Goal: Task Accomplishment & Management: Manage account settings

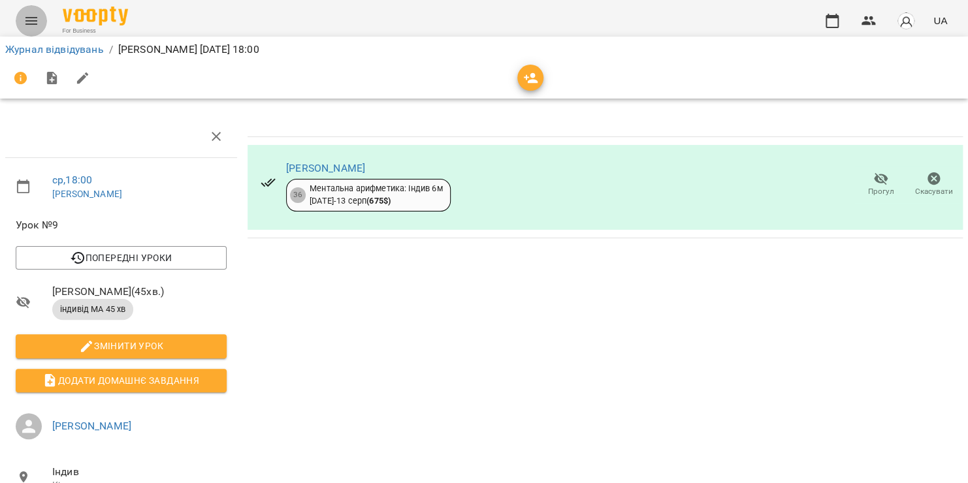
click at [27, 19] on icon "Menu" at bounding box center [32, 21] width 16 height 16
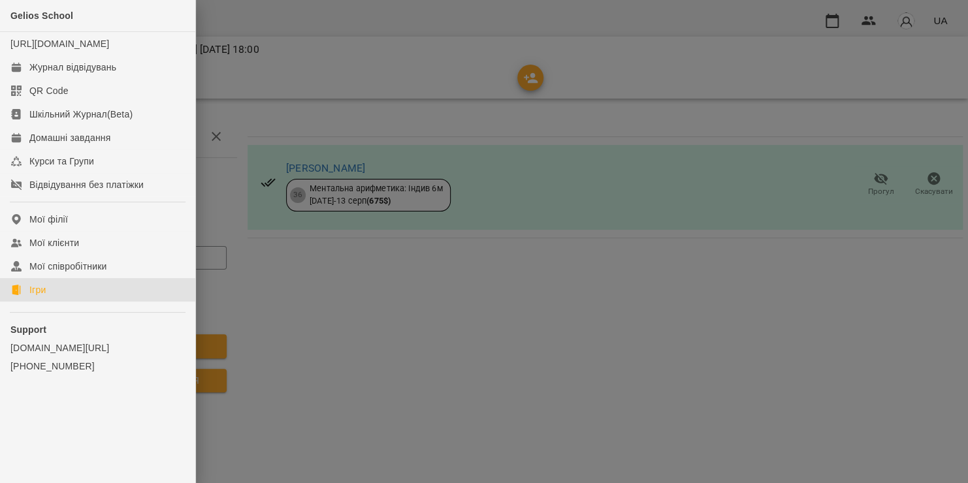
click at [85, 302] on link "Ігри" at bounding box center [97, 290] width 195 height 24
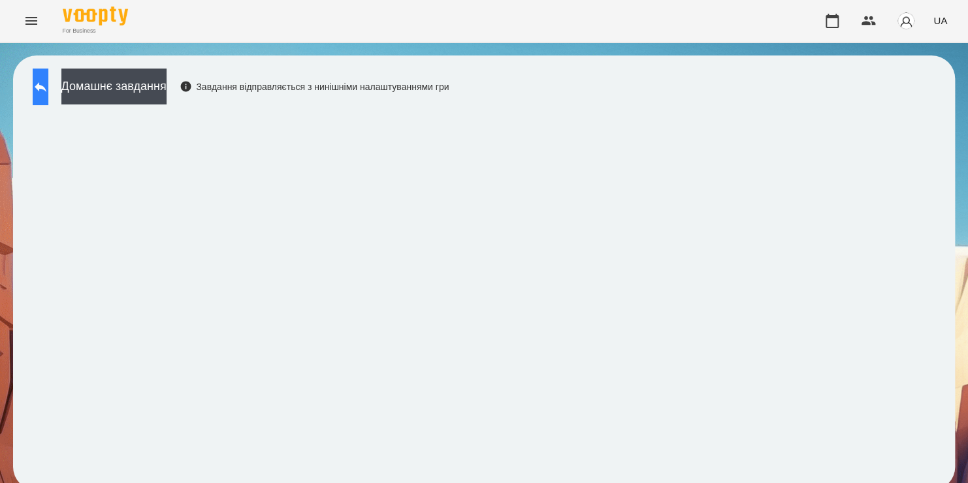
click at [46, 87] on icon at bounding box center [41, 87] width 12 height 10
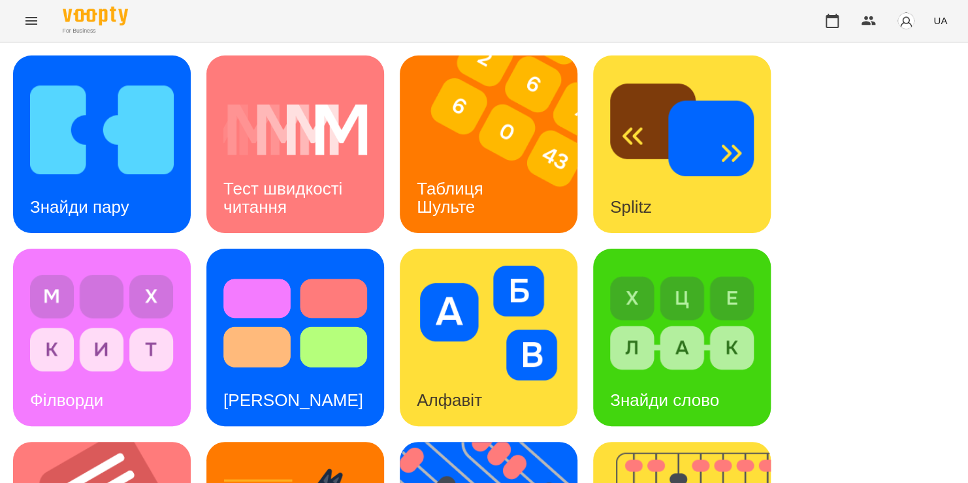
scroll to position [527, 0]
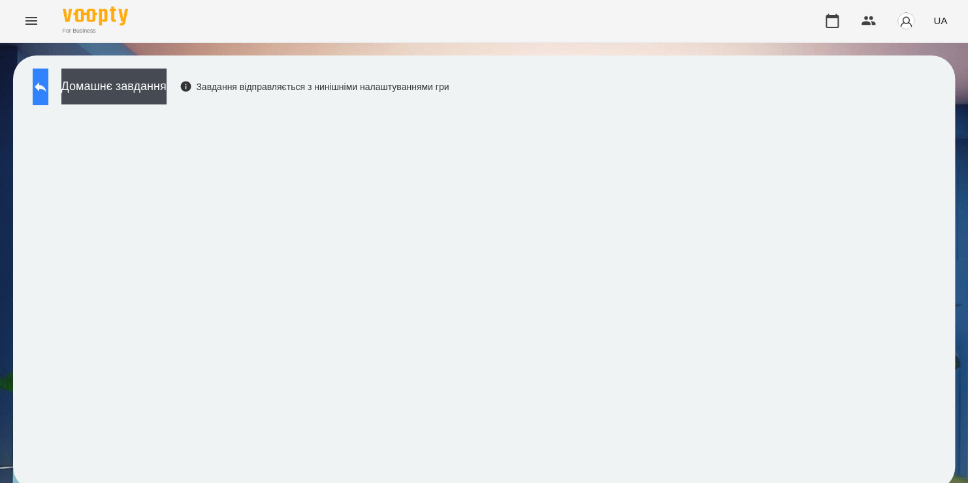
click at [48, 89] on icon at bounding box center [41, 87] width 16 height 16
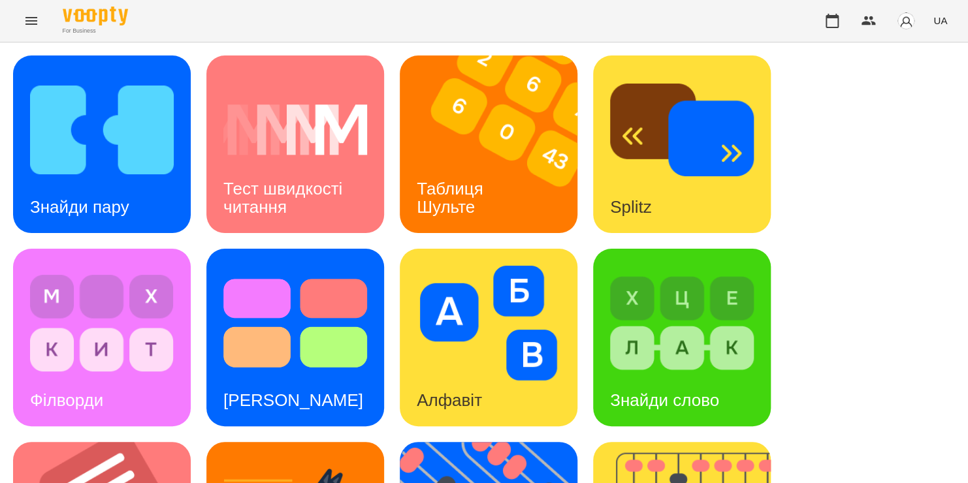
scroll to position [392, 0]
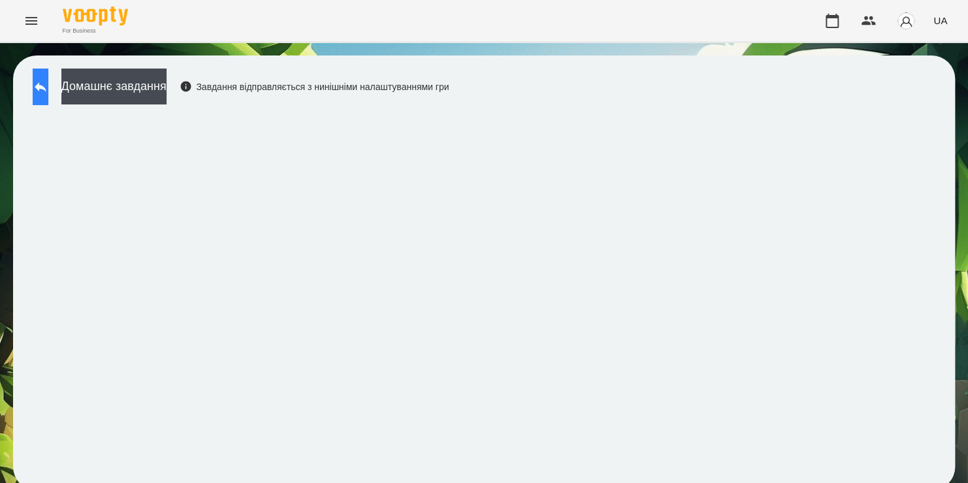
click at [45, 89] on button at bounding box center [41, 87] width 16 height 37
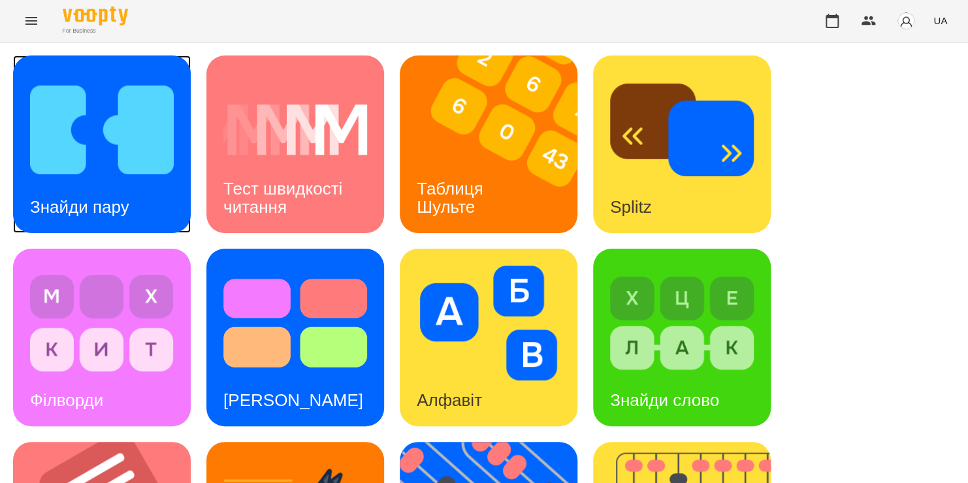
click at [85, 133] on img at bounding box center [102, 129] width 144 height 115
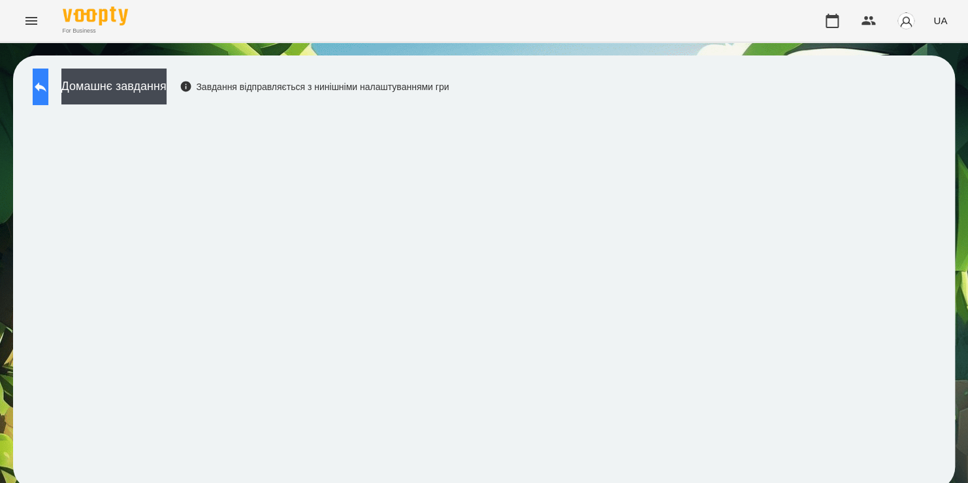
click at [48, 80] on icon at bounding box center [41, 87] width 16 height 16
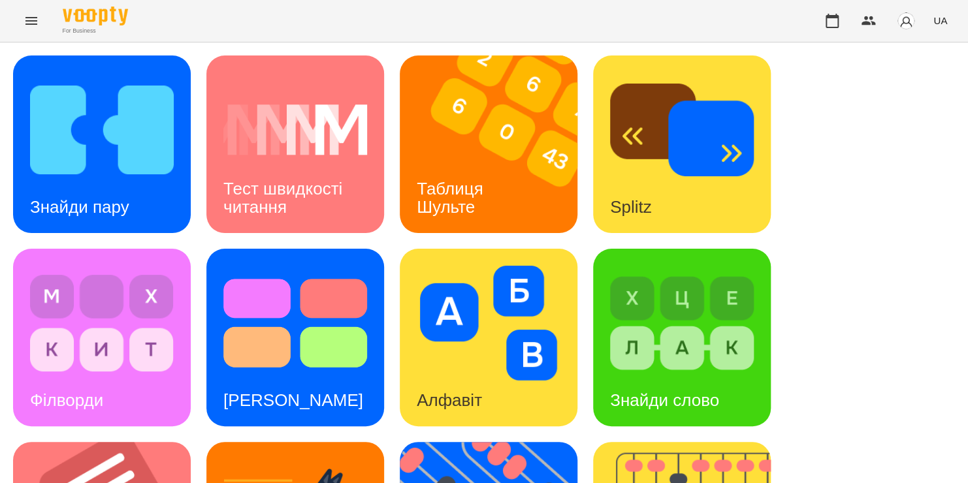
scroll to position [426, 0]
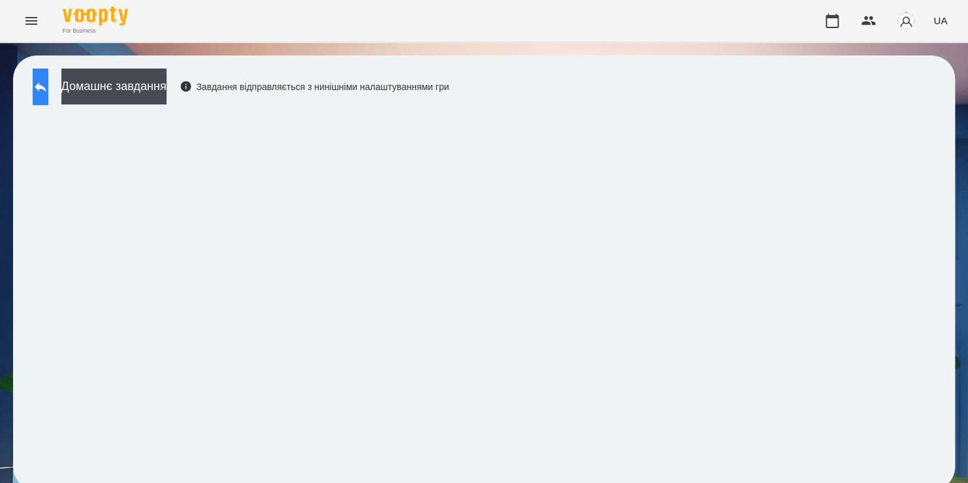
click at [48, 82] on button at bounding box center [41, 87] width 16 height 37
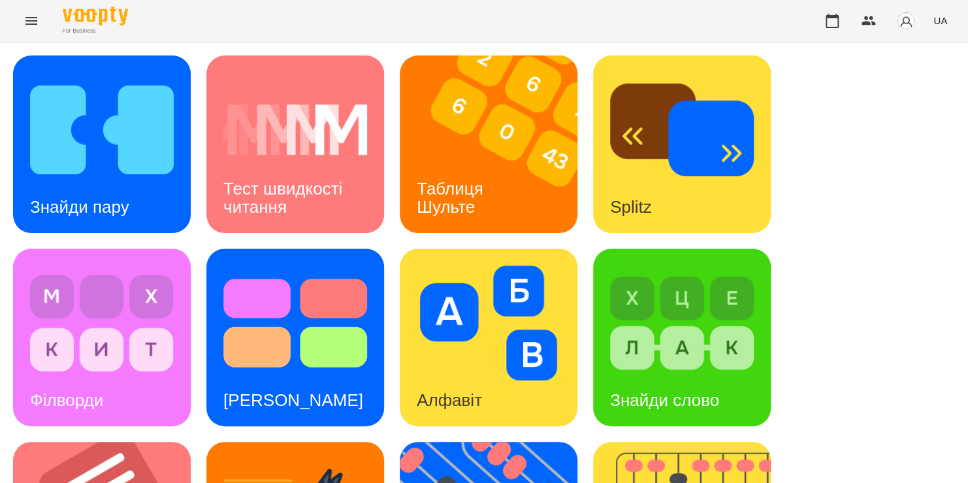
scroll to position [535, 0]
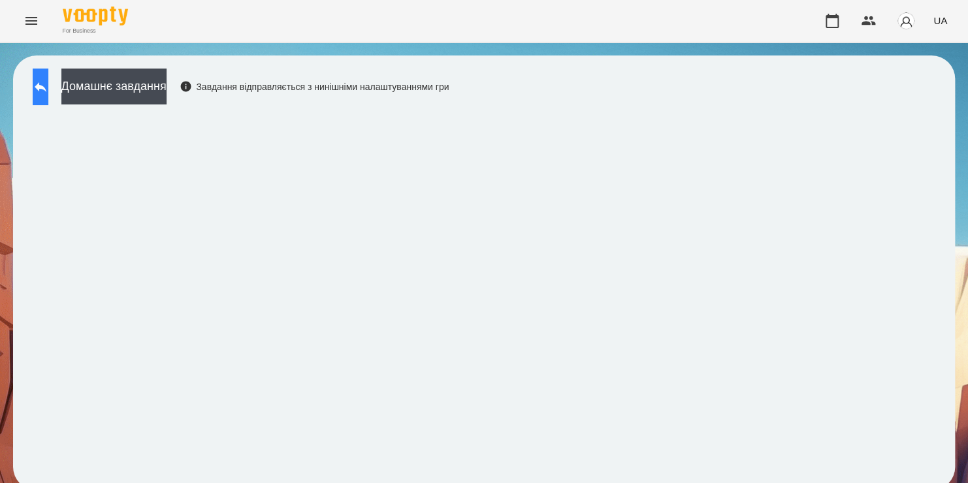
click at [45, 89] on icon at bounding box center [41, 87] width 16 height 16
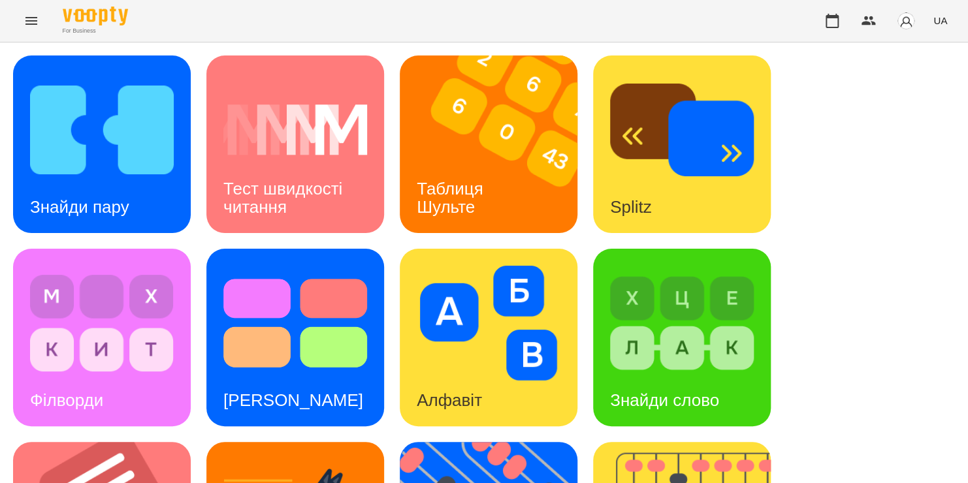
scroll to position [535, 0]
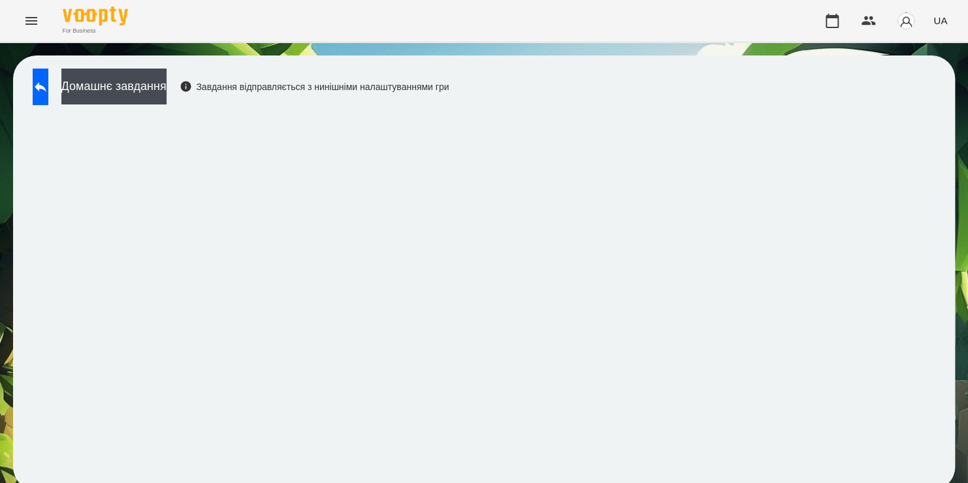
scroll to position [7, 0]
click at [831, 21] on icon "button" at bounding box center [832, 21] width 16 height 16
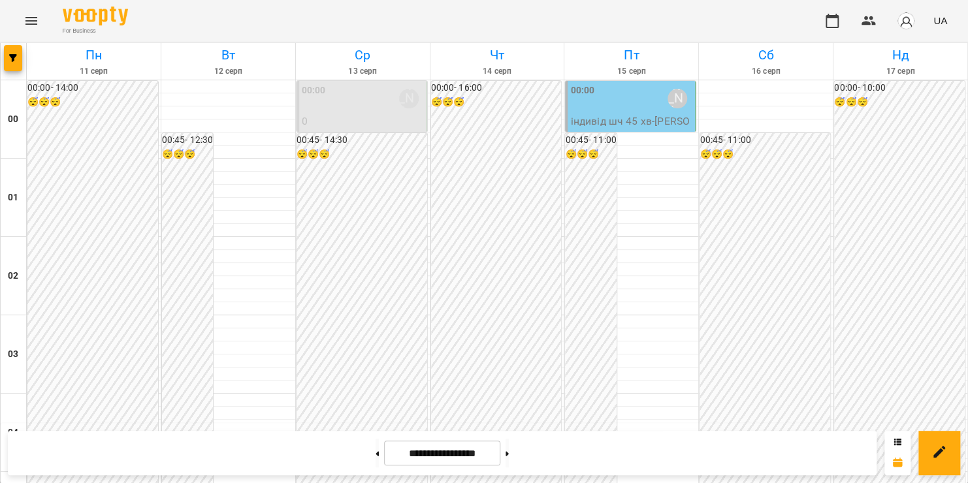
scroll to position [1536, 0]
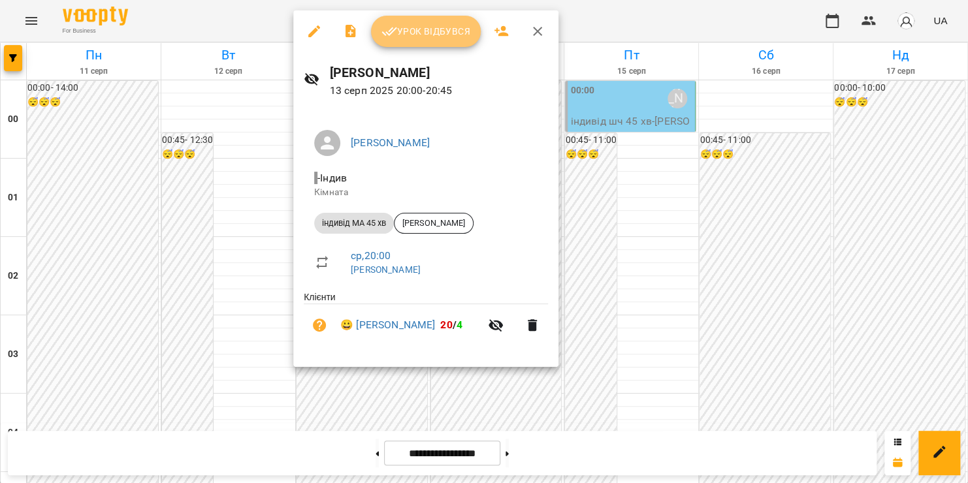
click at [437, 28] on span "Урок відбувся" at bounding box center [425, 32] width 89 height 16
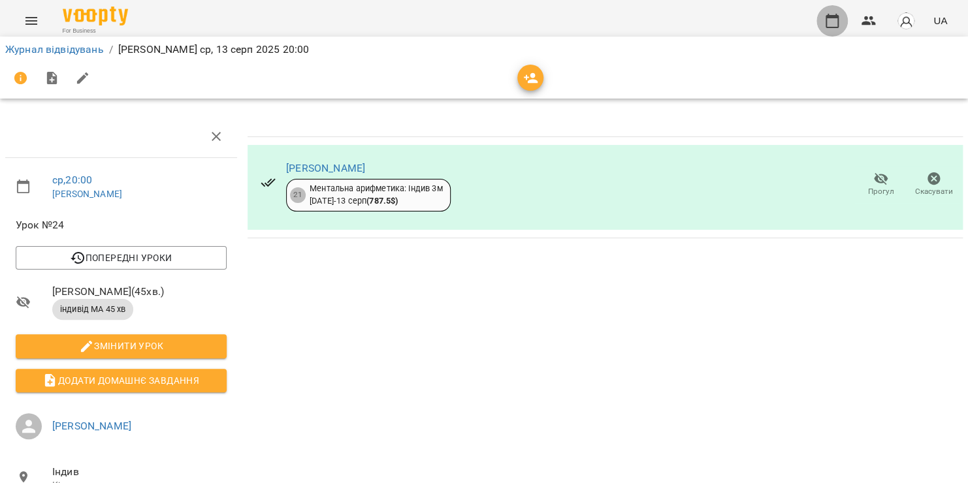
click at [831, 22] on icon "button" at bounding box center [832, 21] width 16 height 16
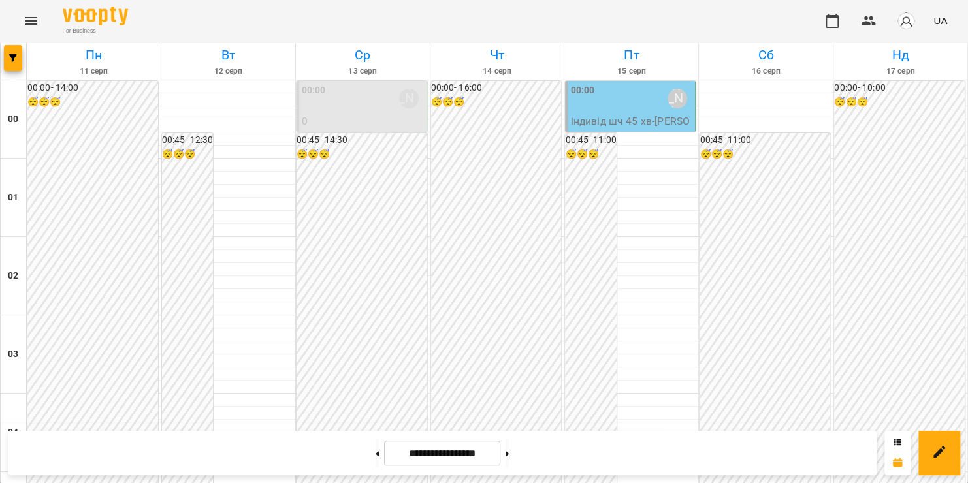
scroll to position [1536, 0]
click at [27, 25] on icon "Menu" at bounding box center [32, 21] width 16 height 16
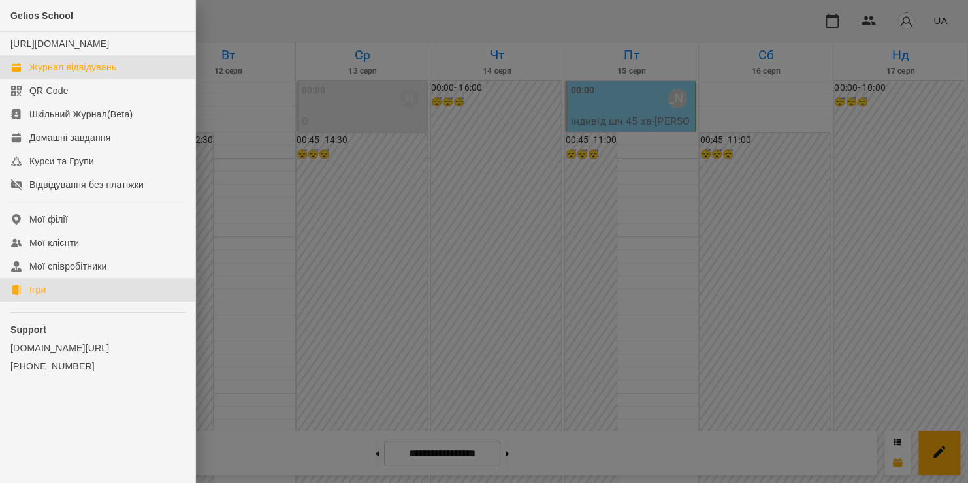
click at [26, 302] on link "Ігри" at bounding box center [97, 290] width 195 height 24
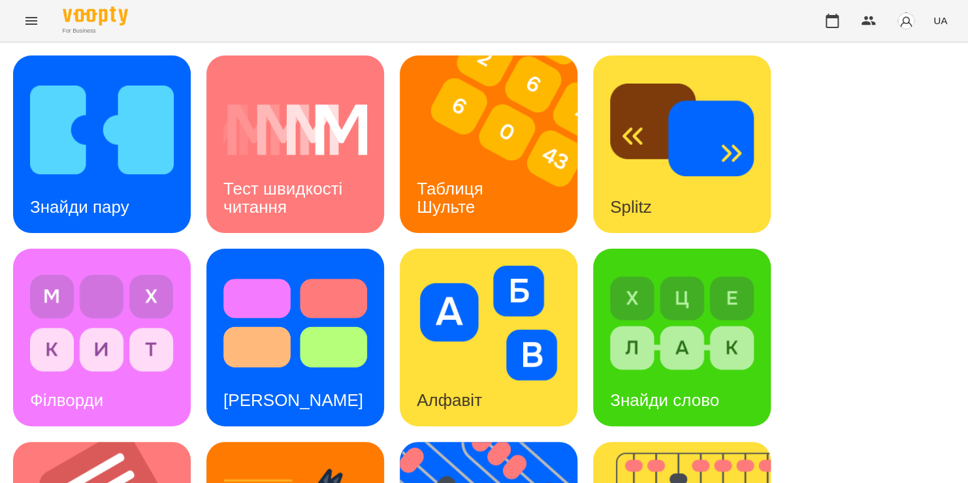
scroll to position [486, 0]
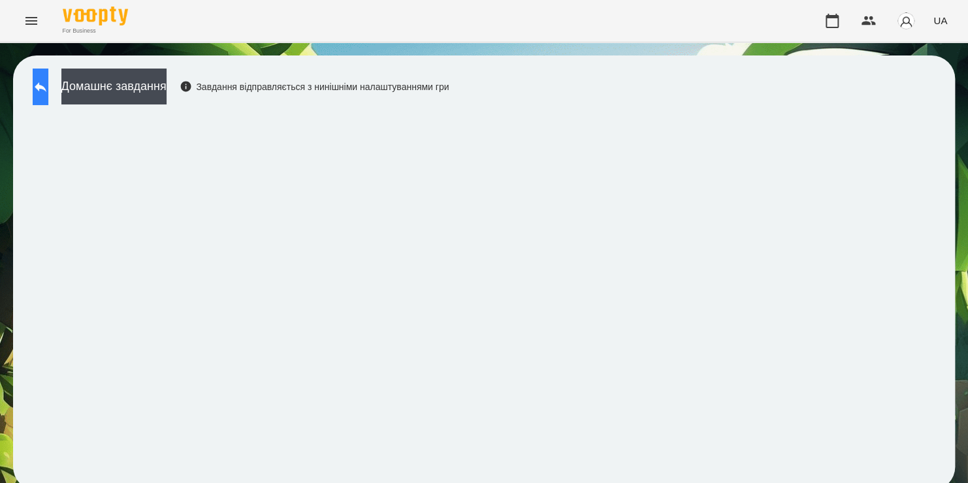
click at [48, 87] on icon at bounding box center [41, 87] width 16 height 16
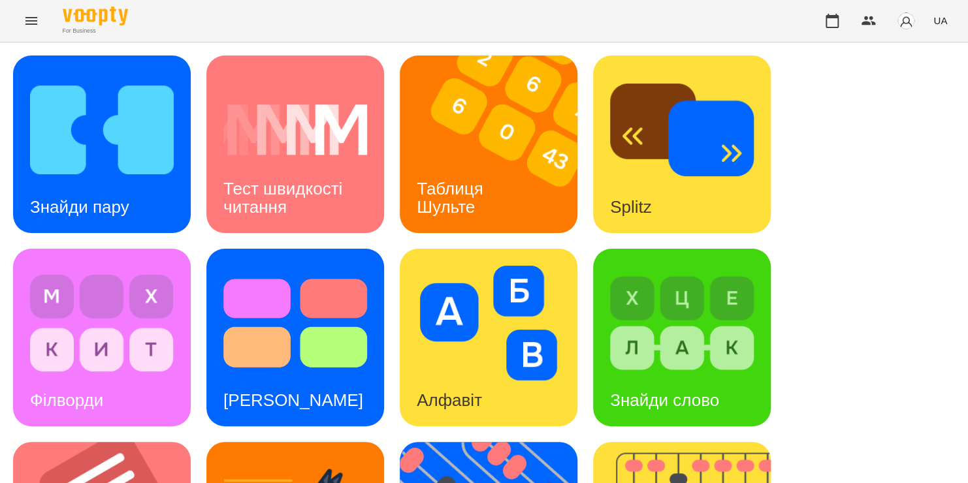
scroll to position [268, 0]
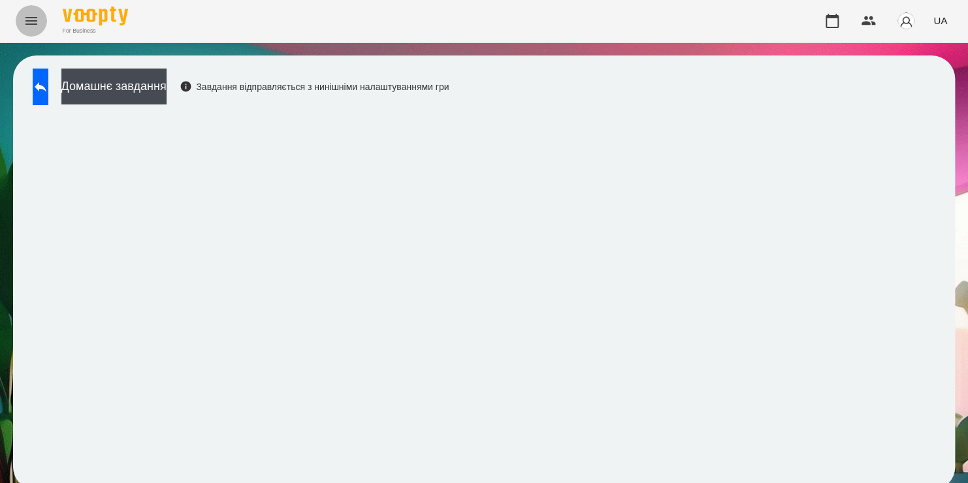
click at [21, 31] on button "Menu" at bounding box center [31, 20] width 31 height 31
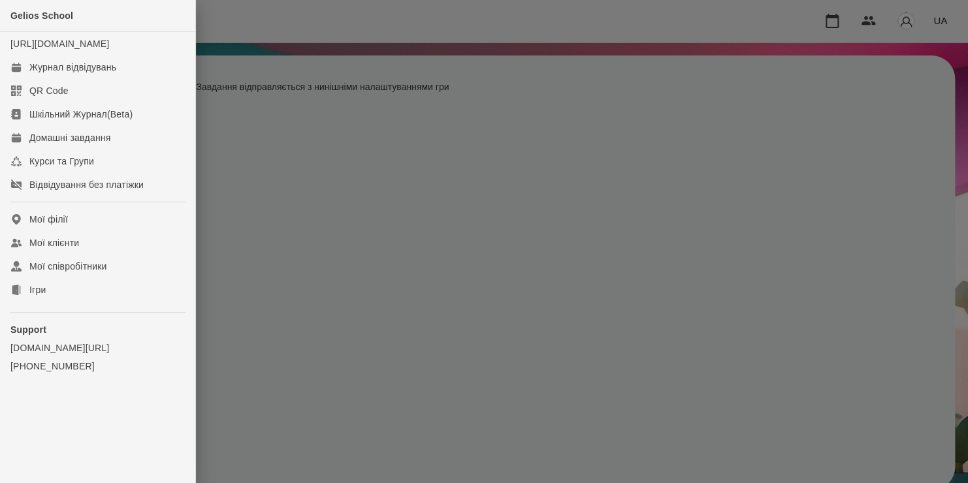
click at [682, 12] on div at bounding box center [484, 241] width 968 height 483
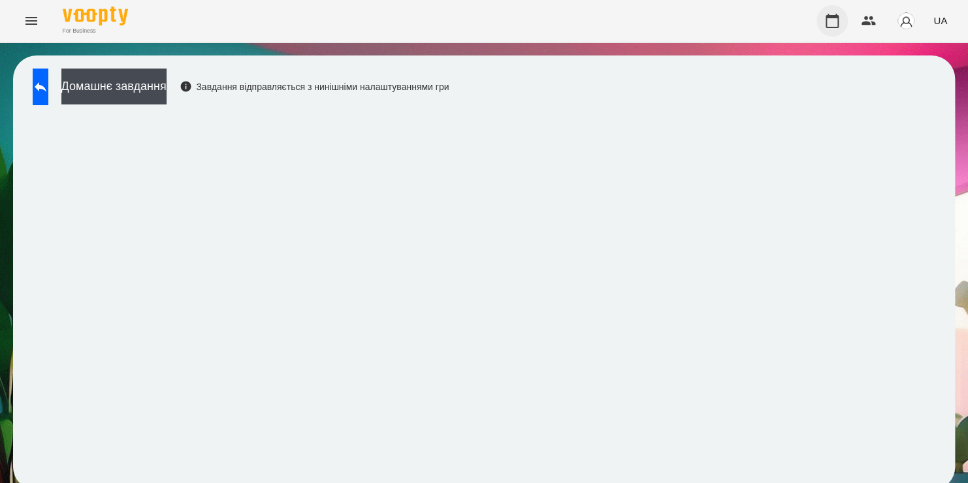
click at [833, 27] on icon "button" at bounding box center [831, 21] width 13 height 14
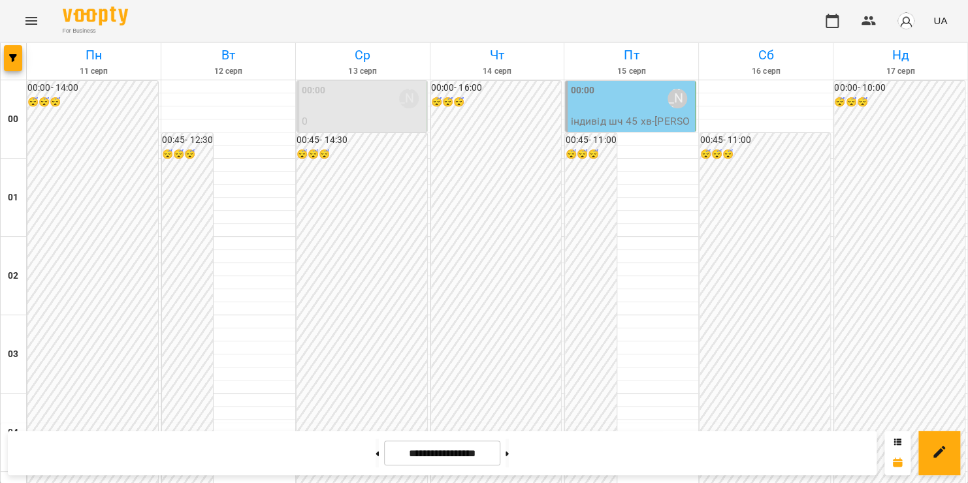
scroll to position [1488, 0]
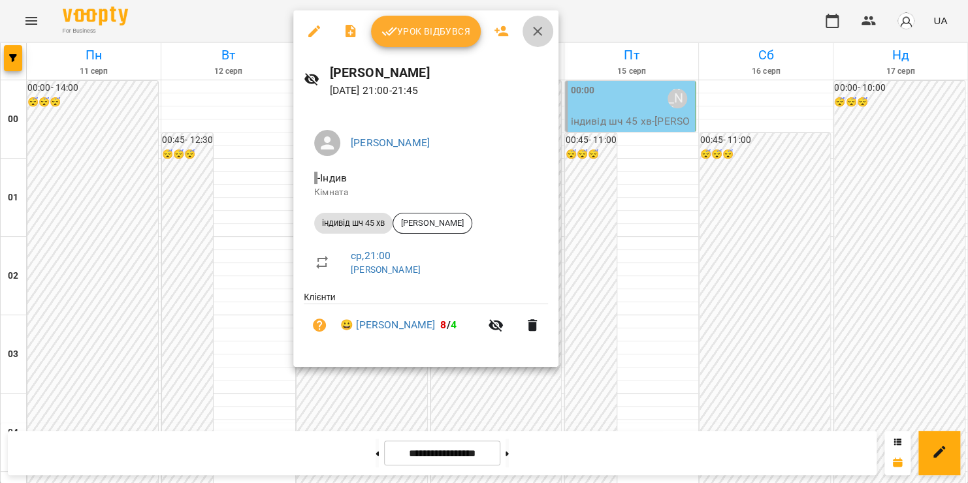
click at [537, 35] on icon "button" at bounding box center [538, 32] width 16 height 16
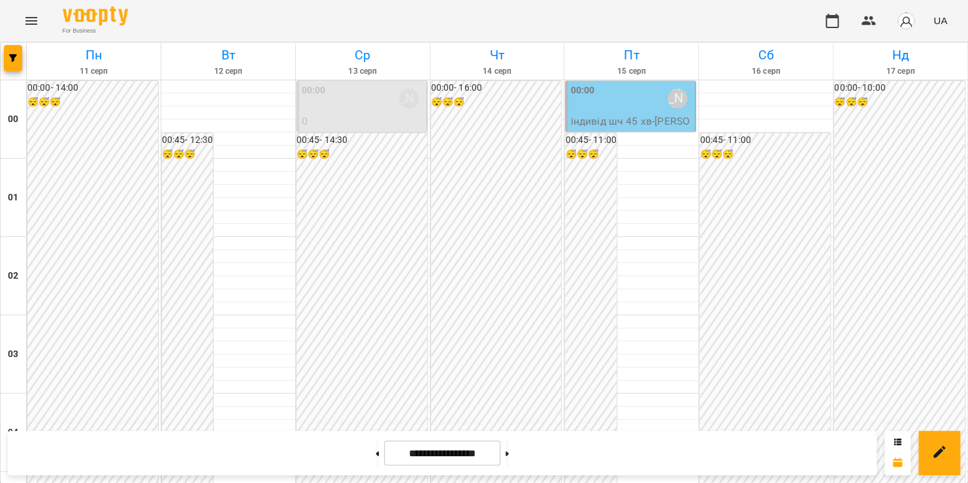
scroll to position [1536, 0]
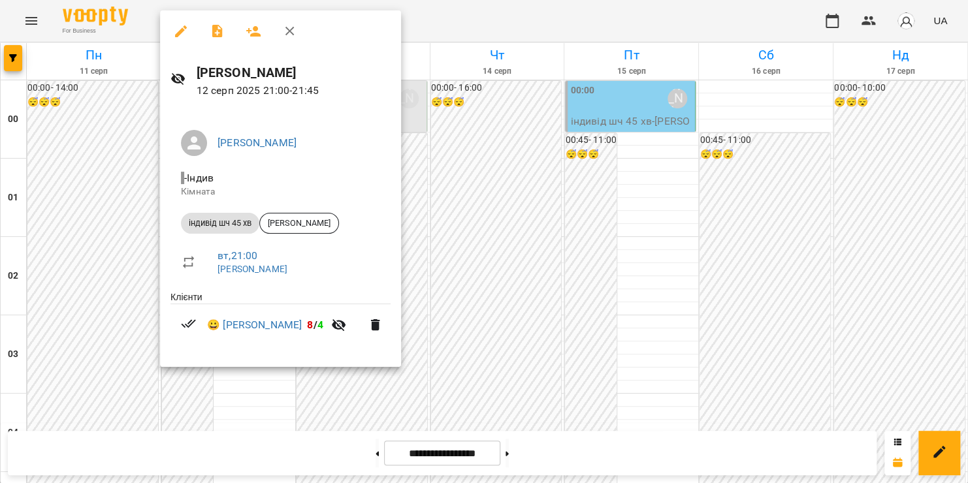
click at [293, 34] on icon "button" at bounding box center [289, 31] width 9 height 9
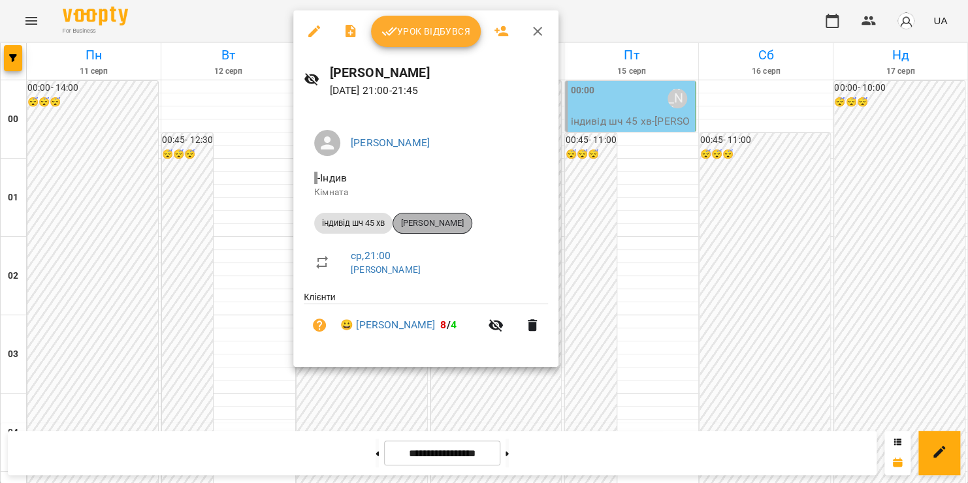
click at [434, 225] on span "Єгор Грабов" at bounding box center [432, 223] width 78 height 12
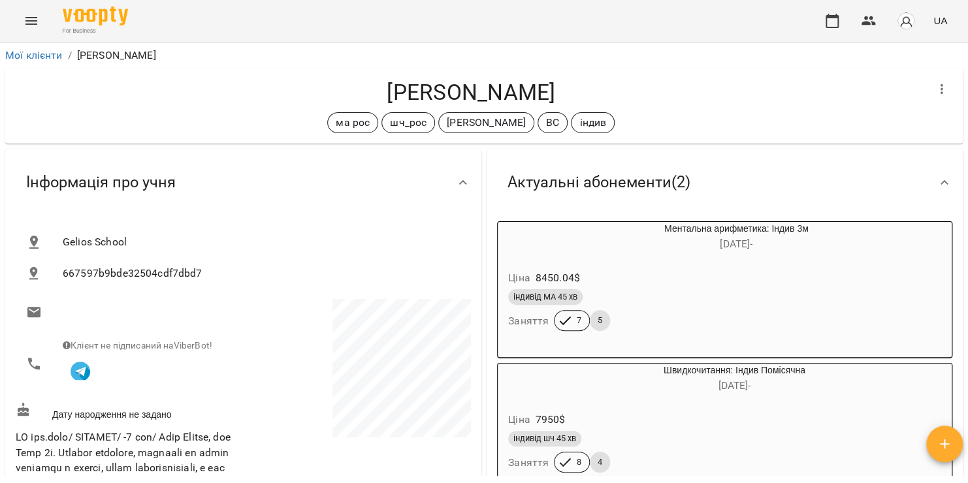
scroll to position [154, 0]
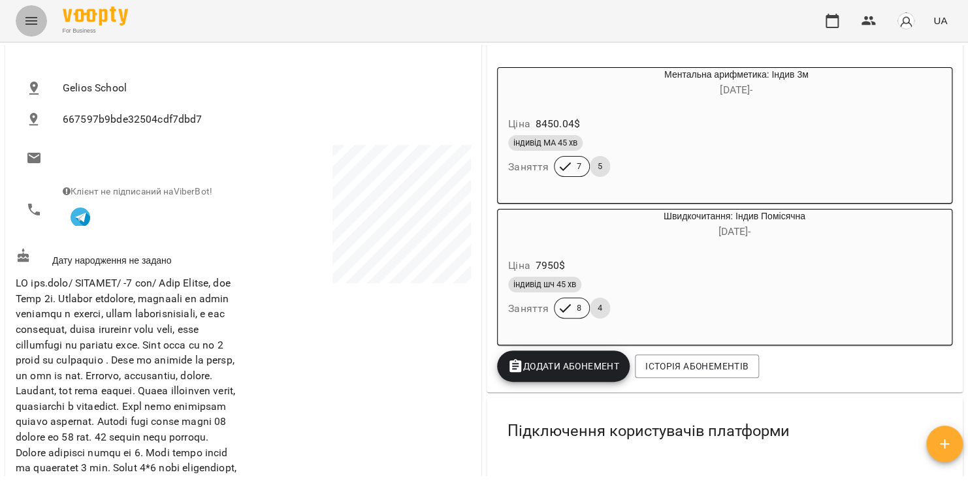
click at [30, 16] on icon "Menu" at bounding box center [32, 21] width 16 height 16
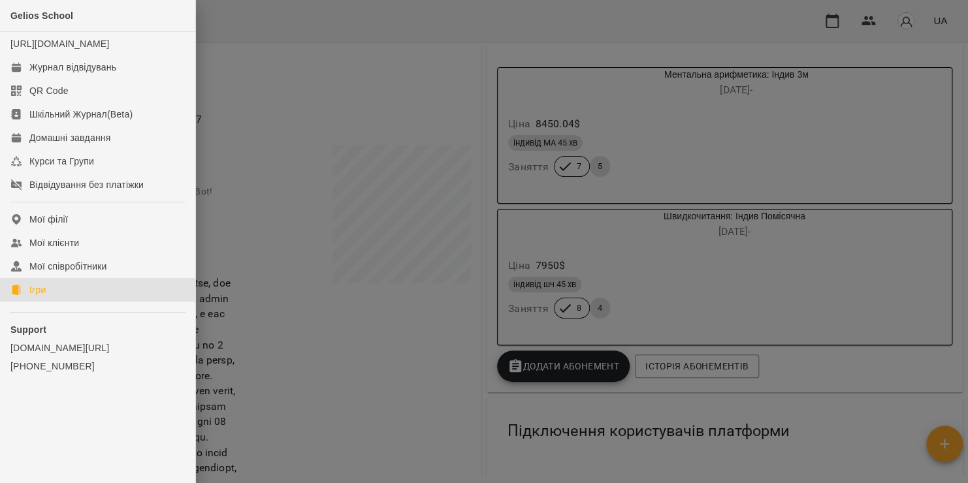
click at [48, 302] on link "Ігри" at bounding box center [97, 290] width 195 height 24
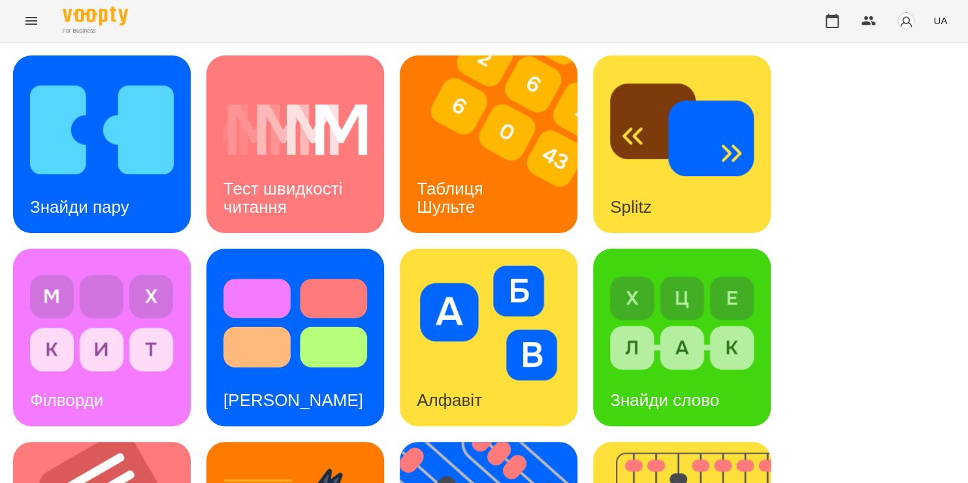
scroll to position [349, 0]
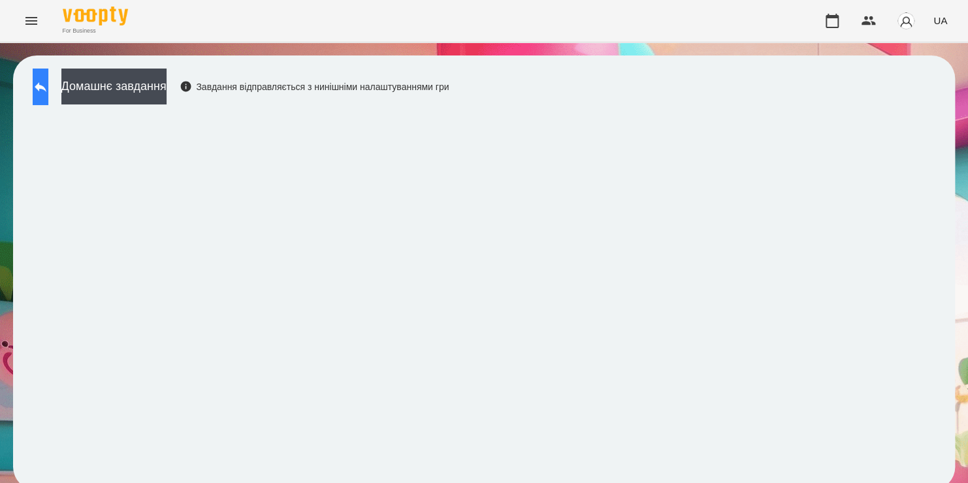
click at [48, 90] on button at bounding box center [41, 87] width 16 height 37
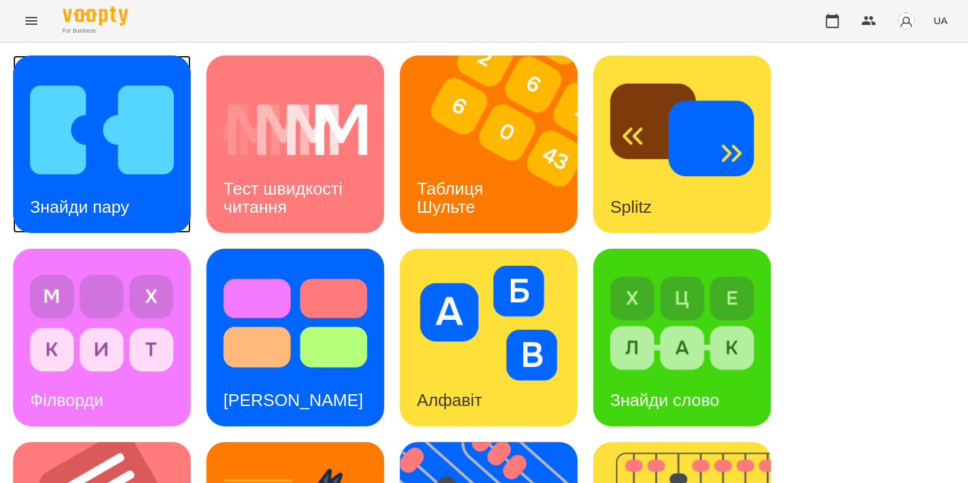
click at [49, 120] on img at bounding box center [102, 129] width 144 height 115
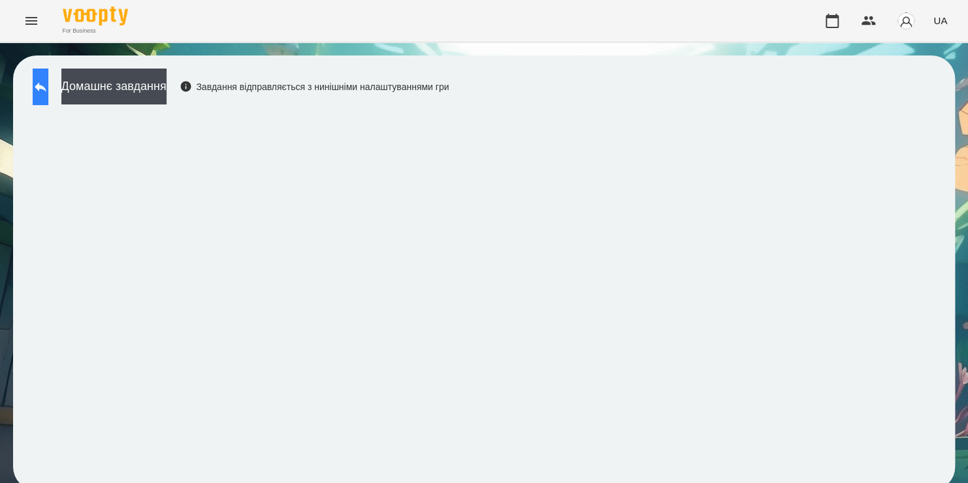
click at [48, 89] on icon at bounding box center [41, 87] width 16 height 16
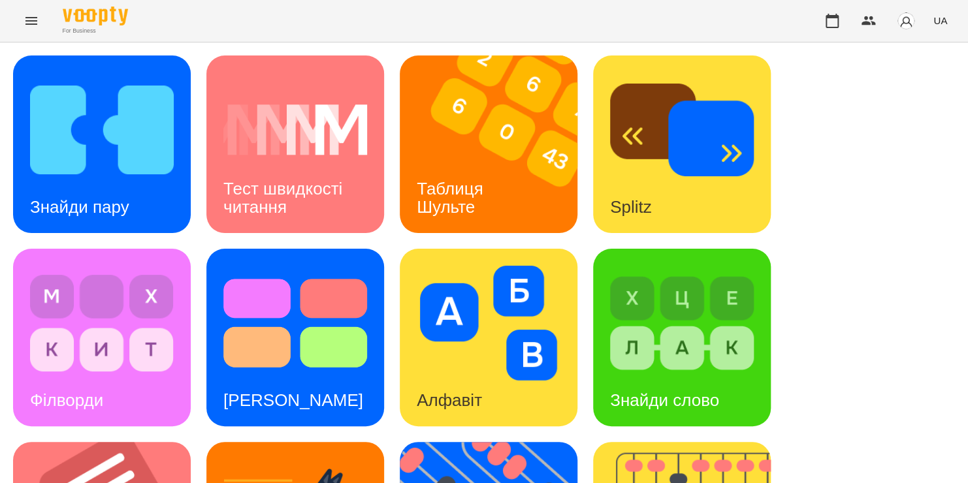
scroll to position [535, 0]
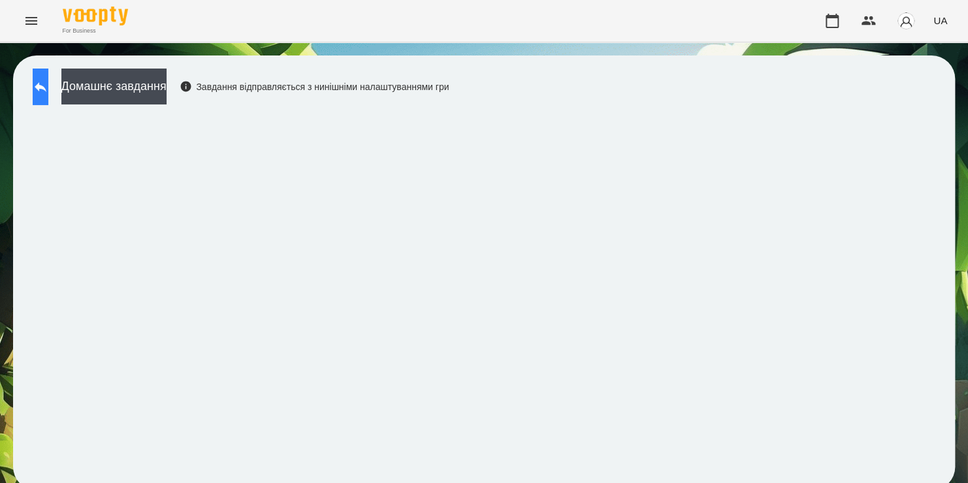
click at [48, 89] on icon at bounding box center [41, 87] width 16 height 16
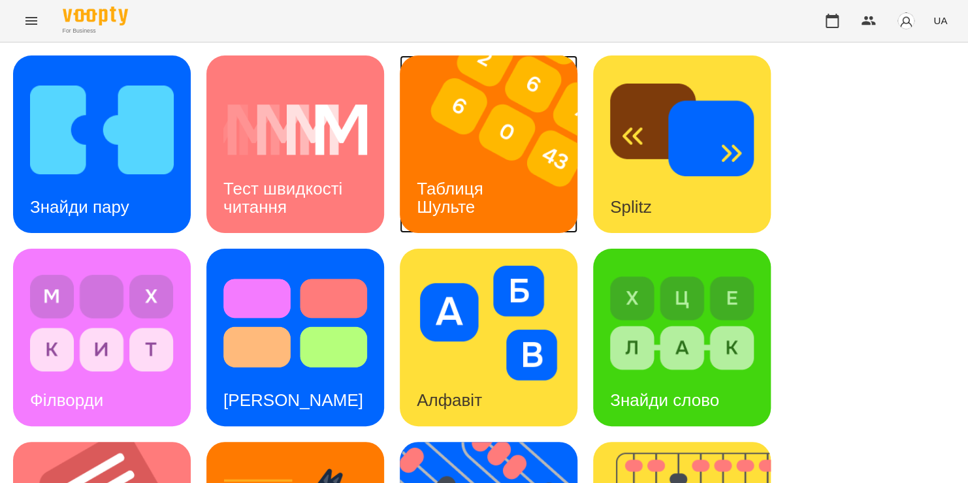
click at [489, 202] on div "Таблиця Шульте" at bounding box center [452, 198] width 105 height 70
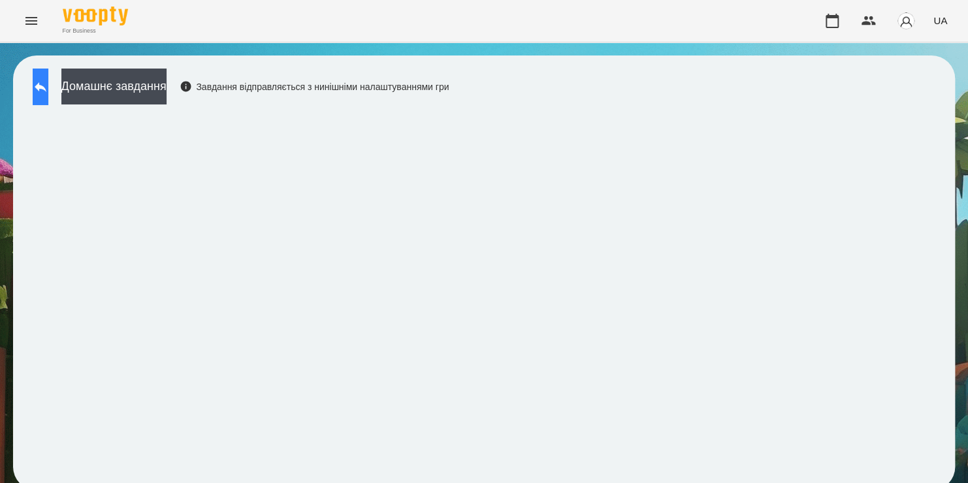
click at [48, 95] on button at bounding box center [41, 87] width 16 height 37
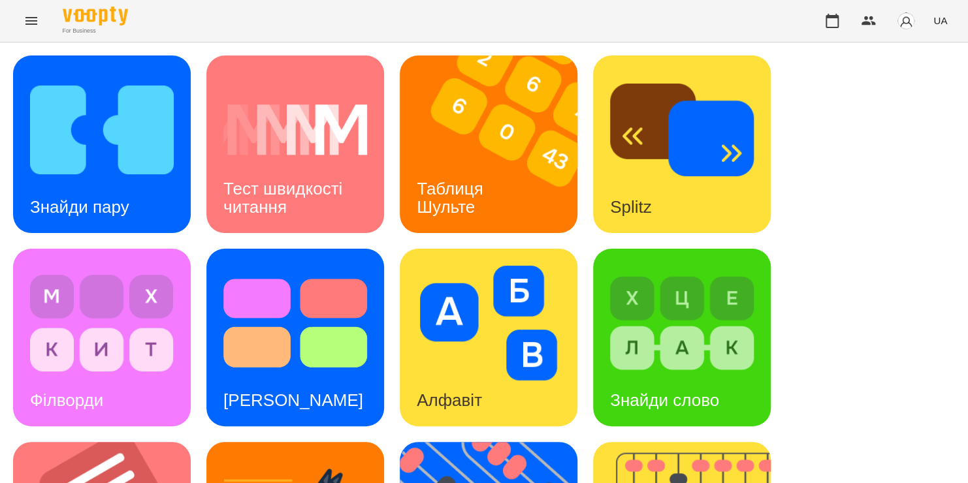
scroll to position [475, 0]
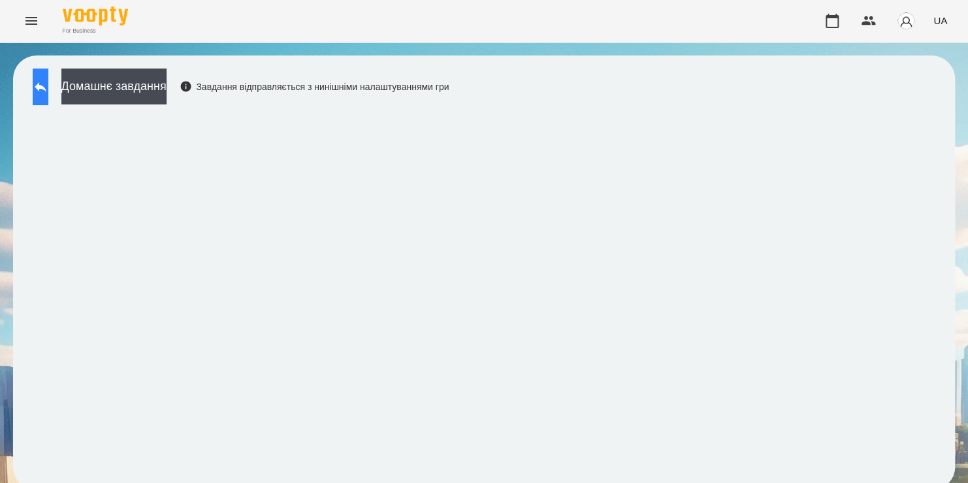
click at [38, 101] on button at bounding box center [41, 87] width 16 height 37
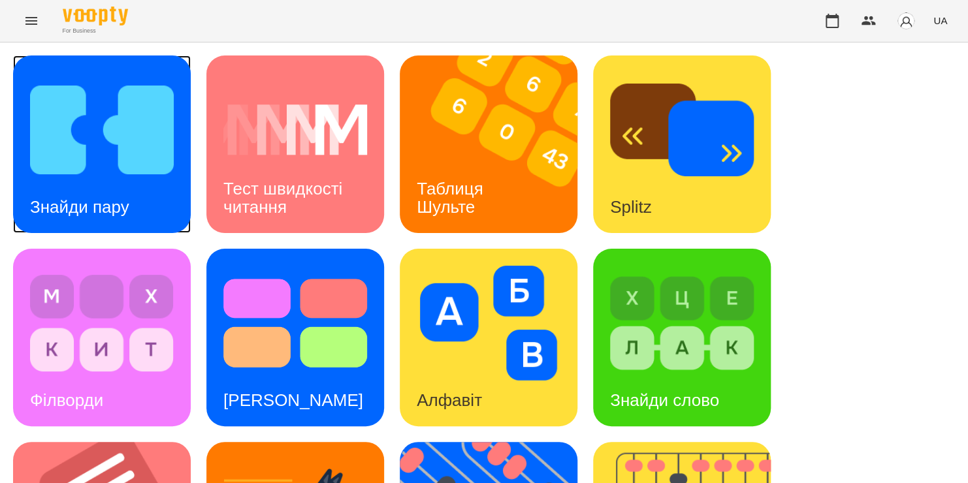
click at [53, 85] on img at bounding box center [102, 129] width 144 height 115
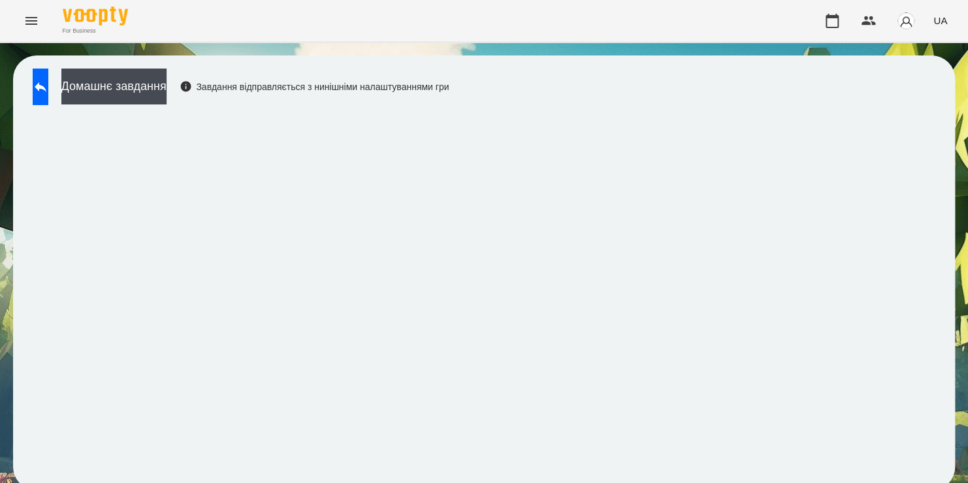
click at [46, 85] on icon at bounding box center [41, 87] width 12 height 10
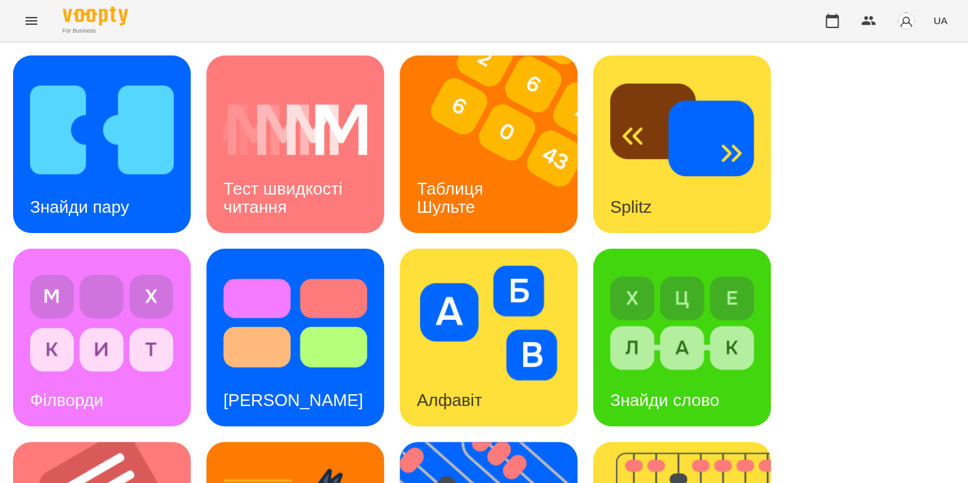
scroll to position [512, 0]
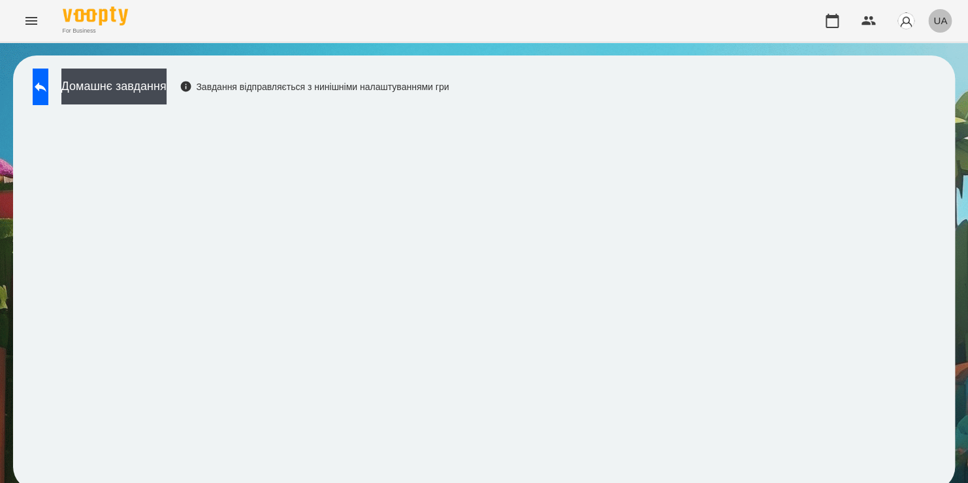
click at [936, 24] on span "UA" at bounding box center [940, 21] width 14 height 14
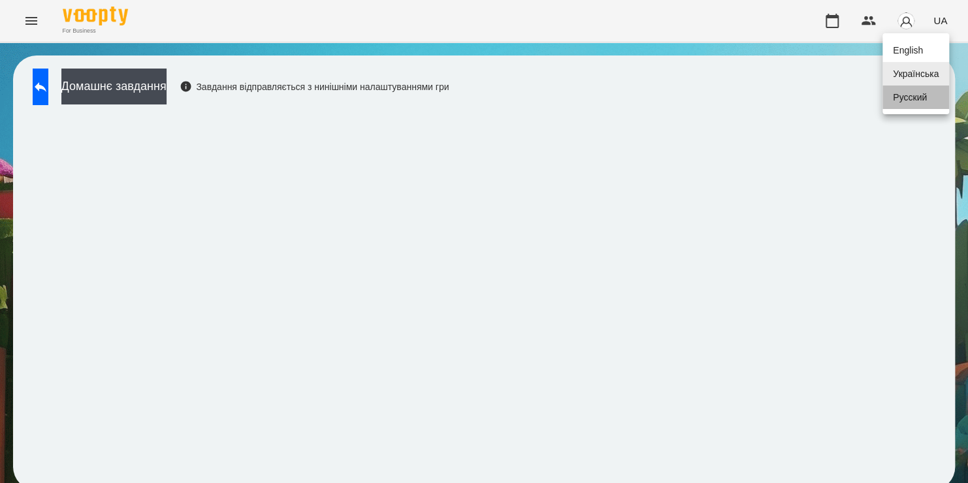
click at [924, 101] on div "Русский" at bounding box center [915, 98] width 67 height 24
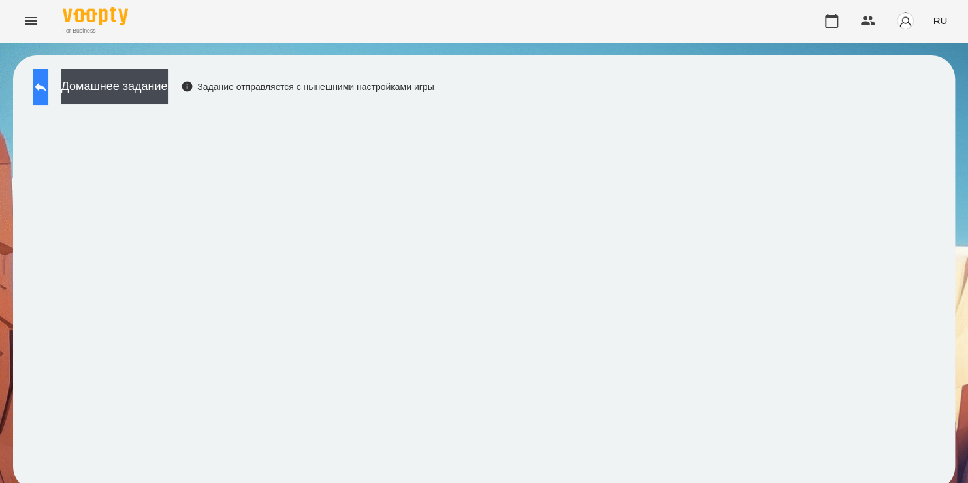
click at [48, 76] on button at bounding box center [41, 87] width 16 height 37
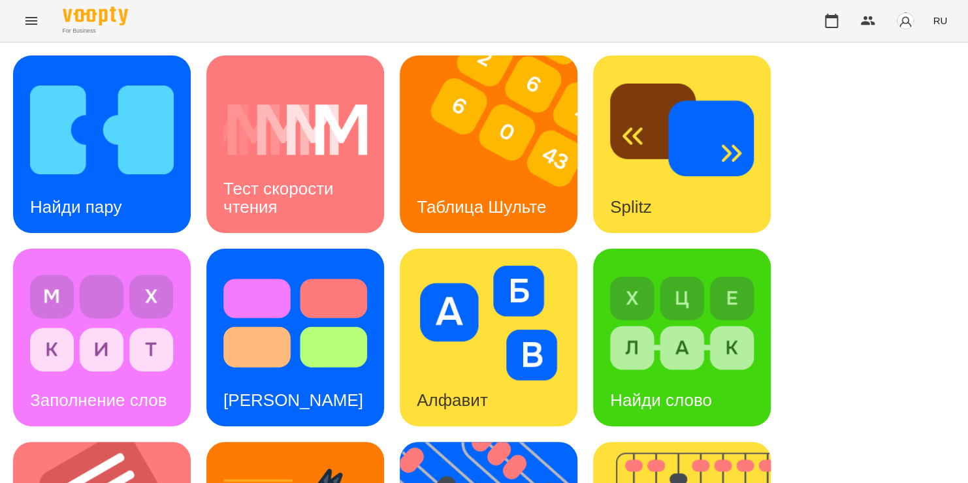
scroll to position [398, 0]
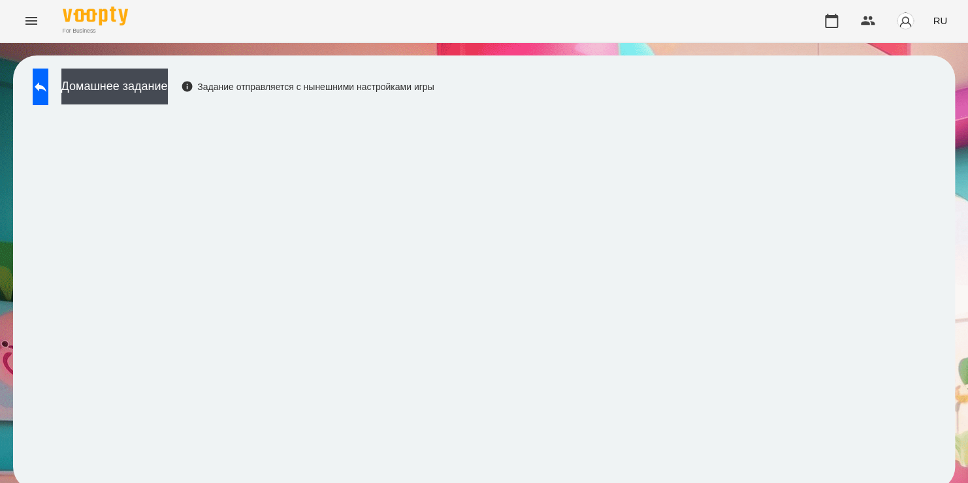
click at [576, 104] on div "Домашнее задание Задание отправляется с нынешними настройками игры" at bounding box center [484, 273] width 942 height 435
click at [42, 86] on button at bounding box center [41, 87] width 16 height 37
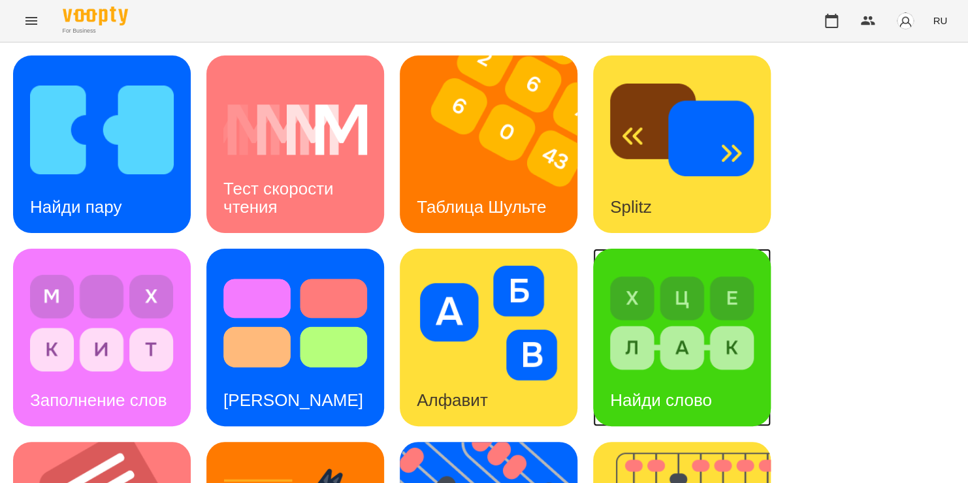
scroll to position [357, 0]
click at [937, 16] on span "RU" at bounding box center [939, 21] width 14 height 14
click at [913, 76] on div "Українська" at bounding box center [915, 74] width 67 height 24
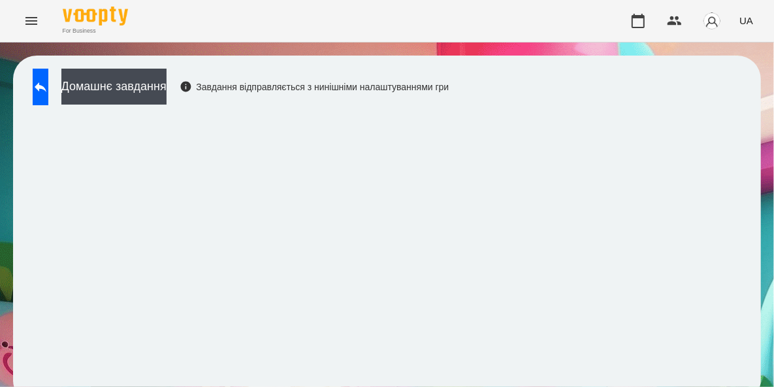
drag, startPoint x: 945, startPoint y: 1, endPoint x: 758, endPoint y: 103, distance: 213.0
click at [758, 103] on div "Домашнє завдання Завдання відправляється з нинішніми налаштуваннями гри" at bounding box center [387, 229] width 774 height 374
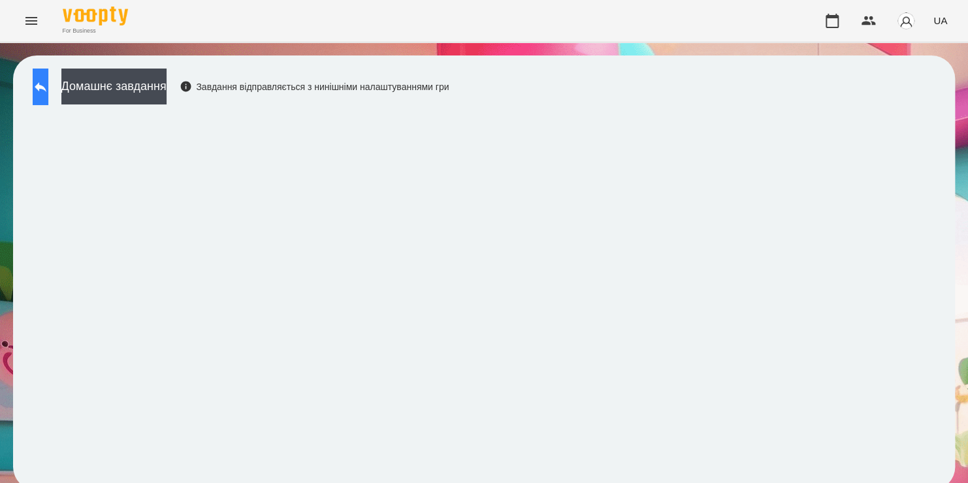
click at [48, 85] on button at bounding box center [41, 87] width 16 height 37
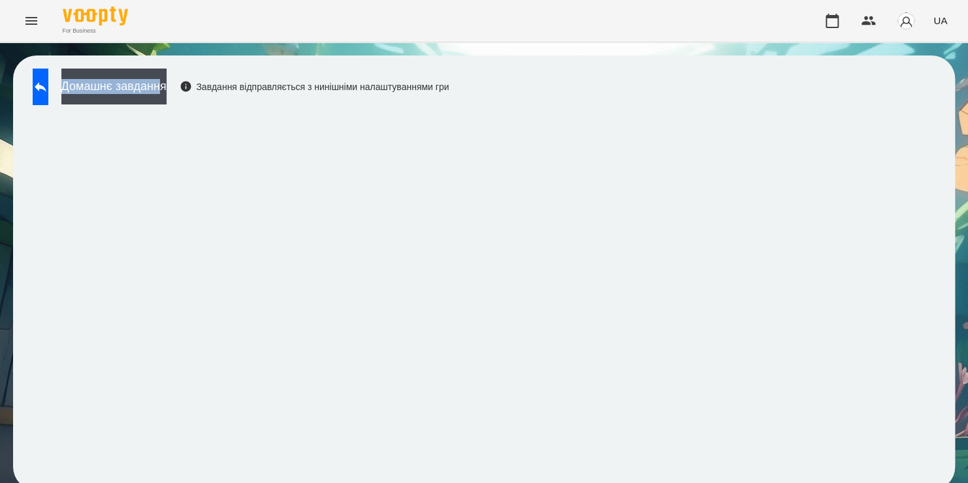
drag, startPoint x: 200, startPoint y: 54, endPoint x: 97, endPoint y: 44, distance: 103.6
click at [97, 44] on div "Домашнє завдання Завдання відправляється з нинішніми налаштуваннями гри" at bounding box center [484, 272] width 968 height 461
click at [48, 91] on button at bounding box center [41, 87] width 16 height 37
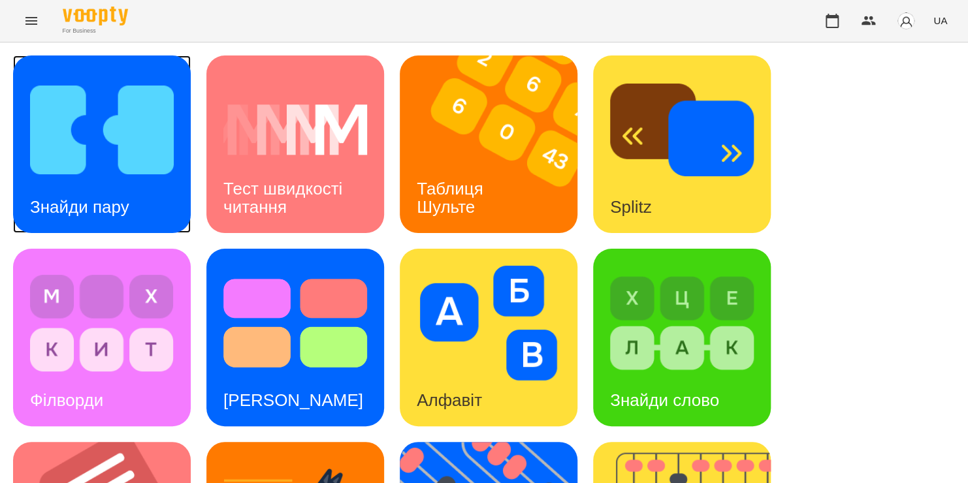
click at [136, 130] on img at bounding box center [102, 129] width 144 height 115
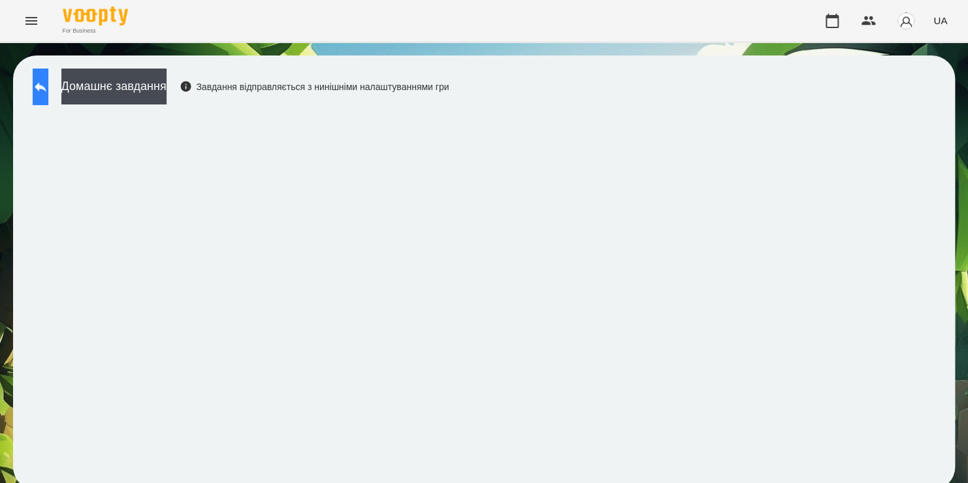
click at [44, 92] on button at bounding box center [41, 87] width 16 height 37
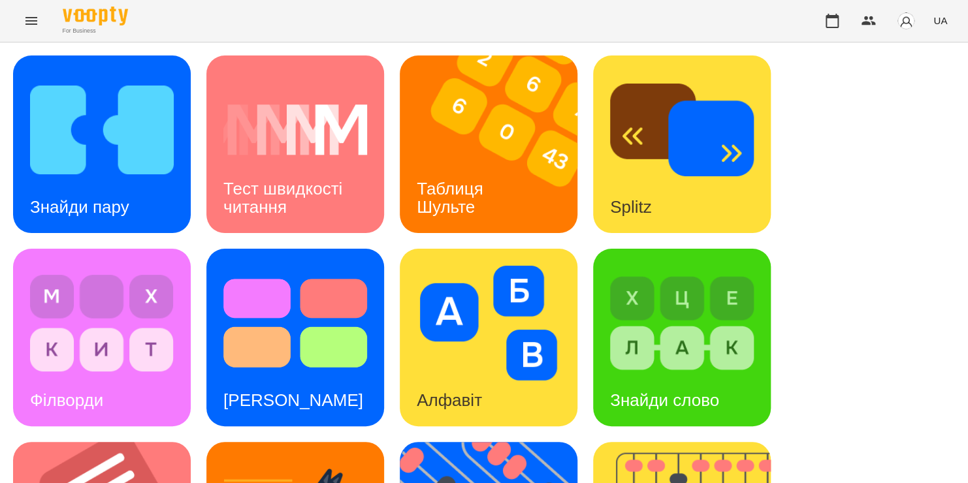
scroll to position [182, 0]
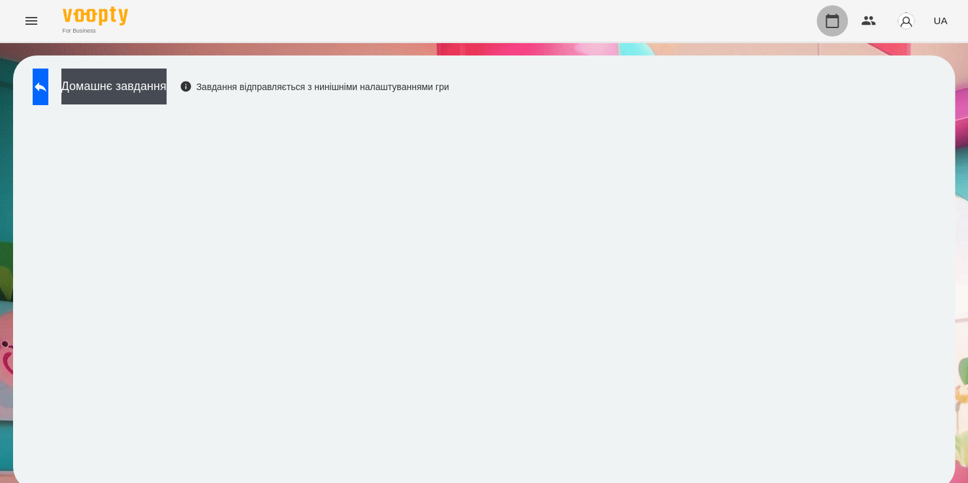
click at [834, 24] on icon "button" at bounding box center [832, 21] width 16 height 16
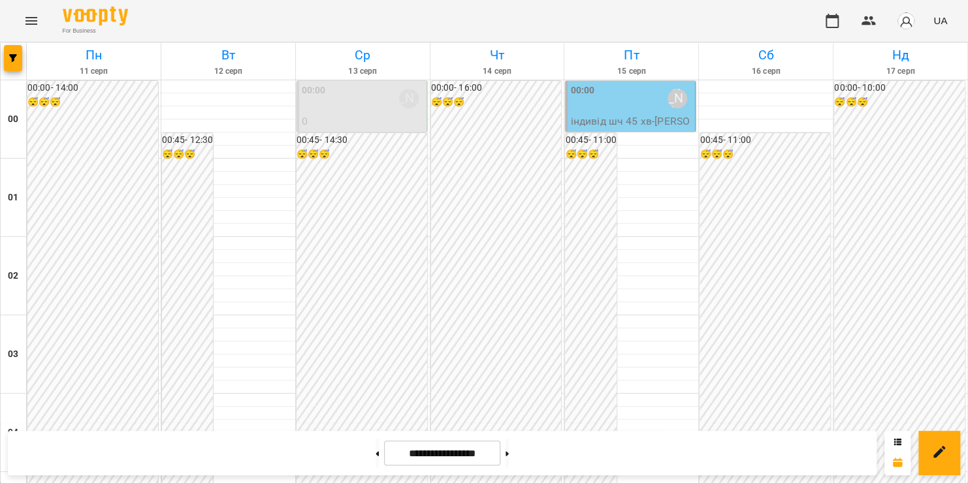
scroll to position [1536, 0]
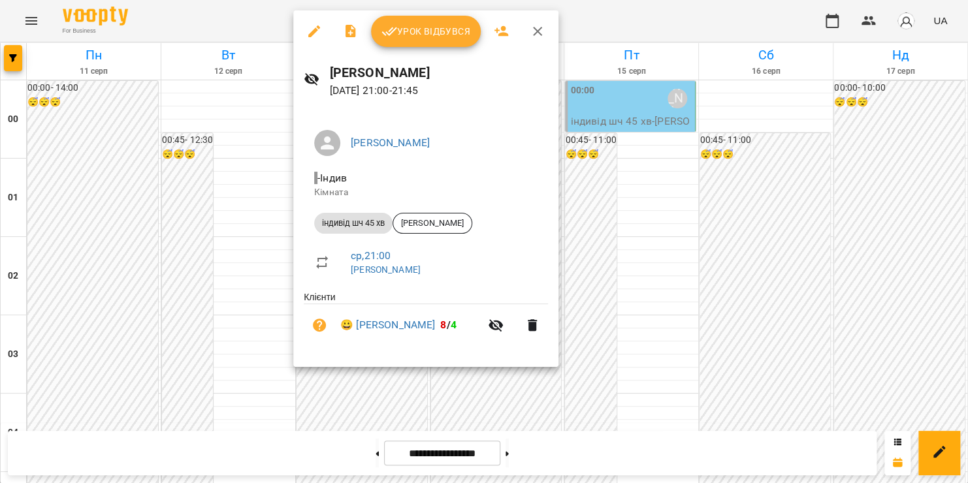
click at [419, 39] on span "Урок відбувся" at bounding box center [425, 32] width 89 height 16
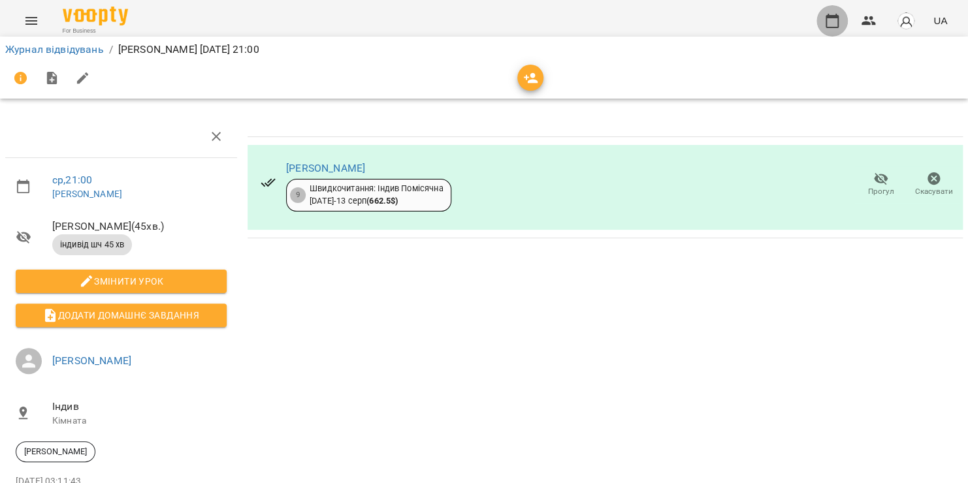
click at [825, 24] on icon "button" at bounding box center [832, 21] width 16 height 16
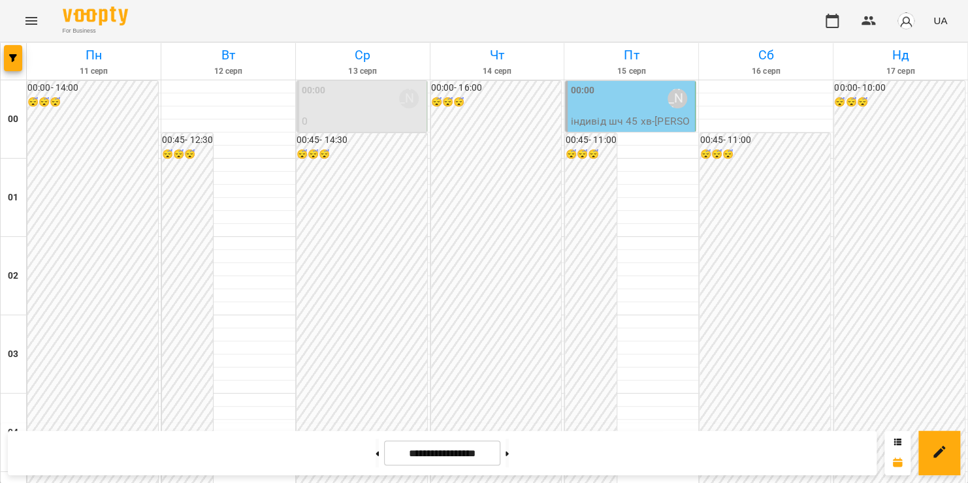
scroll to position [1536, 0]
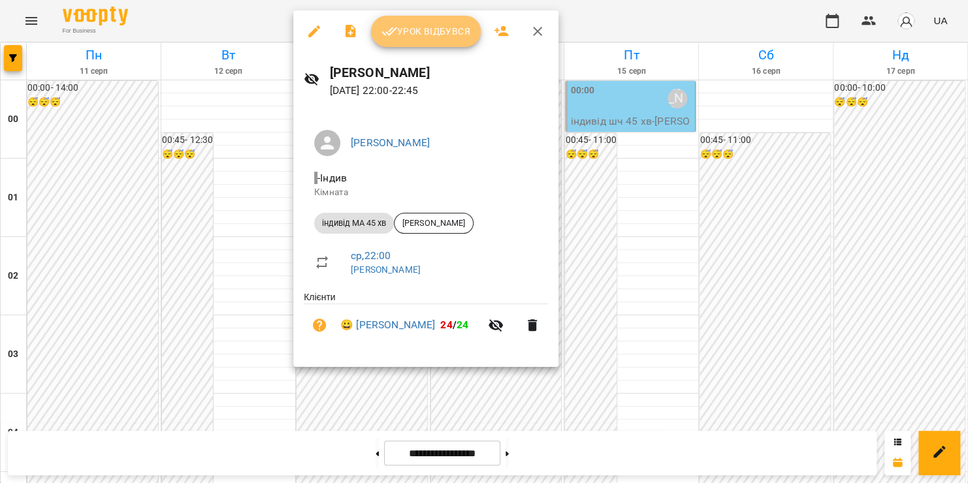
click at [412, 35] on span "Урок відбувся" at bounding box center [425, 32] width 89 height 16
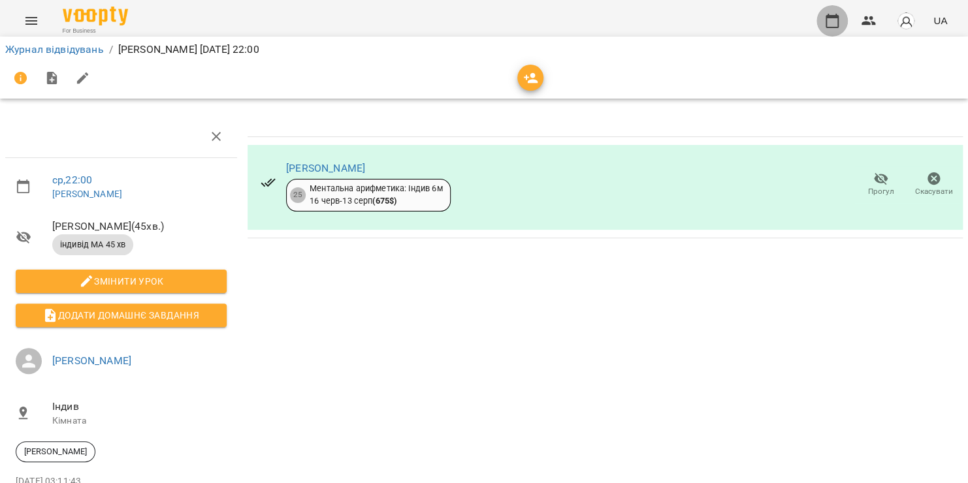
click at [834, 24] on icon "button" at bounding box center [832, 21] width 16 height 16
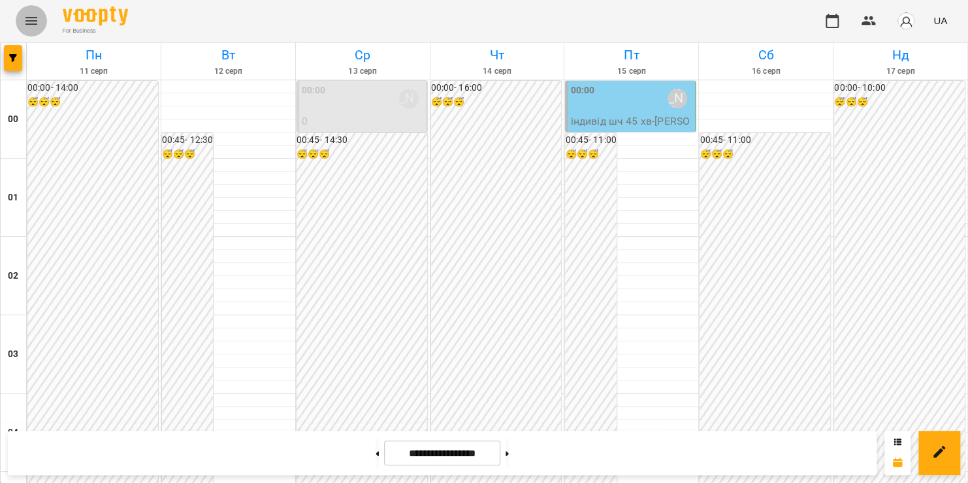
click at [29, 20] on icon "Menu" at bounding box center [32, 21] width 16 height 16
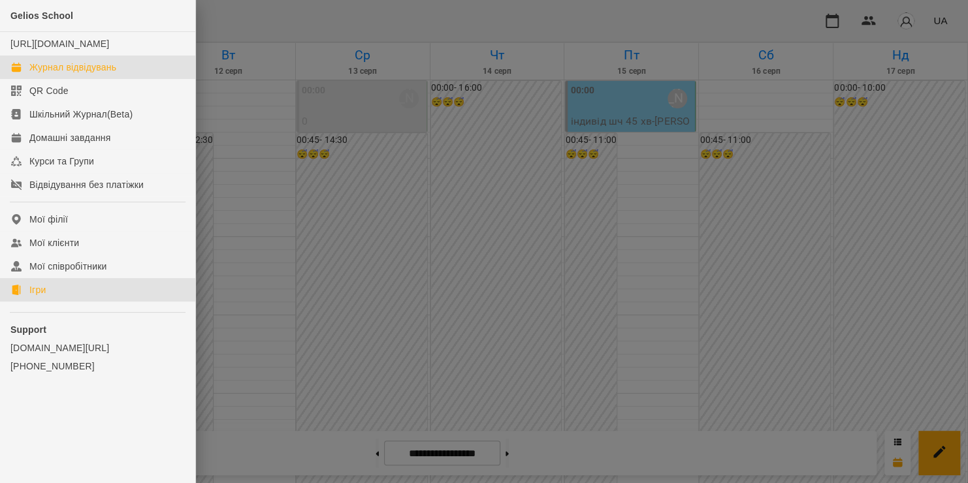
click at [50, 298] on link "Ігри" at bounding box center [97, 290] width 195 height 24
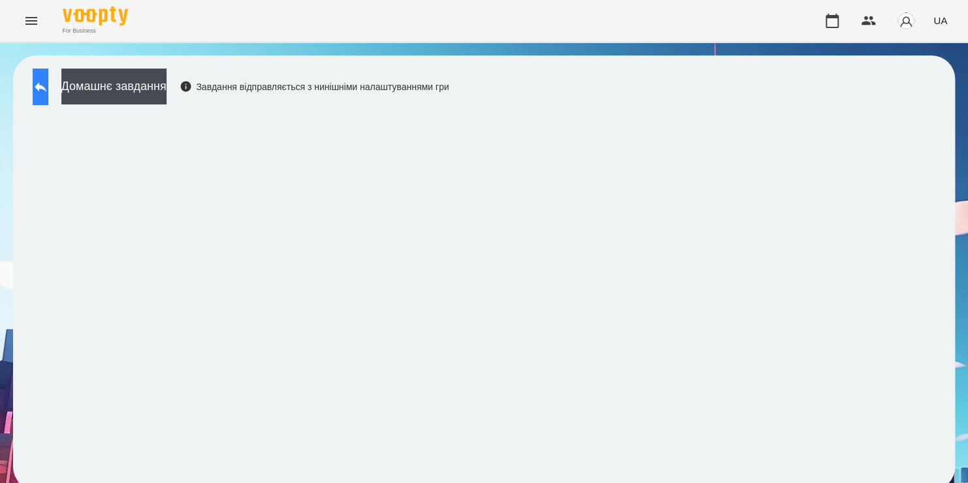
click at [48, 91] on icon at bounding box center [41, 87] width 16 height 16
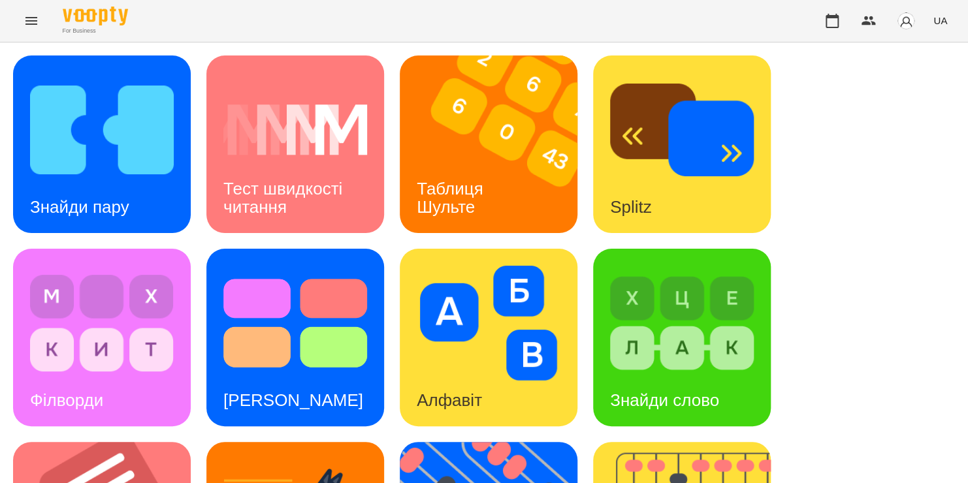
scroll to position [494, 0]
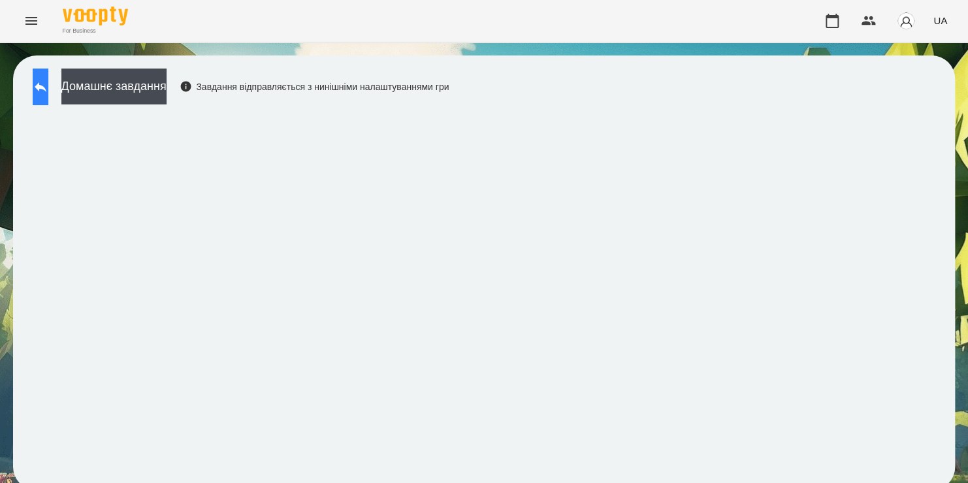
click at [37, 83] on button at bounding box center [41, 87] width 16 height 37
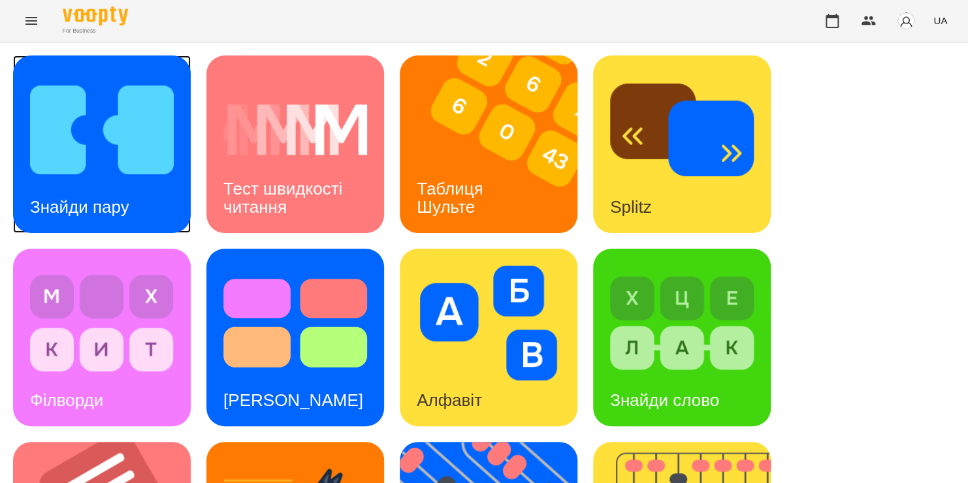
click at [126, 208] on h3 "Знайди пару" at bounding box center [79, 207] width 99 height 20
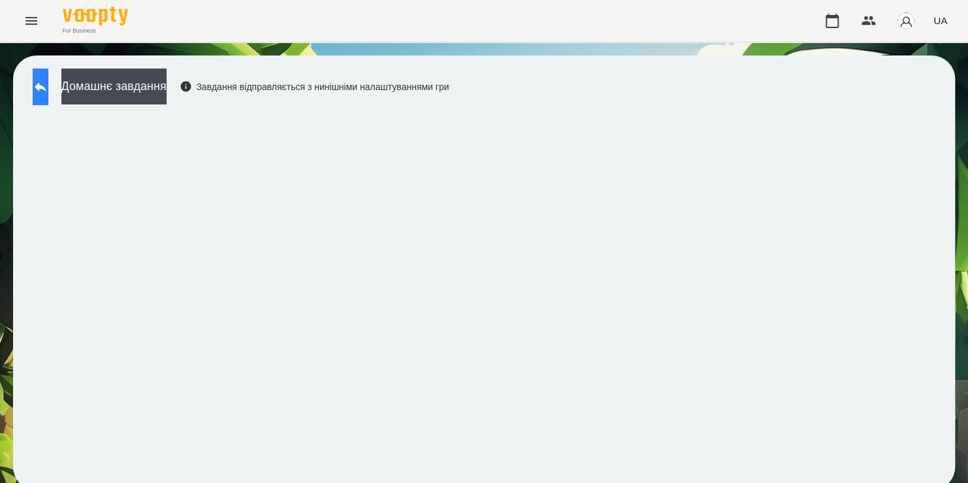
click at [46, 86] on icon at bounding box center [41, 87] width 12 height 10
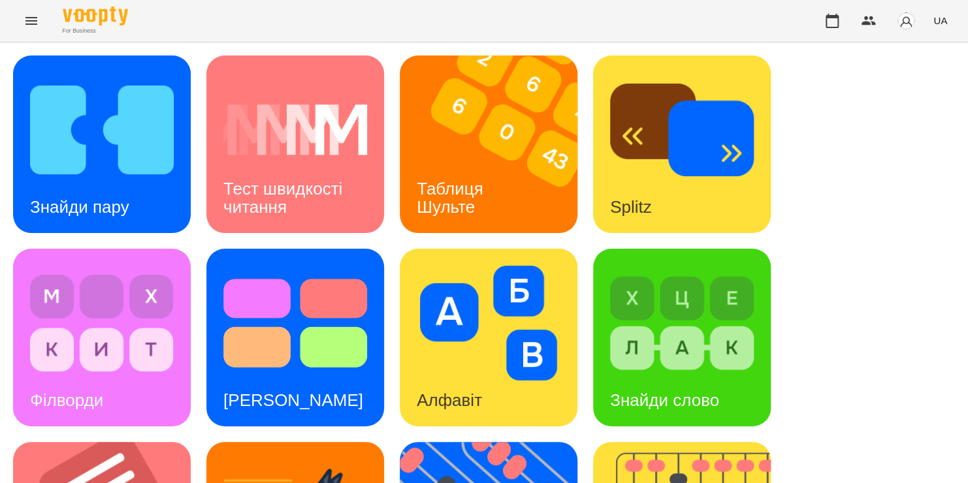
scroll to position [397, 0]
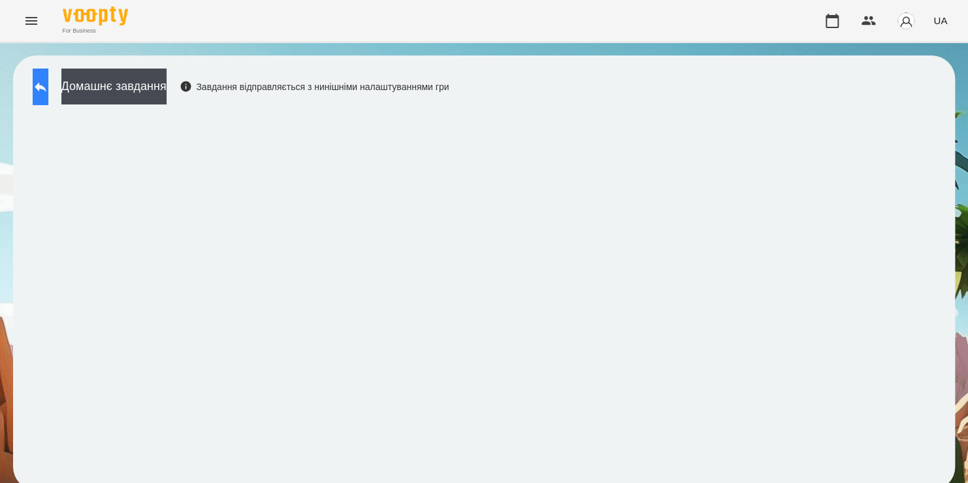
click at [48, 95] on button at bounding box center [41, 87] width 16 height 37
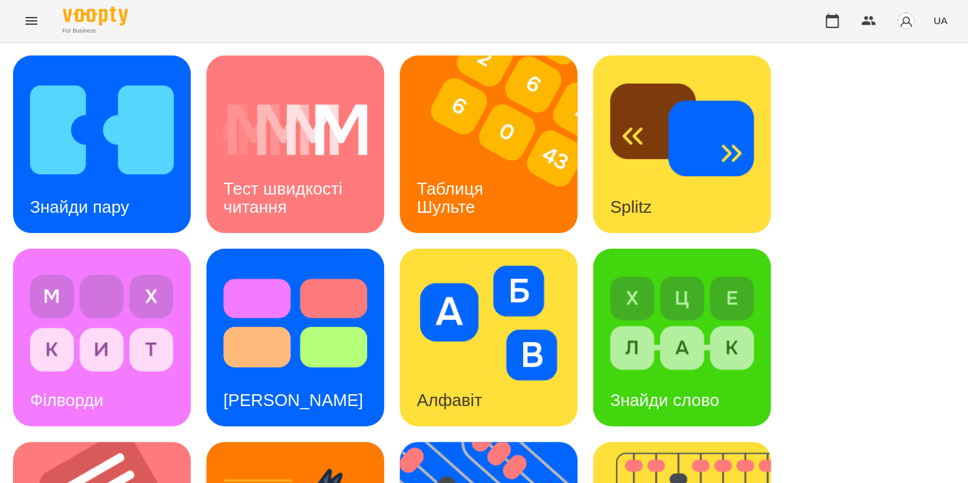
scroll to position [512, 0]
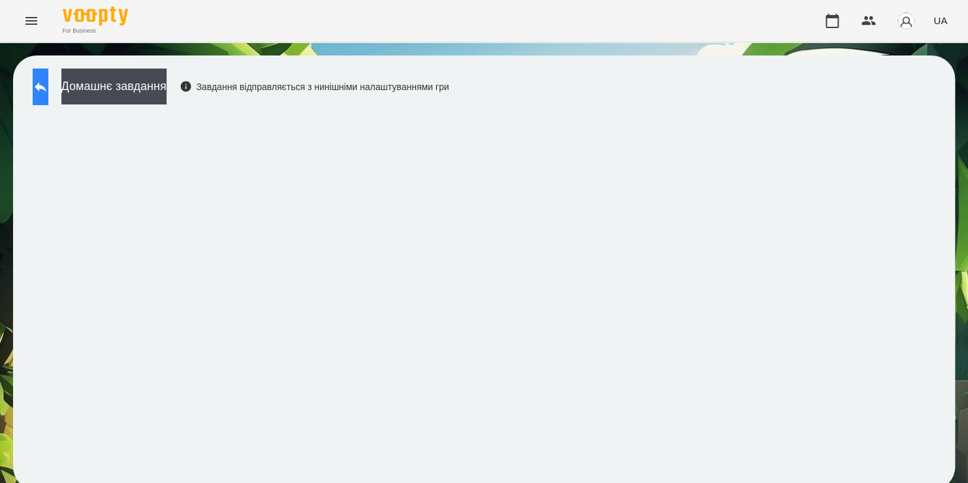
click at [48, 85] on icon at bounding box center [41, 87] width 16 height 16
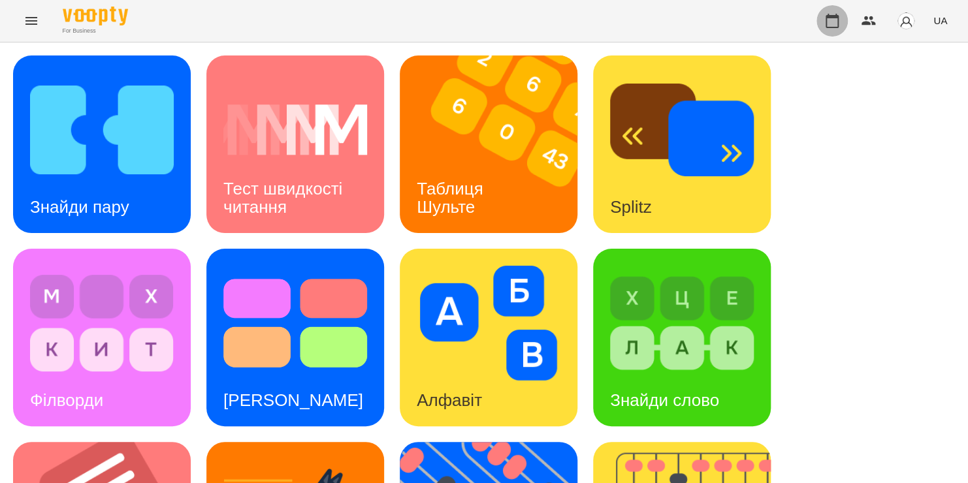
click at [837, 20] on icon "button" at bounding box center [832, 21] width 16 height 16
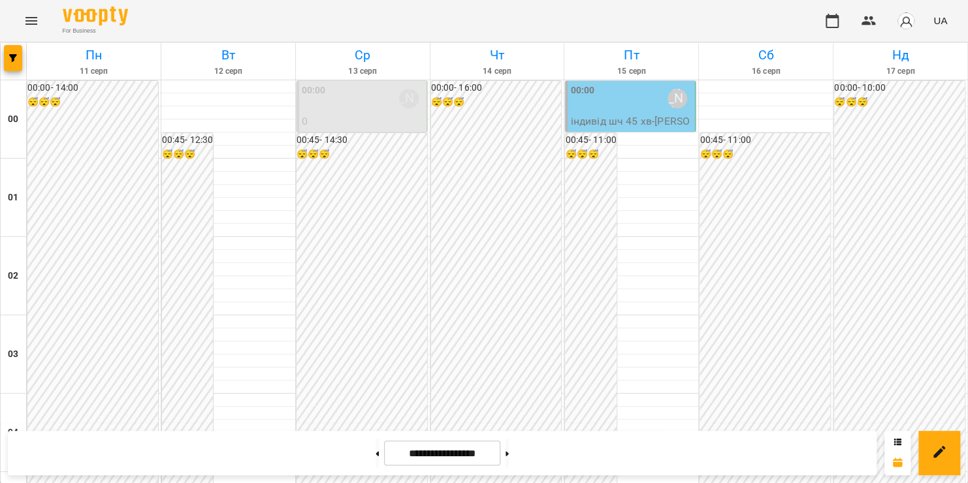
scroll to position [1536, 0]
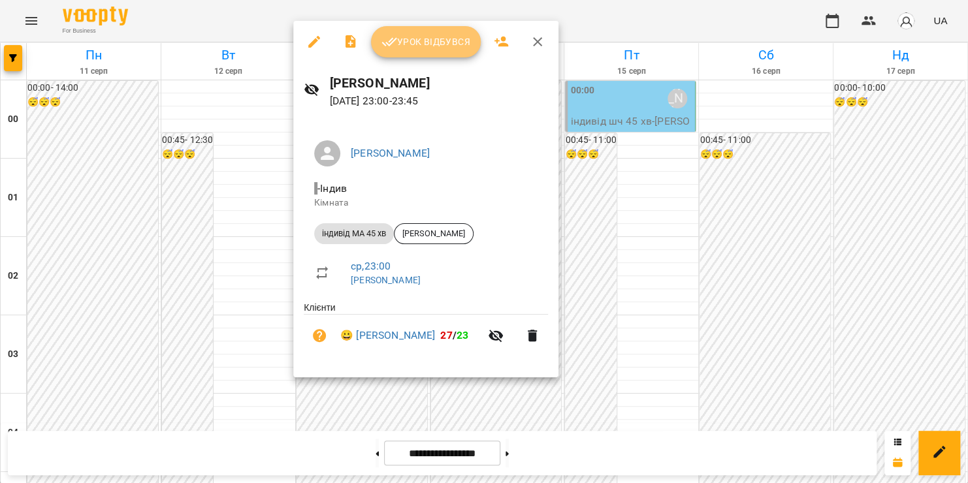
click at [432, 39] on span "Урок відбувся" at bounding box center [425, 42] width 89 height 16
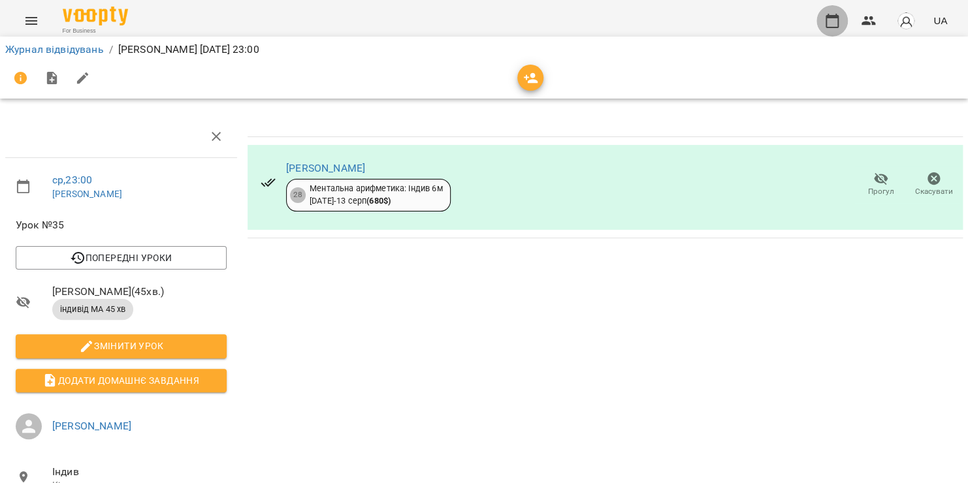
click at [830, 17] on icon "button" at bounding box center [831, 21] width 13 height 14
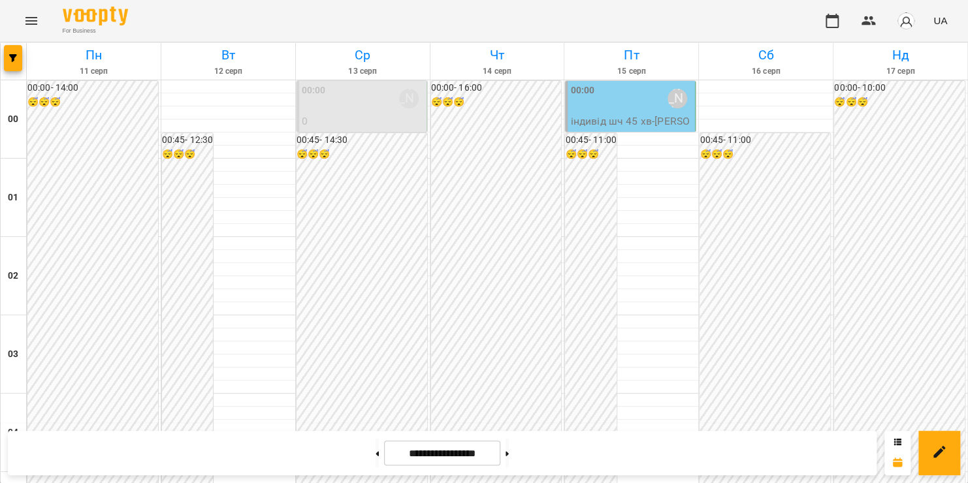
scroll to position [1047, 0]
click at [33, 24] on icon "Menu" at bounding box center [31, 21] width 12 height 8
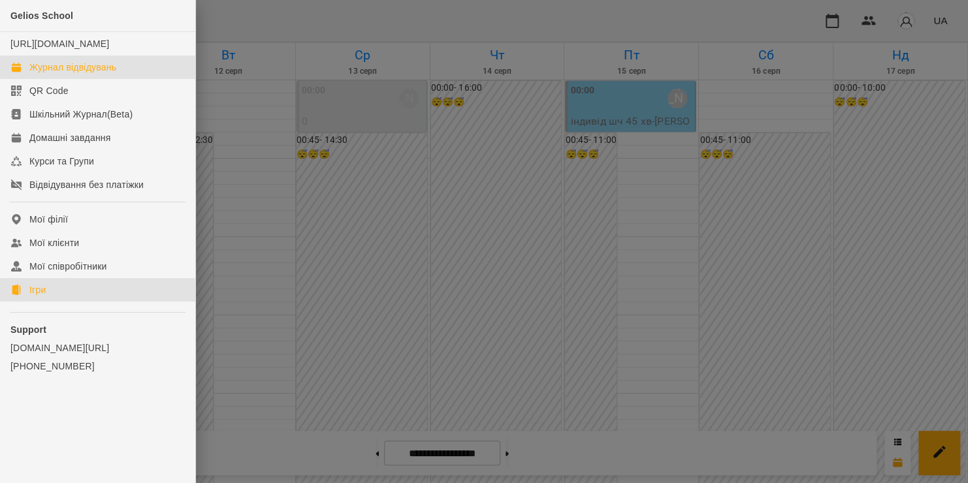
click at [53, 302] on link "Ігри" at bounding box center [97, 290] width 195 height 24
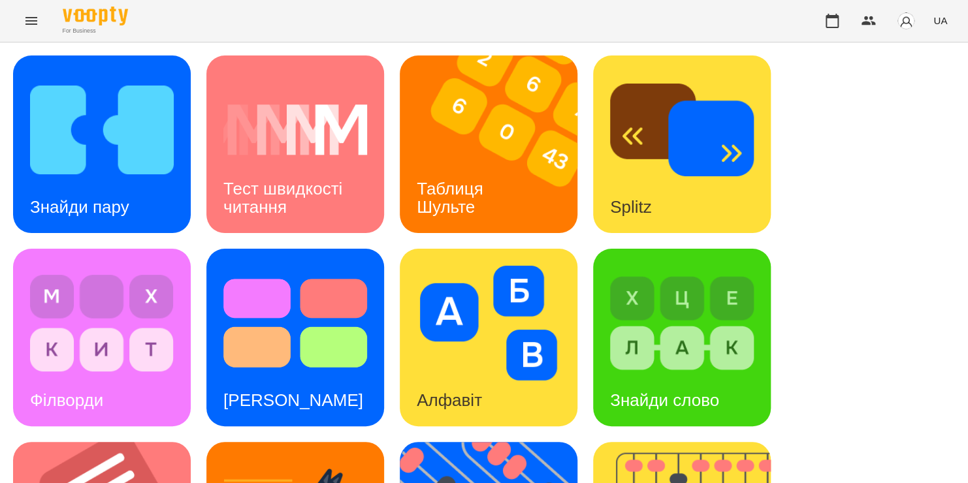
scroll to position [496, 0]
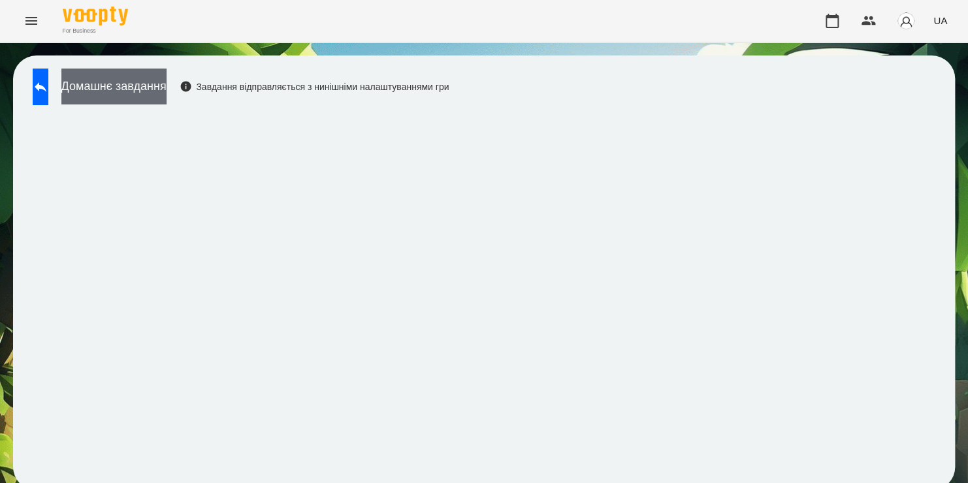
click at [163, 89] on button "Домашнє завдання" at bounding box center [113, 87] width 105 height 36
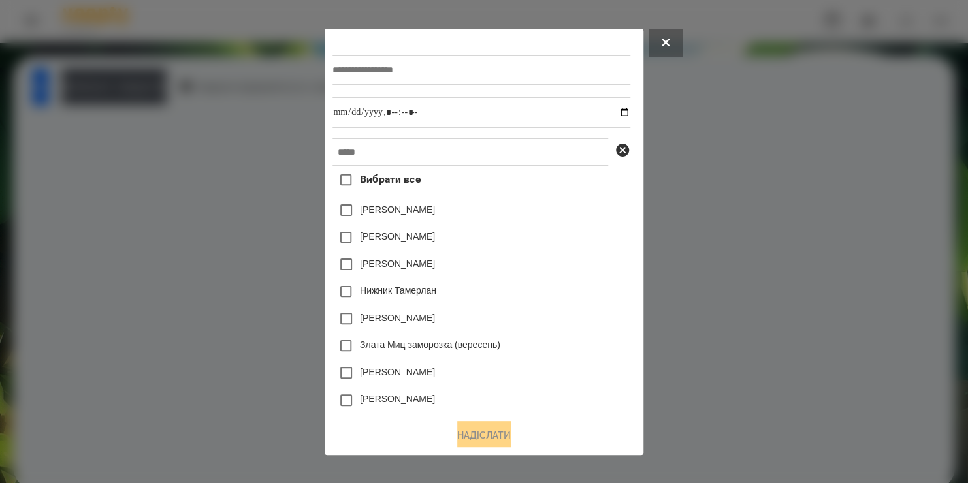
click at [496, 54] on div at bounding box center [480, 70] width 297 height 54
click at [488, 70] on input "text" at bounding box center [480, 70] width 297 height 30
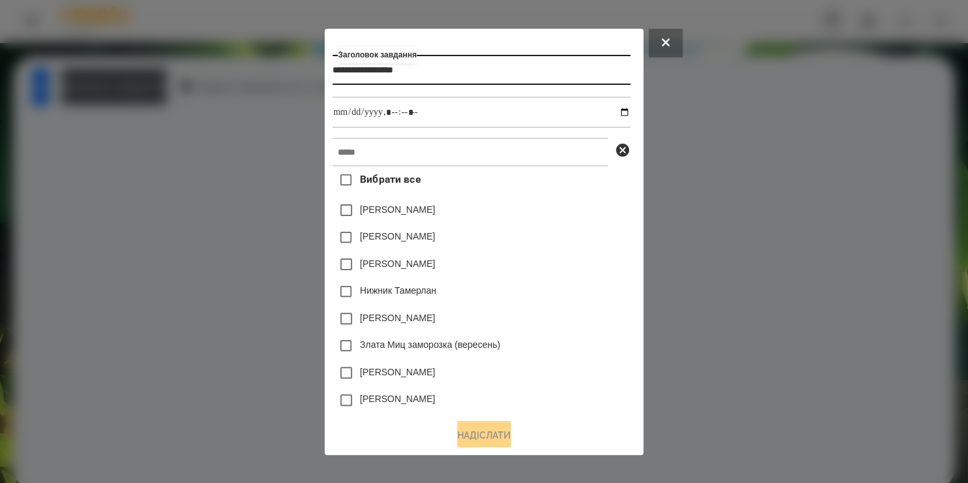
type input "**********"
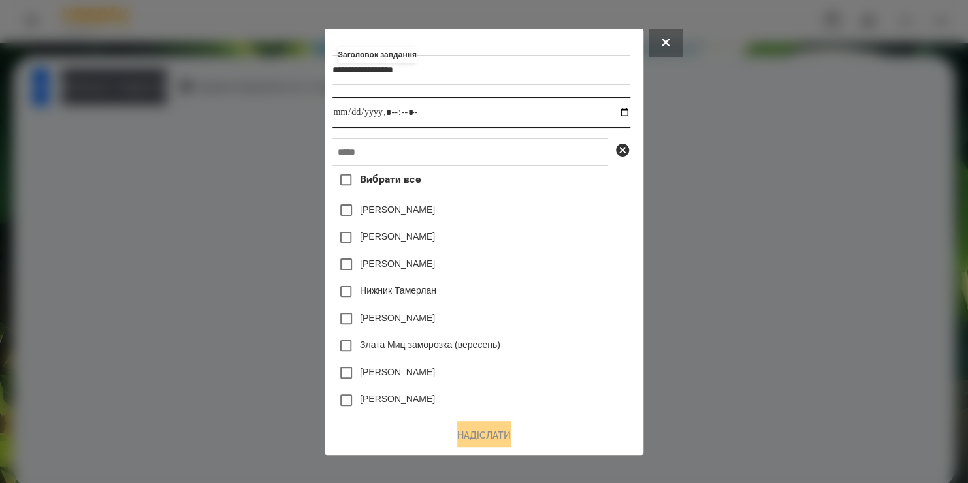
click at [629, 115] on input "datetime-local" at bounding box center [480, 112] width 297 height 31
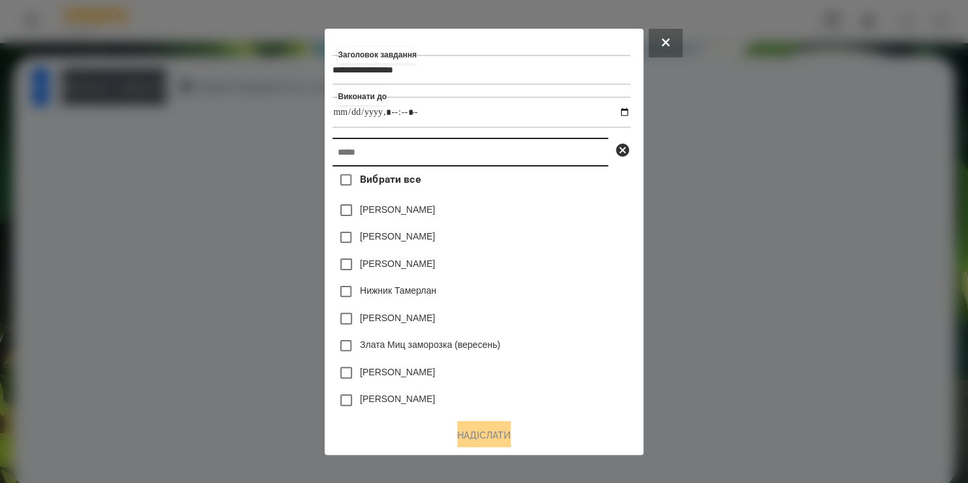
type input "**********"
click at [562, 157] on input "text" at bounding box center [470, 152] width 276 height 29
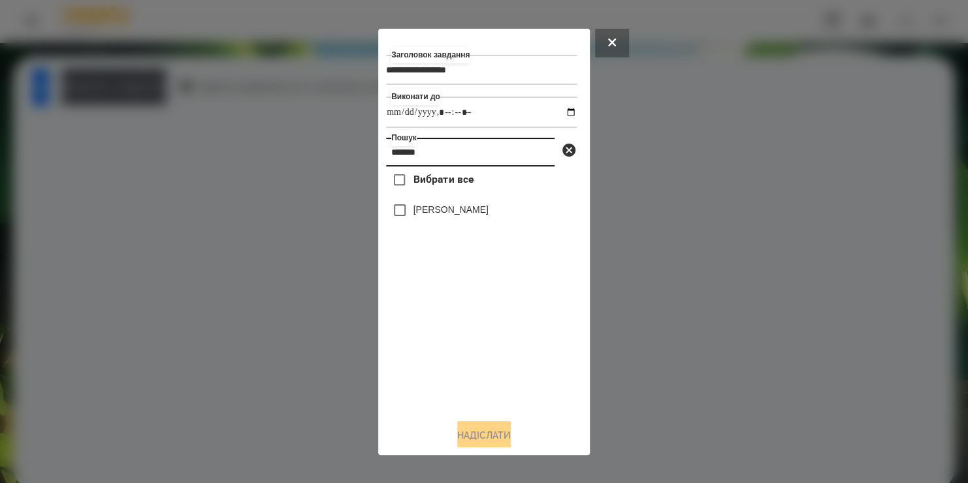
type input "*******"
click at [466, 215] on label "Михайлуца Ніколь" at bounding box center [450, 209] width 75 height 13
click at [491, 437] on button "Надіслати" at bounding box center [484, 435] width 54 height 29
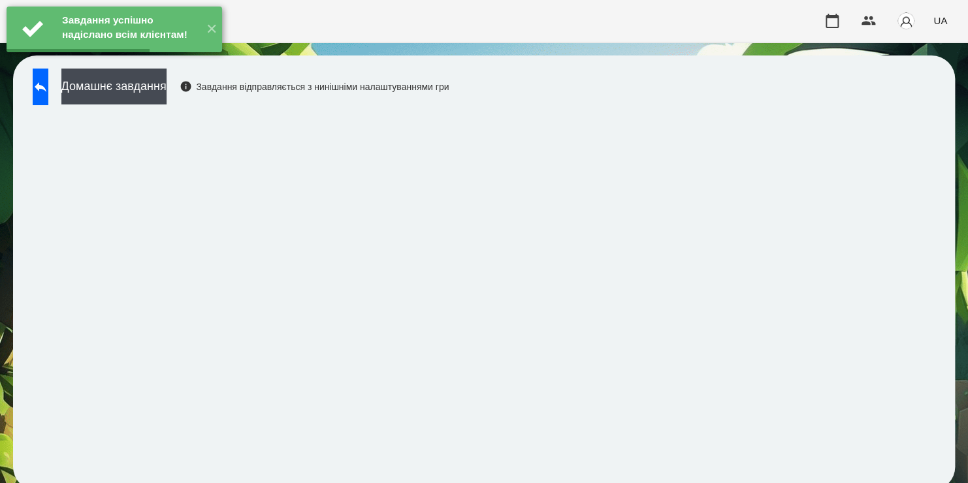
click at [167, 97] on button "Домашнє завдання" at bounding box center [113, 87] width 105 height 36
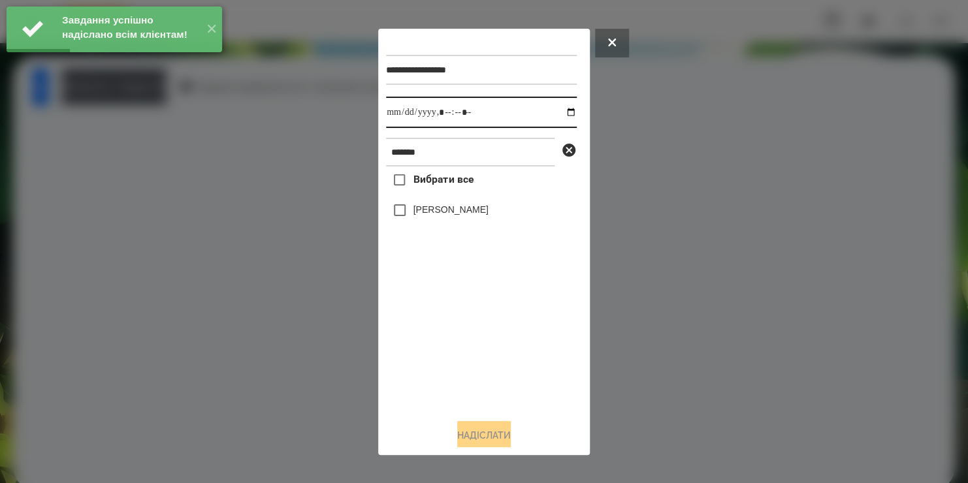
click at [562, 112] on input "datetime-local" at bounding box center [481, 112] width 191 height 31
type input "**********"
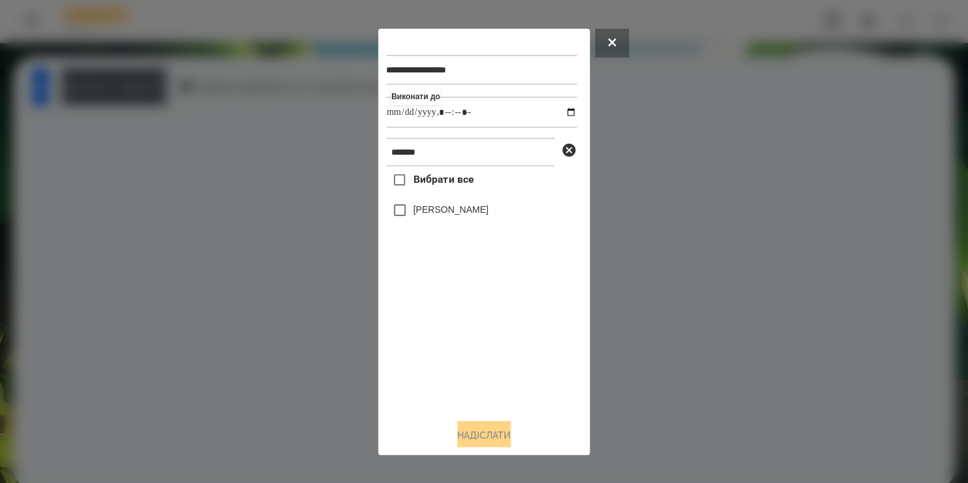
click at [404, 218] on div "Вибрати все Михайлуца Ніколь" at bounding box center [481, 288] width 191 height 242
click at [478, 434] on button "Надіслати" at bounding box center [484, 435] width 54 height 29
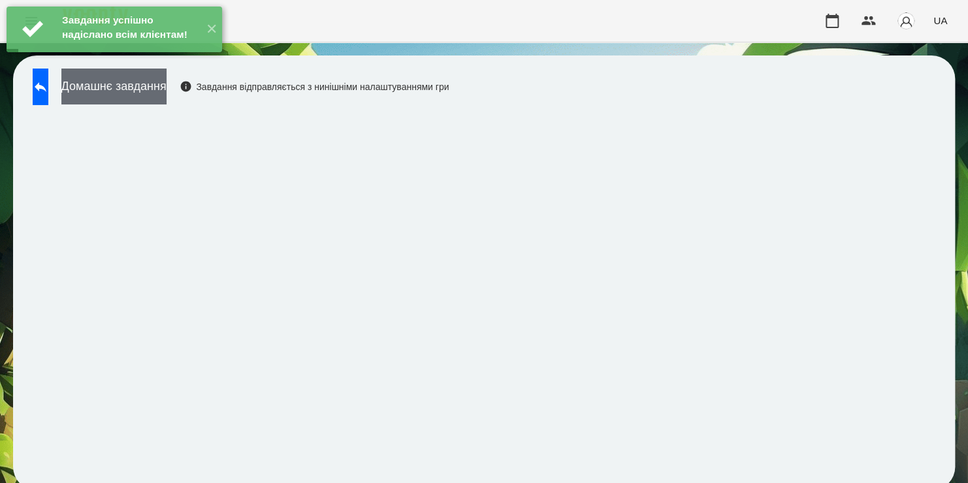
click at [145, 93] on button "Домашнє завдання" at bounding box center [113, 87] width 105 height 36
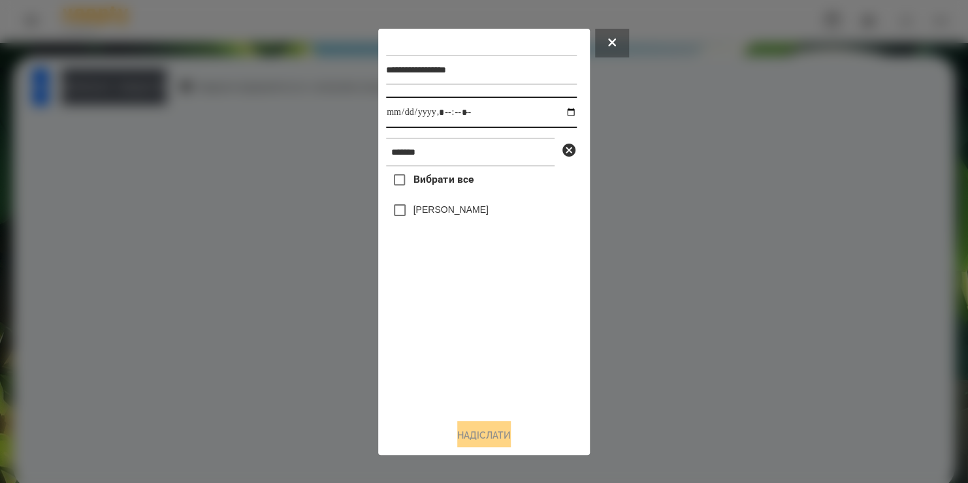
click at [558, 112] on input "datetime-local" at bounding box center [481, 112] width 191 height 31
type input "**********"
drag, startPoint x: 485, startPoint y: 357, endPoint x: 413, endPoint y: 209, distance: 164.4
click at [413, 209] on div "Вибрати все Михайлуца Ніколь" at bounding box center [481, 288] width 191 height 242
click at [413, 209] on label "Михайлуца Ніколь" at bounding box center [450, 209] width 75 height 13
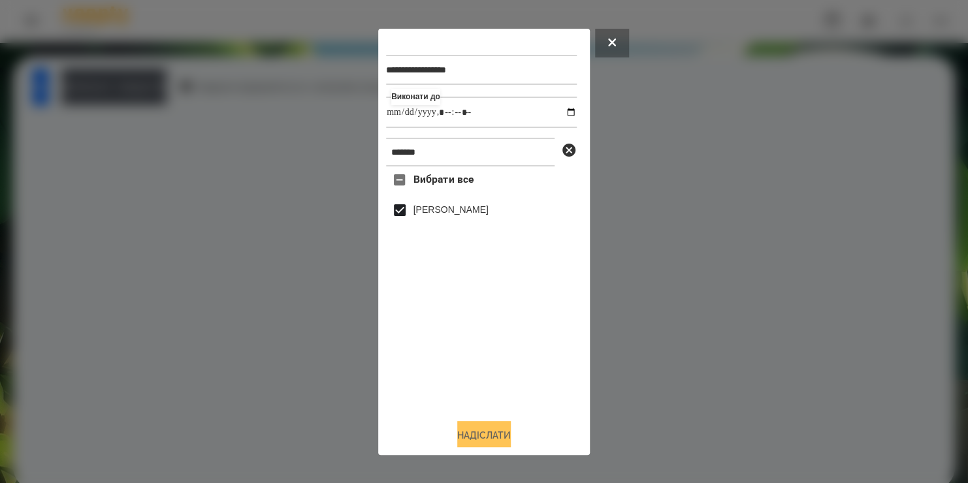
click at [481, 436] on button "Надіслати" at bounding box center [484, 435] width 54 height 29
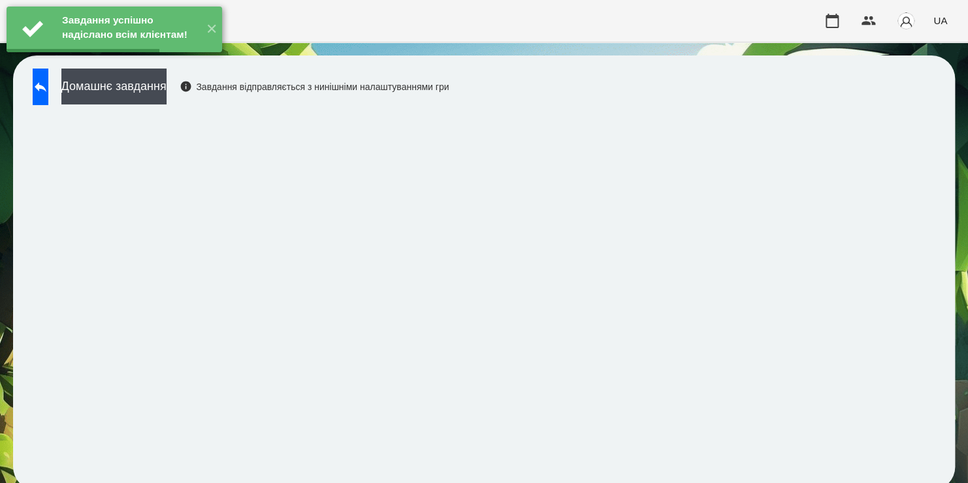
click at [157, 87] on button "Домашнє завдання" at bounding box center [113, 87] width 105 height 36
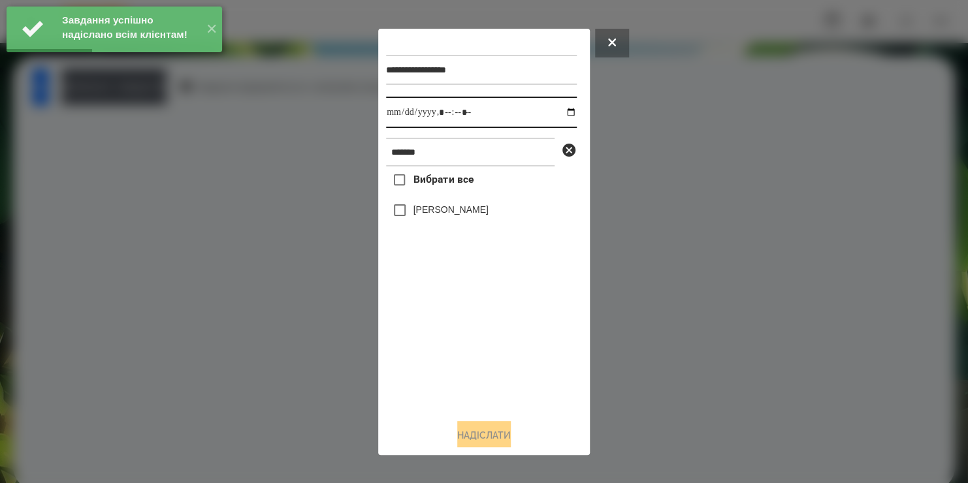
click at [560, 113] on input "datetime-local" at bounding box center [481, 112] width 191 height 31
type input "**********"
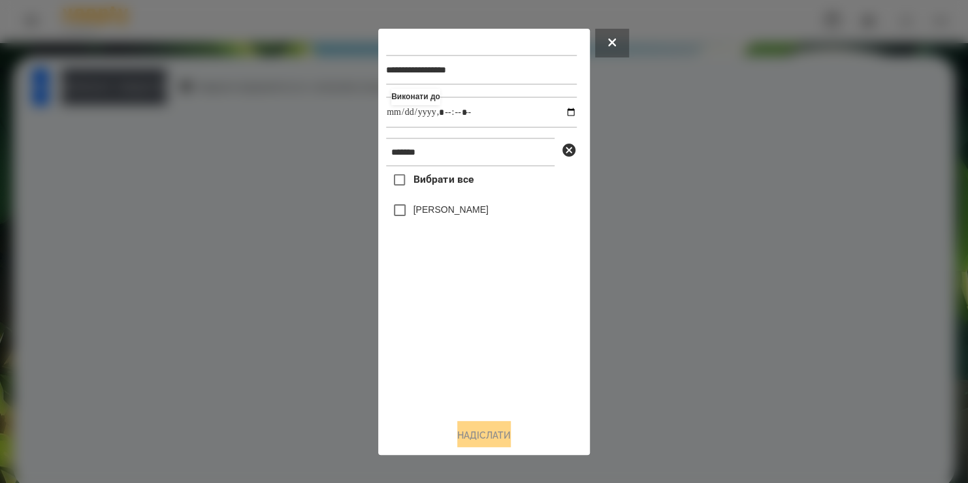
drag, startPoint x: 494, startPoint y: 362, endPoint x: 422, endPoint y: 214, distance: 164.4
click at [422, 214] on div "Вибрати все Михайлуца Ніколь" at bounding box center [481, 288] width 191 height 242
click at [422, 214] on label "Михайлуца Ніколь" at bounding box center [450, 209] width 75 height 13
click at [484, 441] on button "Надіслати" at bounding box center [484, 435] width 54 height 29
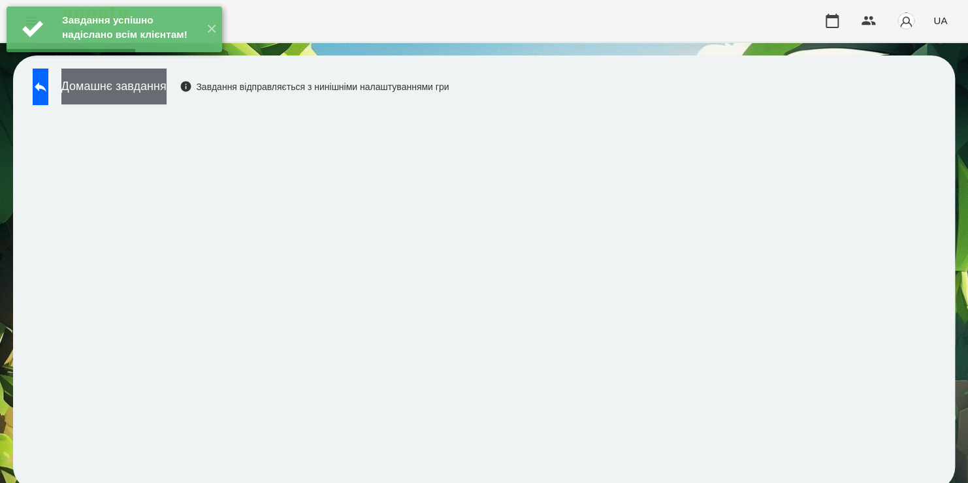
click at [167, 81] on button "Домашнє завдання" at bounding box center [113, 87] width 105 height 36
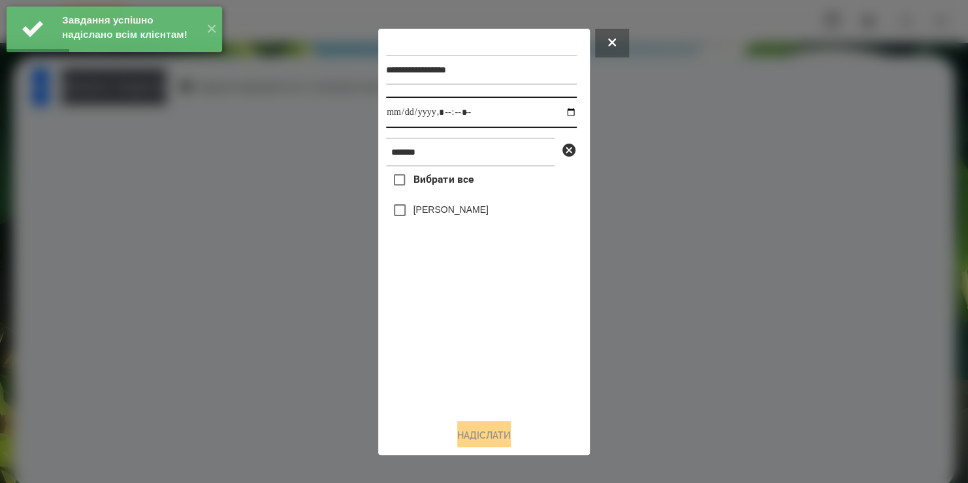
click at [563, 114] on input "datetime-local" at bounding box center [481, 112] width 191 height 31
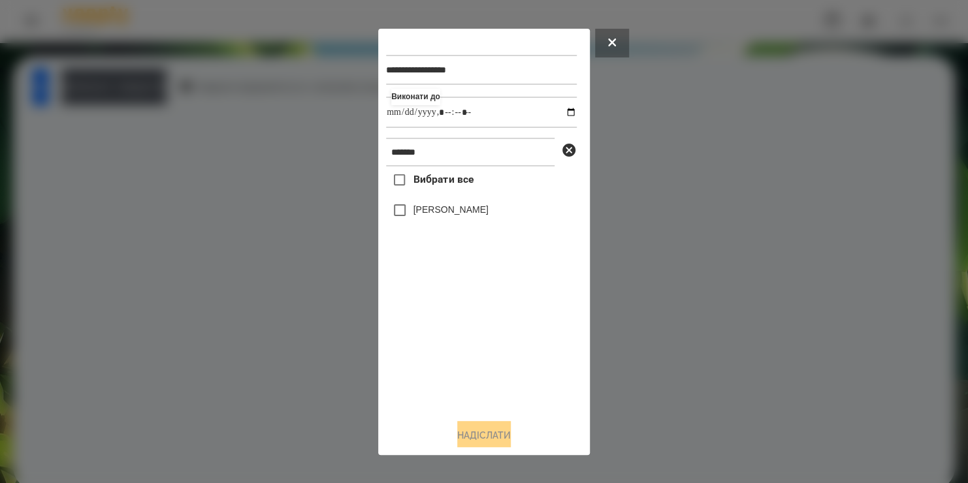
type input "**********"
click at [407, 216] on div "Вибрати все Михайлуца Ніколь" at bounding box center [481, 288] width 191 height 242
click at [466, 429] on button "Надіслати" at bounding box center [484, 435] width 54 height 29
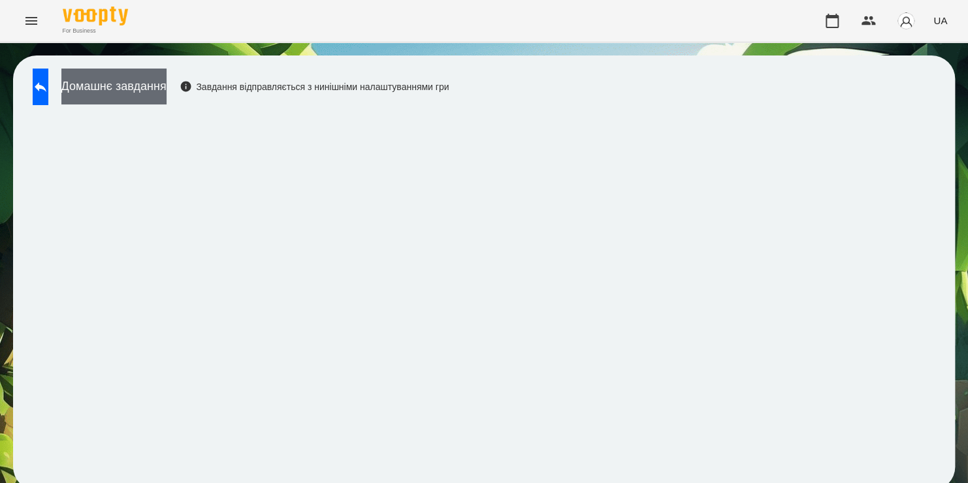
click at [155, 89] on button "Домашнє завдання" at bounding box center [113, 87] width 105 height 36
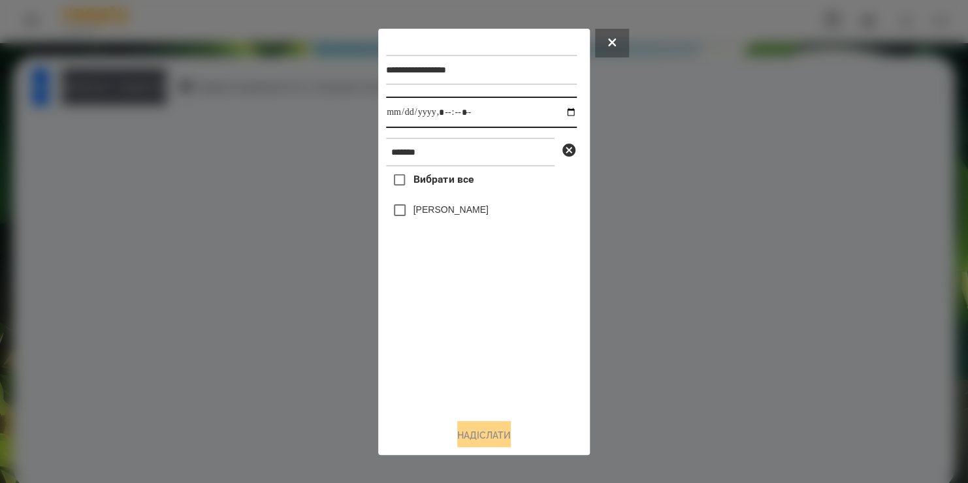
click at [559, 109] on input "datetime-local" at bounding box center [481, 112] width 191 height 31
click at [605, 55] on button at bounding box center [612, 43] width 34 height 29
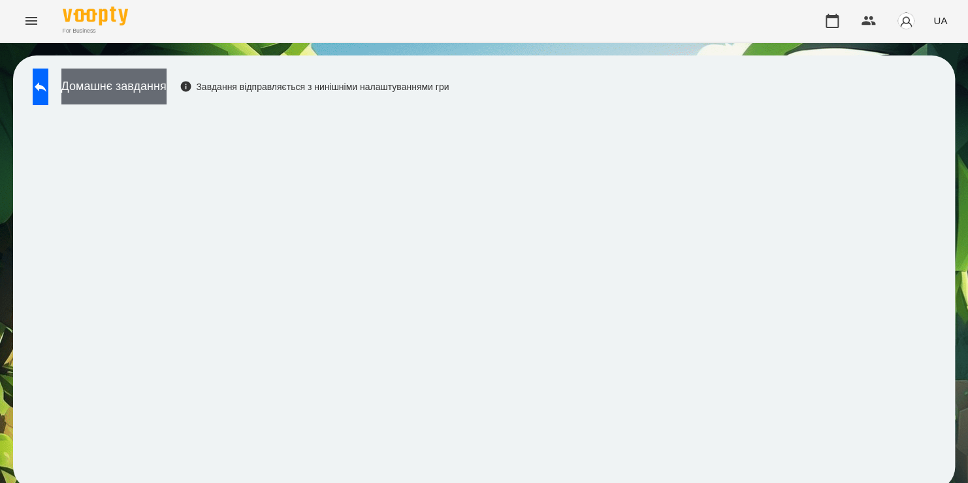
click at [147, 96] on button "Домашнє завдання" at bounding box center [113, 87] width 105 height 36
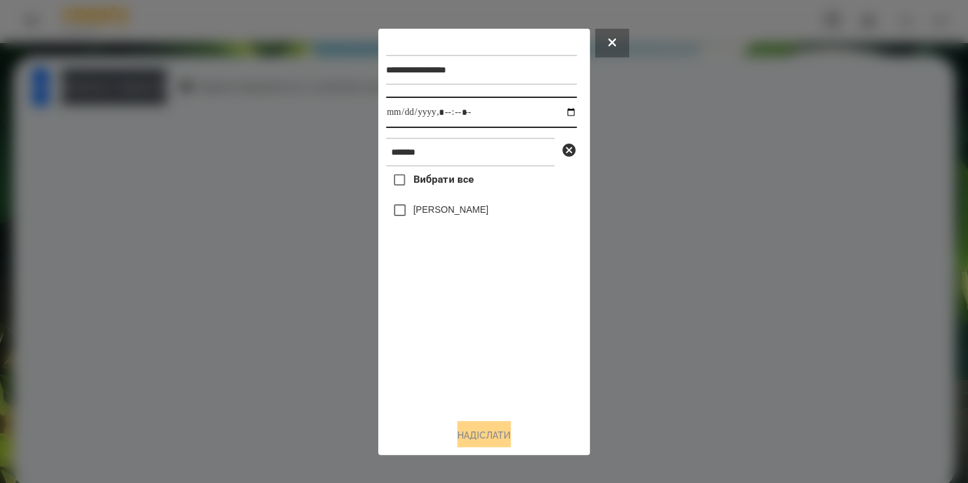
click at [555, 114] on input "datetime-local" at bounding box center [481, 112] width 191 height 31
type input "**********"
drag, startPoint x: 518, startPoint y: 355, endPoint x: 450, endPoint y: 154, distance: 211.9
click at [450, 154] on div "**********" at bounding box center [484, 223] width 196 height 372
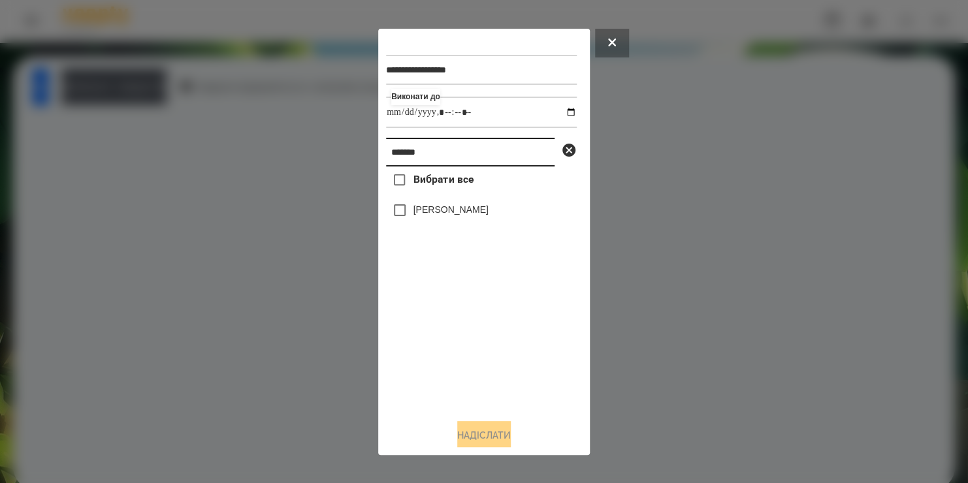
drag, startPoint x: 450, startPoint y: 154, endPoint x: 212, endPoint y: 225, distance: 247.9
click at [212, 225] on div "**********" at bounding box center [484, 241] width 968 height 483
type input "******"
click at [419, 215] on label "Поліна Балабанова" at bounding box center [450, 209] width 75 height 13
click at [468, 443] on button "Надіслати" at bounding box center [484, 435] width 54 height 29
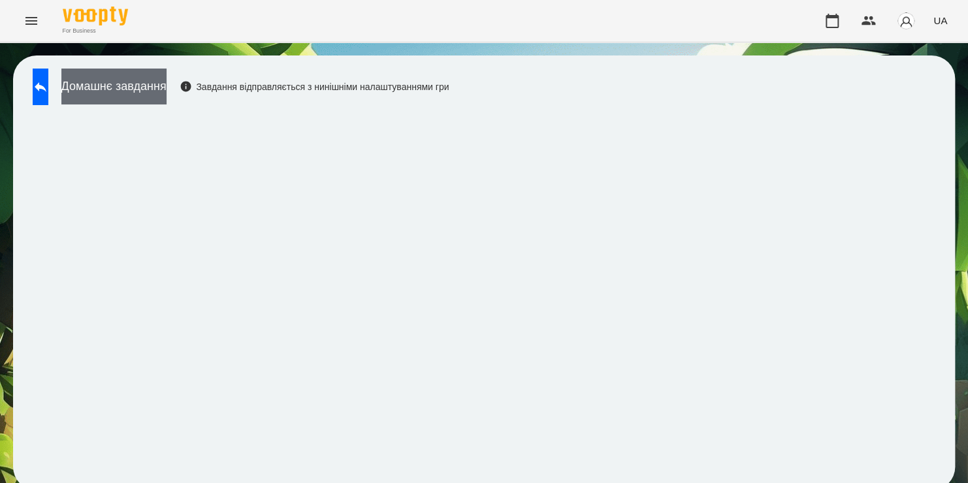
click at [167, 91] on button "Домашнє завдання" at bounding box center [113, 87] width 105 height 36
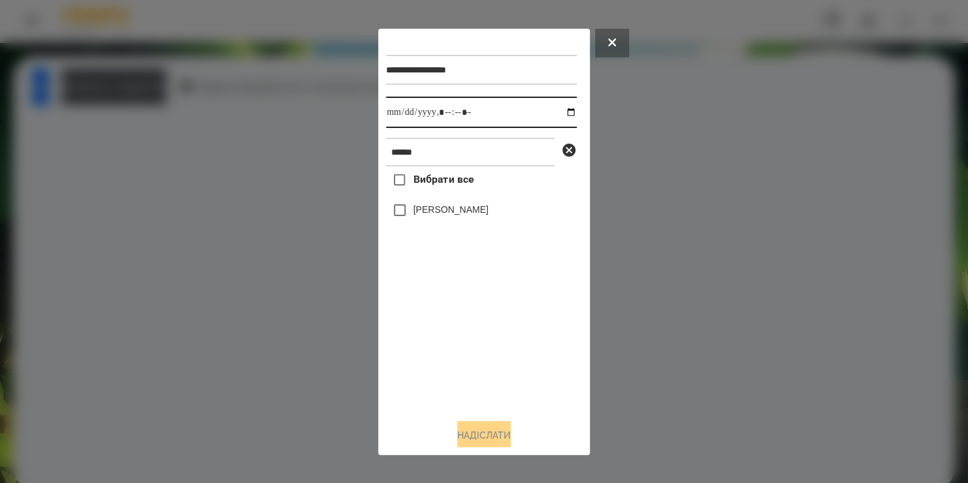
click at [556, 115] on input "datetime-local" at bounding box center [481, 112] width 191 height 31
type input "**********"
drag, startPoint x: 470, startPoint y: 356, endPoint x: 417, endPoint y: 216, distance: 149.6
click at [417, 216] on div "Вибрати все Поліна Балабанова" at bounding box center [481, 288] width 191 height 242
click at [417, 216] on label "Поліна Балабанова" at bounding box center [450, 209] width 75 height 13
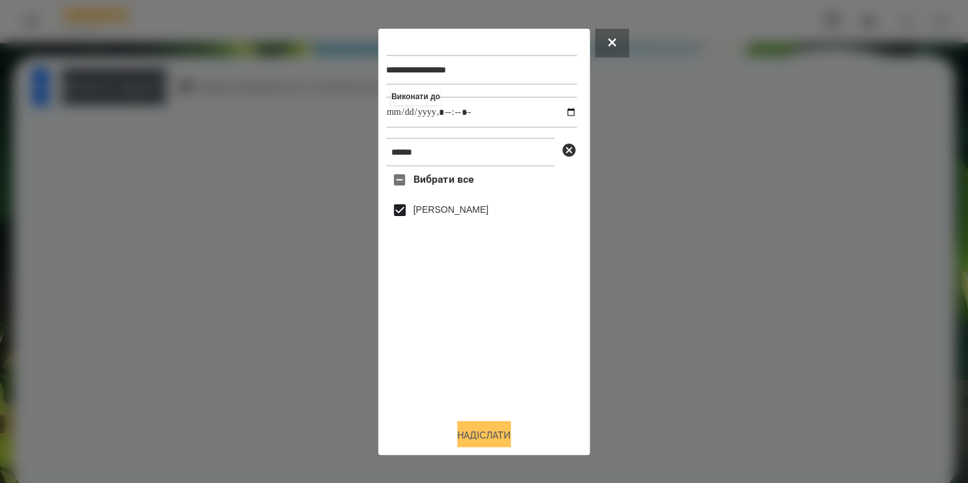
click at [478, 438] on button "Надіслати" at bounding box center [484, 435] width 54 height 29
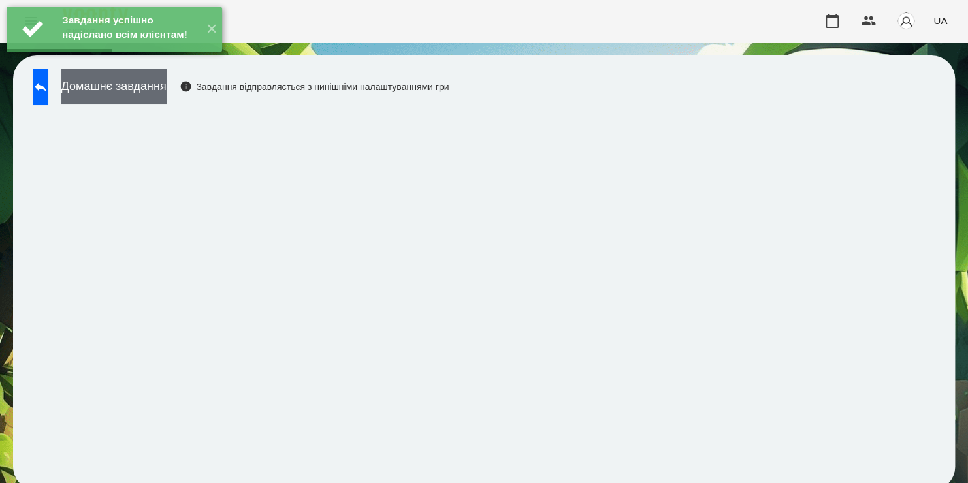
click at [167, 89] on button "Домашнє завдання" at bounding box center [113, 87] width 105 height 36
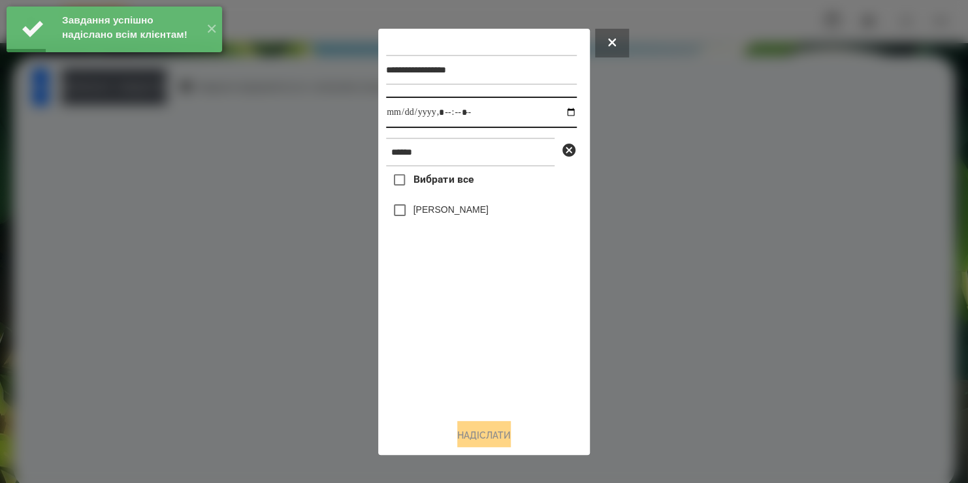
click at [560, 117] on input "datetime-local" at bounding box center [481, 112] width 191 height 31
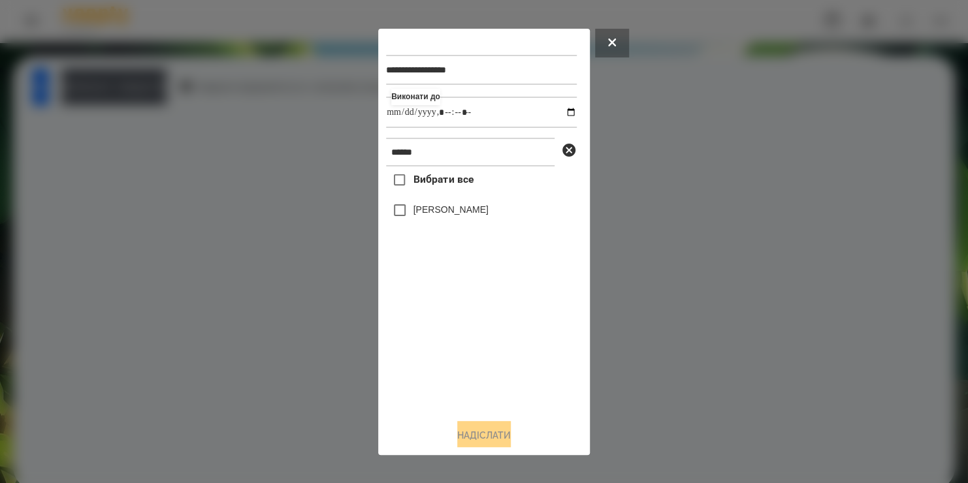
type input "**********"
drag, startPoint x: 486, startPoint y: 368, endPoint x: 431, endPoint y: 217, distance: 160.1
click at [431, 217] on div "Вибрати все Поліна Балабанова" at bounding box center [481, 288] width 191 height 242
click at [431, 216] on label "Поліна Балабанова" at bounding box center [450, 209] width 75 height 13
click at [490, 434] on button "Надіслати" at bounding box center [484, 435] width 54 height 29
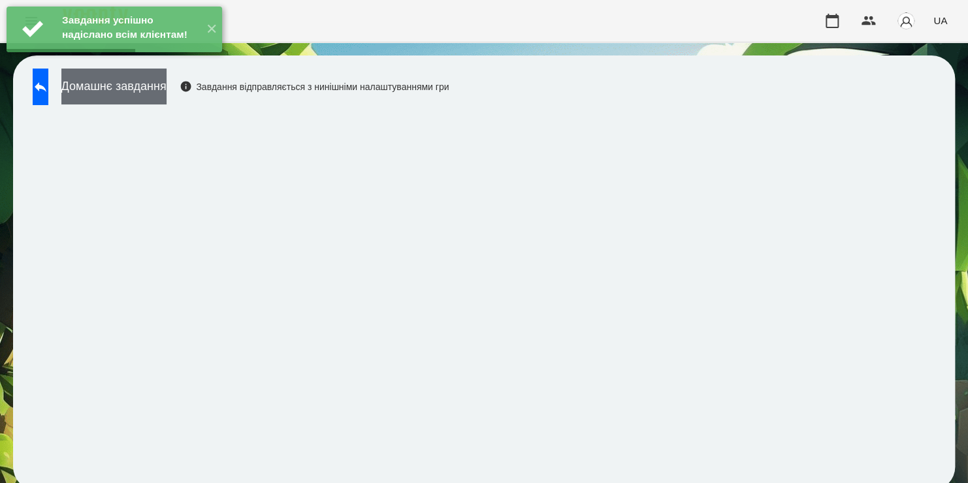
click at [167, 94] on button "Домашнє завдання" at bounding box center [113, 87] width 105 height 36
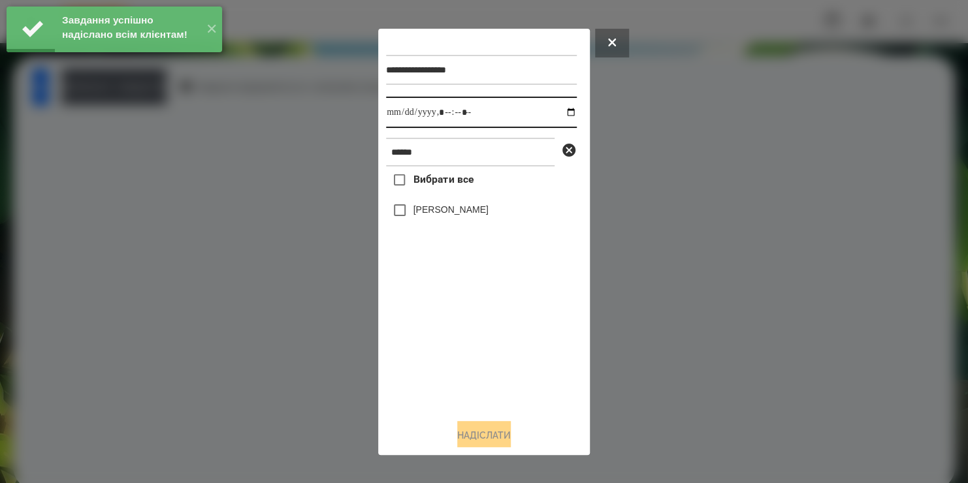
click at [560, 116] on input "datetime-local" at bounding box center [481, 112] width 191 height 31
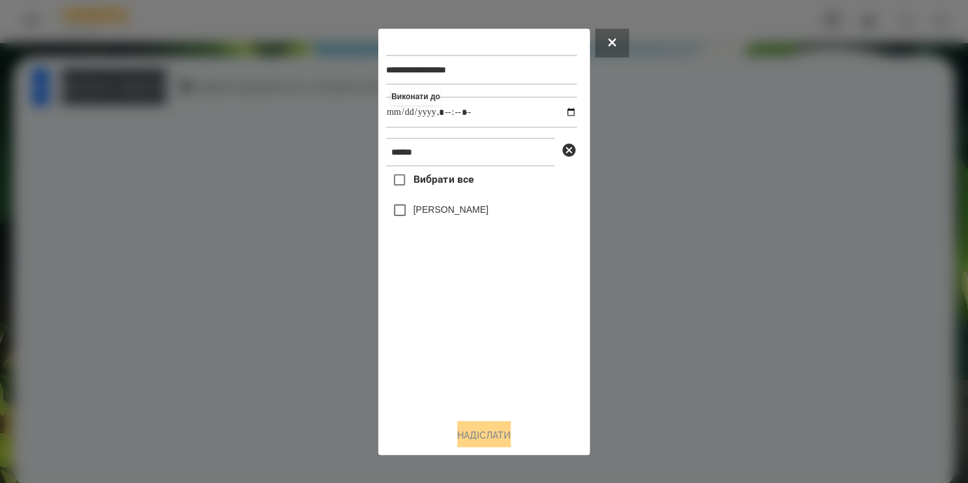
type input "**********"
drag, startPoint x: 486, startPoint y: 375, endPoint x: 421, endPoint y: 214, distance: 174.9
click at [421, 214] on div "Вибрати все Поліна Балабанова" at bounding box center [481, 288] width 191 height 242
click at [421, 214] on label "Поліна Балабанова" at bounding box center [450, 209] width 75 height 13
click at [490, 433] on button "Надіслати" at bounding box center [484, 435] width 54 height 29
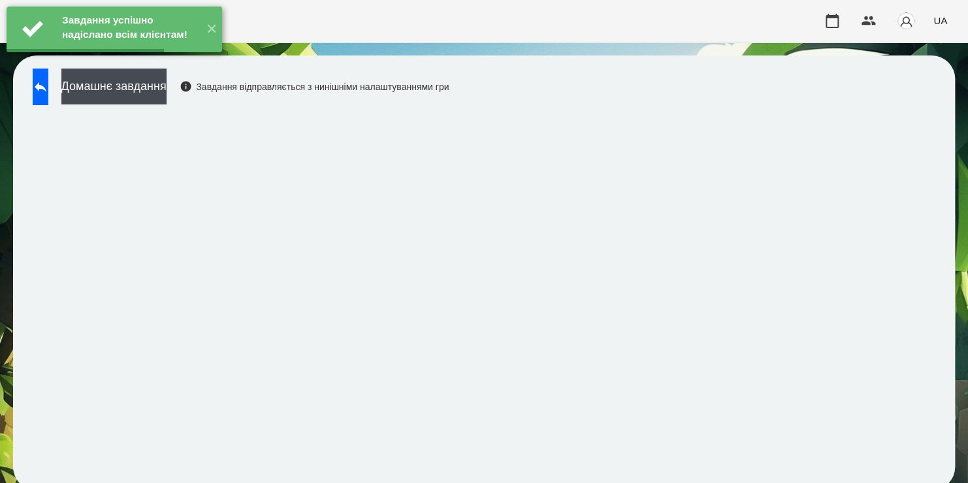
click at [167, 89] on button "Домашнє завдання" at bounding box center [113, 87] width 105 height 36
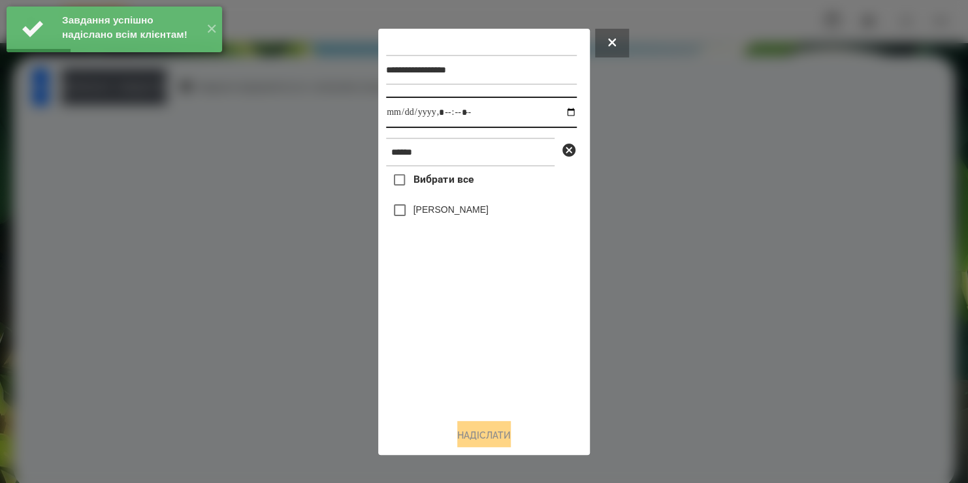
click at [559, 114] on input "datetime-local" at bounding box center [481, 112] width 191 height 31
type input "**********"
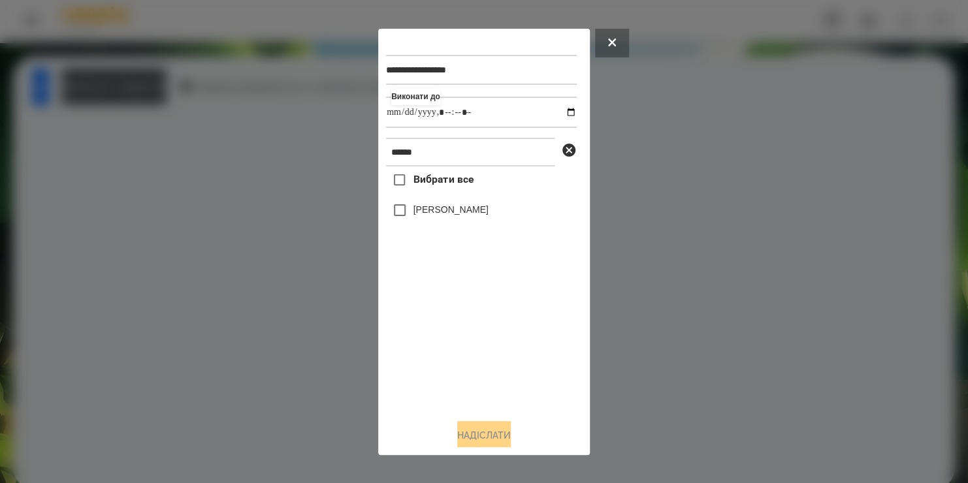
click at [403, 214] on div "Вибрати все Поліна Балабанова" at bounding box center [481, 288] width 191 height 242
click at [470, 434] on button "Надіслати" at bounding box center [484, 435] width 54 height 29
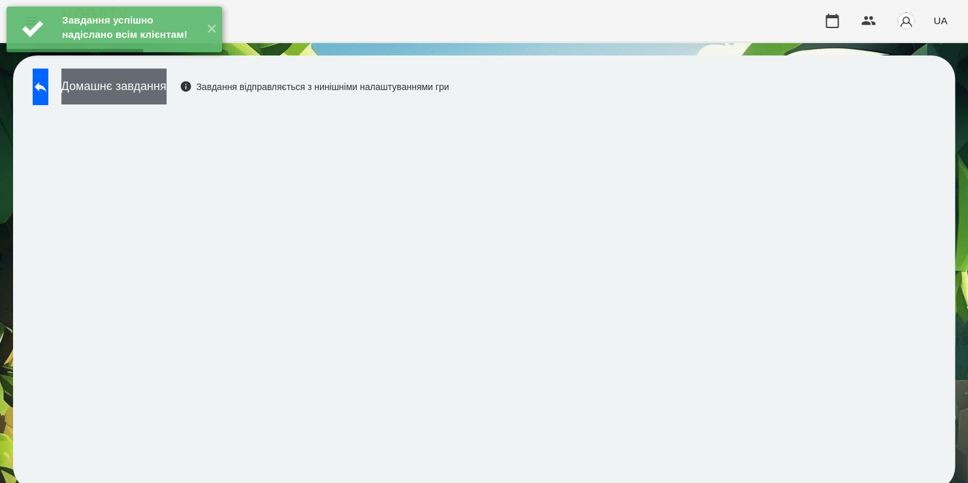
click at [167, 87] on button "Домашнє завдання" at bounding box center [113, 87] width 105 height 36
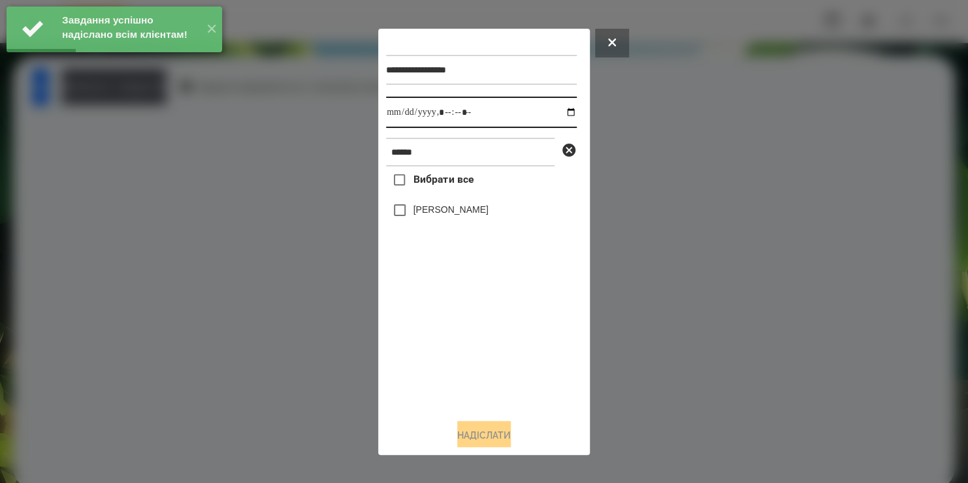
click at [556, 116] on input "datetime-local" at bounding box center [481, 112] width 191 height 31
type input "**********"
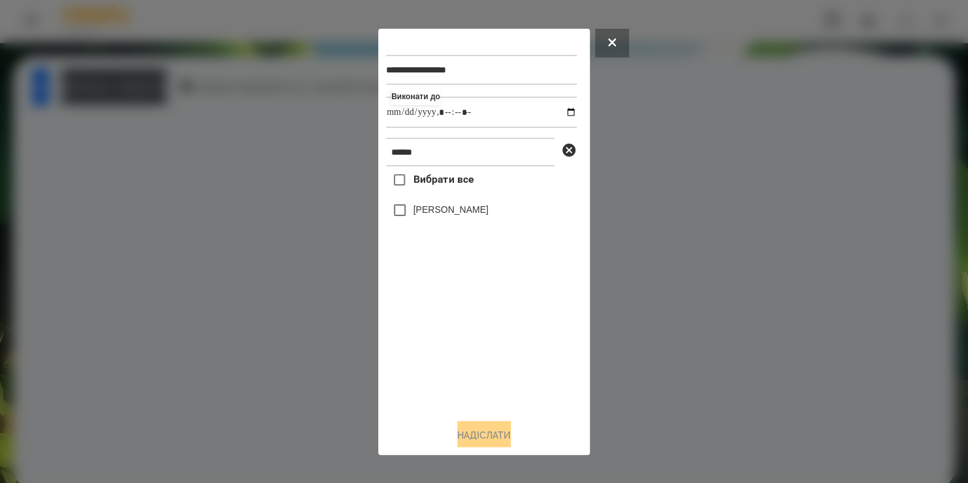
drag, startPoint x: 428, startPoint y: 355, endPoint x: 411, endPoint y: 210, distance: 146.7
click at [411, 210] on div "Вибрати все Поліна Балабанова" at bounding box center [481, 288] width 191 height 242
click at [411, 210] on div "Поліна Балабанова" at bounding box center [481, 210] width 191 height 27
click at [476, 432] on button "Надіслати" at bounding box center [484, 435] width 54 height 29
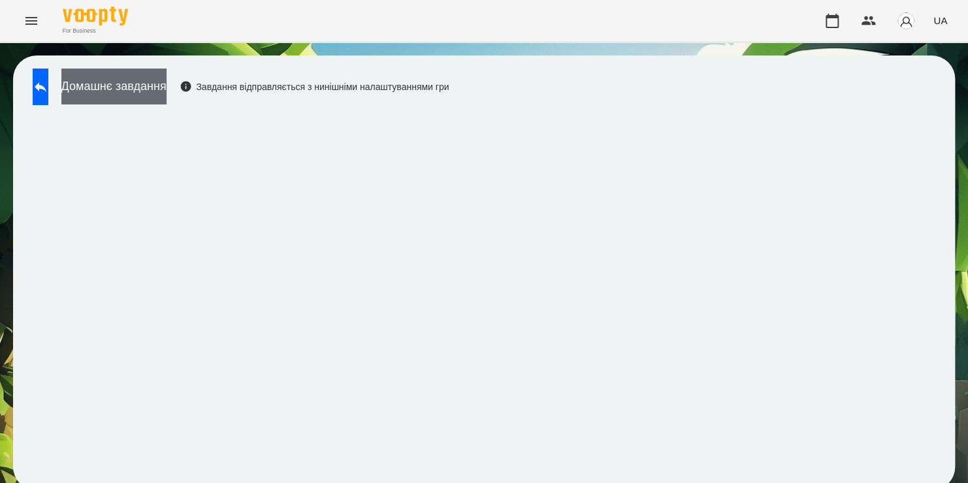
click at [167, 96] on button "Домашнє завдання" at bounding box center [113, 87] width 105 height 36
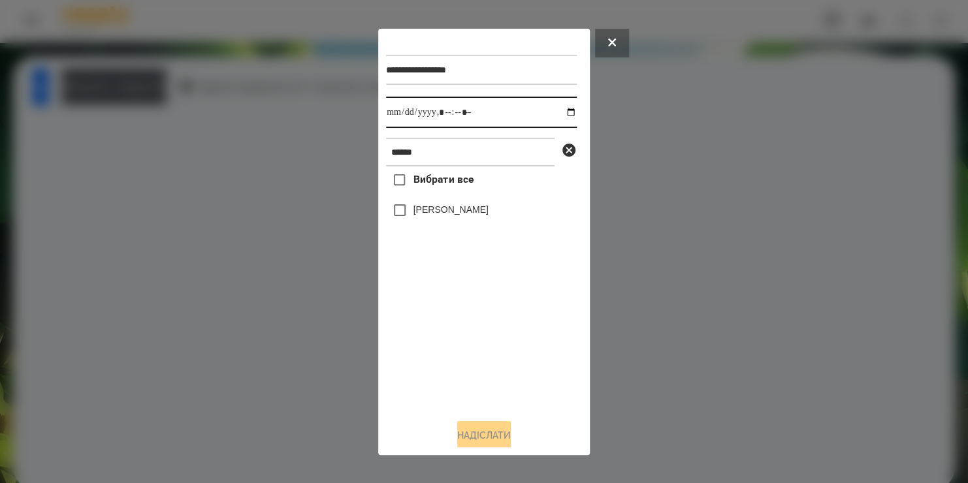
click at [553, 114] on input "datetime-local" at bounding box center [481, 112] width 191 height 31
type input "**********"
drag, startPoint x: 505, startPoint y: 360, endPoint x: 443, endPoint y: 160, distance: 209.4
click at [443, 160] on div "**********" at bounding box center [484, 223] width 196 height 372
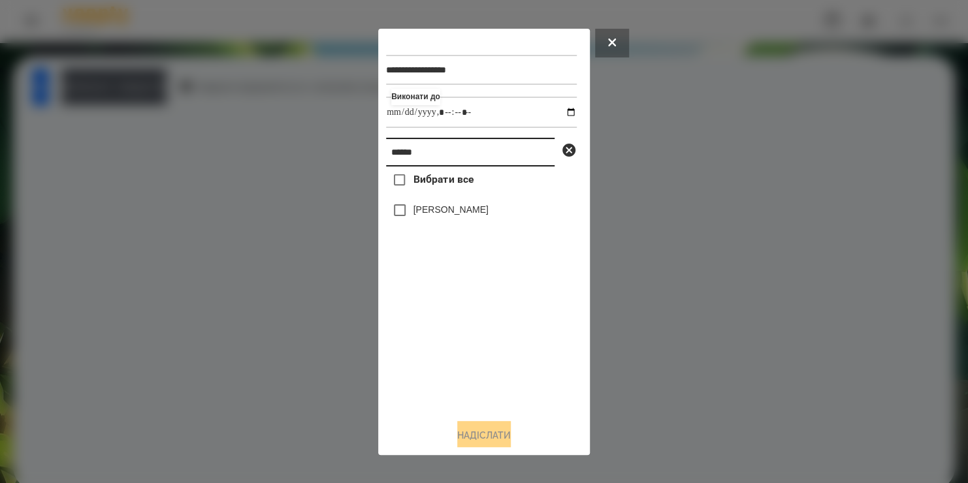
drag, startPoint x: 443, startPoint y: 160, endPoint x: 254, endPoint y: 210, distance: 195.3
click at [254, 210] on div "**********" at bounding box center [484, 241] width 968 height 483
type input "*"
type input "******"
click at [448, 212] on label "Дмитро Ільченко" at bounding box center [450, 209] width 75 height 13
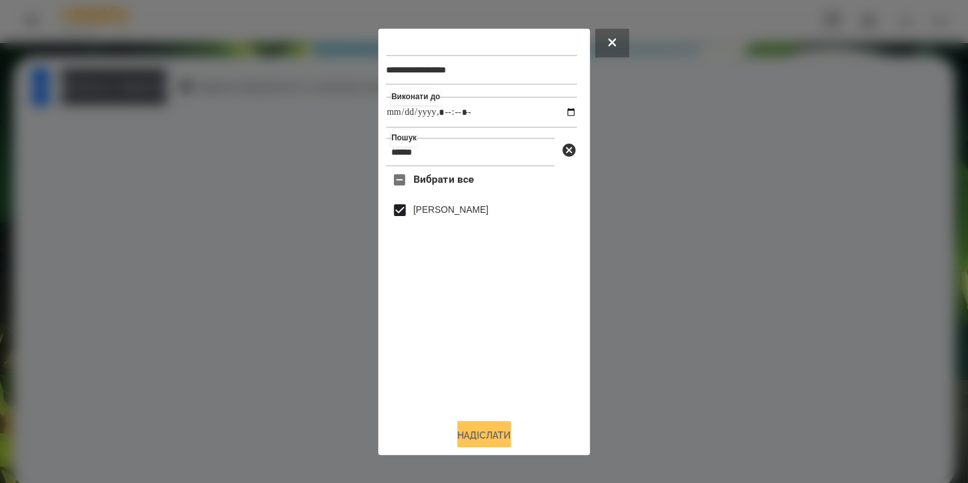
click at [472, 434] on button "Надіслати" at bounding box center [484, 435] width 54 height 29
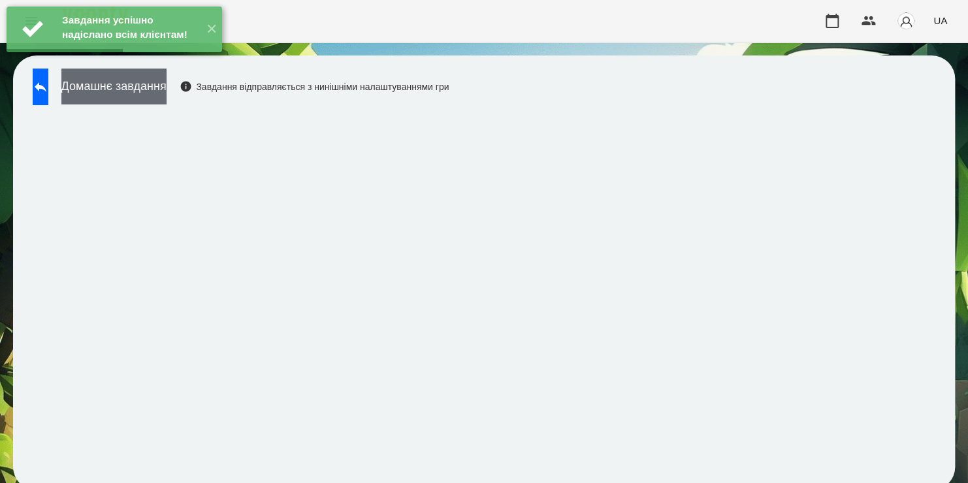
click at [167, 91] on button "Домашнє завдання" at bounding box center [113, 87] width 105 height 36
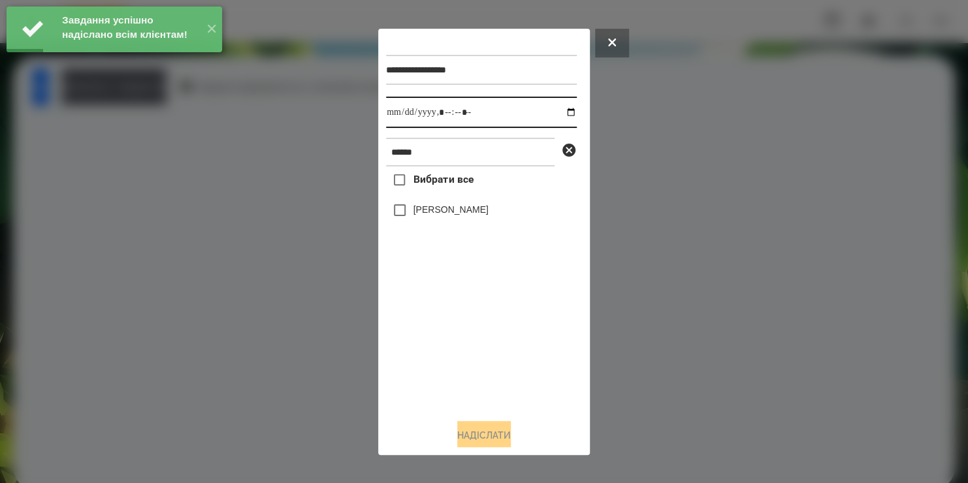
click at [559, 115] on input "datetime-local" at bounding box center [481, 112] width 191 height 31
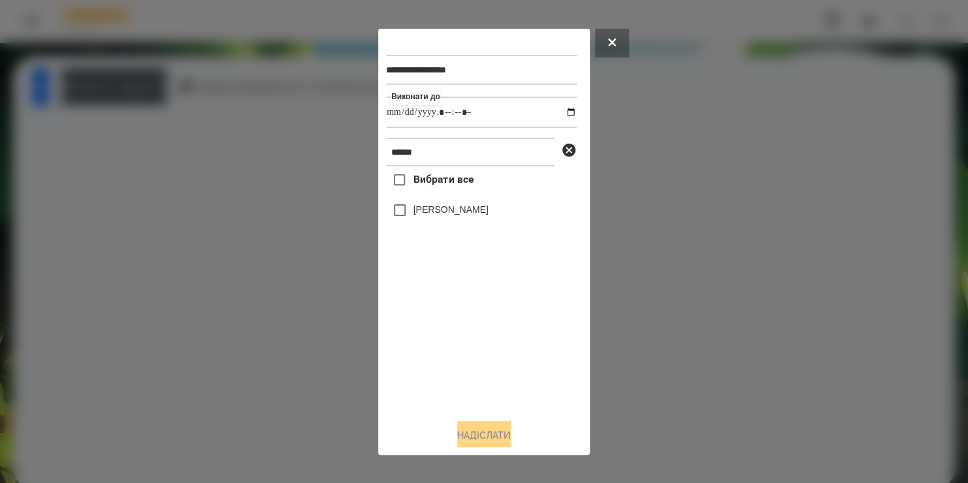
type input "**********"
drag, startPoint x: 468, startPoint y: 381, endPoint x: 430, endPoint y: 213, distance: 172.7
click at [430, 213] on div "Вибрати все Дмитро Ільченко" at bounding box center [481, 288] width 191 height 242
click at [430, 213] on label "Дмитро Ільченко" at bounding box center [450, 209] width 75 height 13
click at [473, 436] on button "Надіслати" at bounding box center [484, 435] width 54 height 29
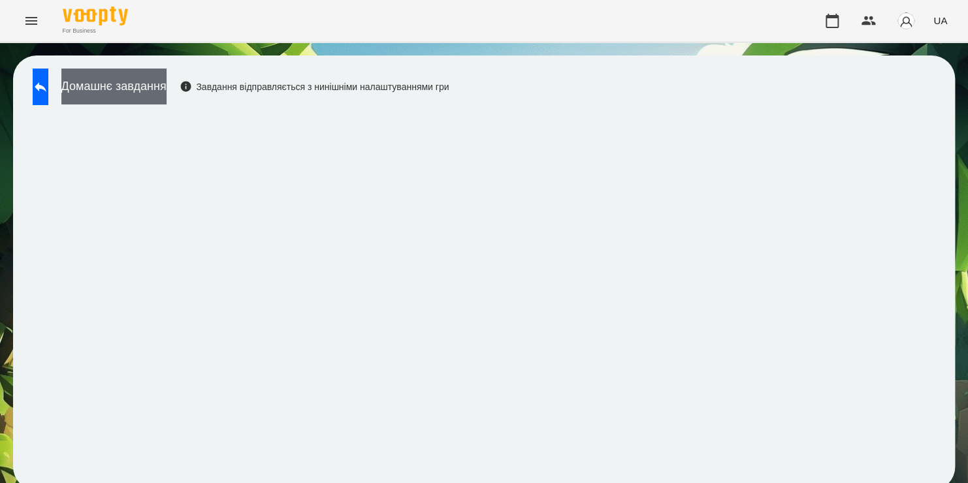
click at [167, 92] on button "Домашнє завдання" at bounding box center [113, 87] width 105 height 36
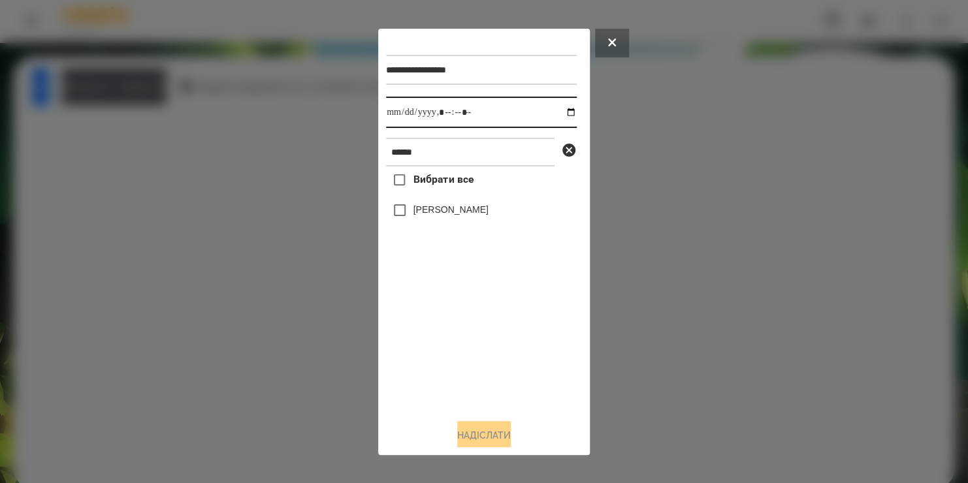
click at [556, 111] on input "datetime-local" at bounding box center [481, 112] width 191 height 31
type input "**********"
click at [436, 364] on div "Вибрати все Дмитро Ільченко" at bounding box center [481, 288] width 191 height 242
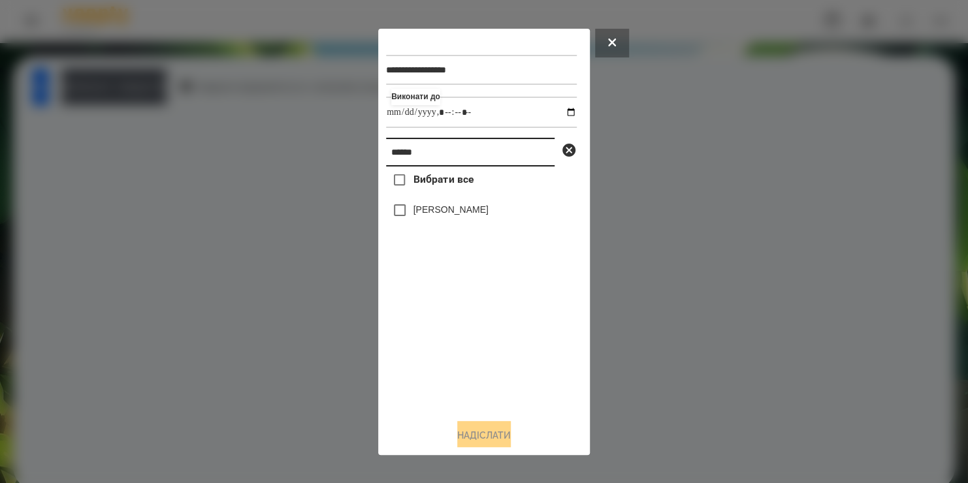
drag, startPoint x: 428, startPoint y: 157, endPoint x: 116, endPoint y: 278, distance: 334.7
click at [116, 278] on div "**********" at bounding box center [484, 241] width 968 height 483
type input "******"
click at [486, 442] on button "Надіслати" at bounding box center [484, 435] width 54 height 29
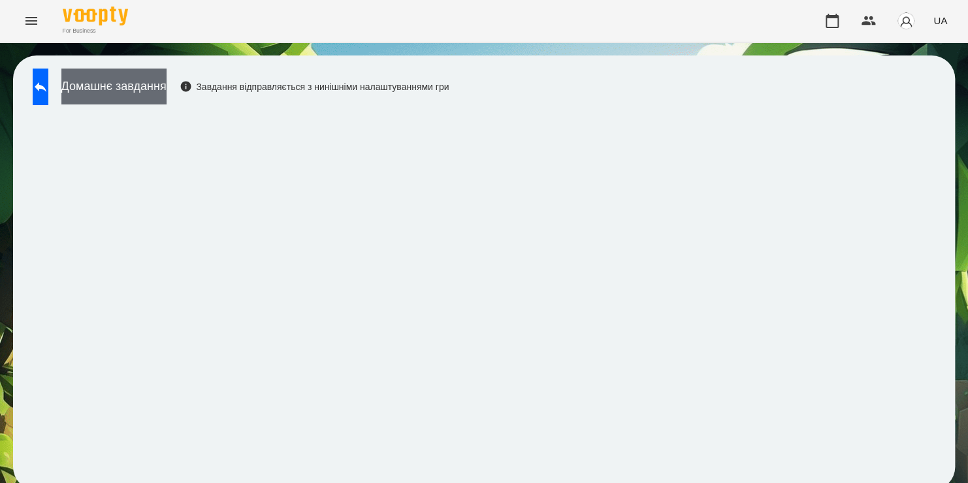
click at [167, 87] on button "Домашнє завдання" at bounding box center [113, 87] width 105 height 36
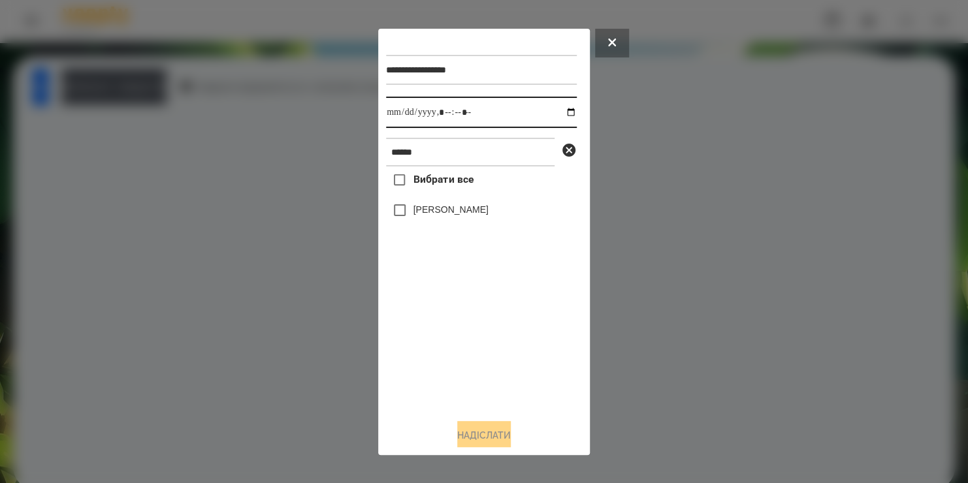
click at [557, 118] on input "datetime-local" at bounding box center [481, 112] width 191 height 31
type input "**********"
drag, startPoint x: 460, startPoint y: 349, endPoint x: 432, endPoint y: 214, distance: 138.2
click at [432, 214] on div "Вибрати все Біда Поліна" at bounding box center [481, 288] width 191 height 242
click at [432, 214] on label "Біда Поліна" at bounding box center [450, 209] width 75 height 13
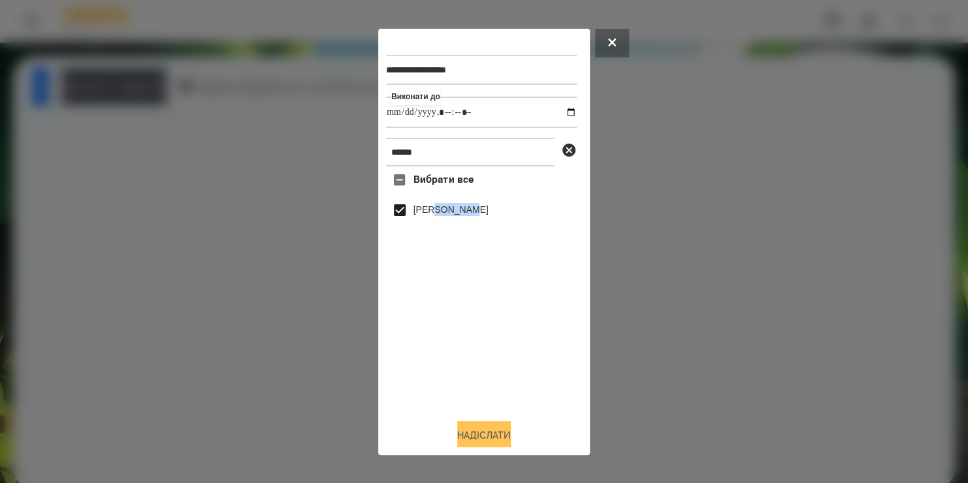
click at [462, 433] on button "Надіслати" at bounding box center [484, 435] width 54 height 29
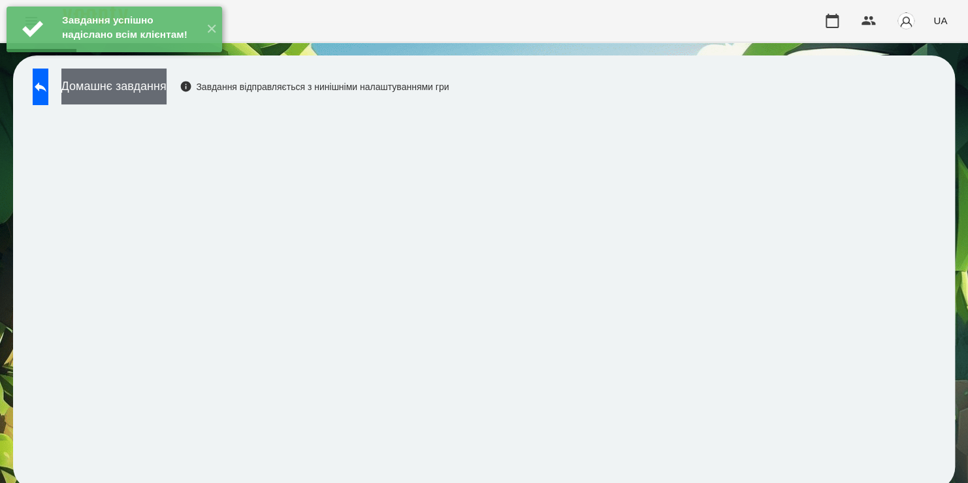
click at [167, 93] on button "Домашнє завдання" at bounding box center [113, 87] width 105 height 36
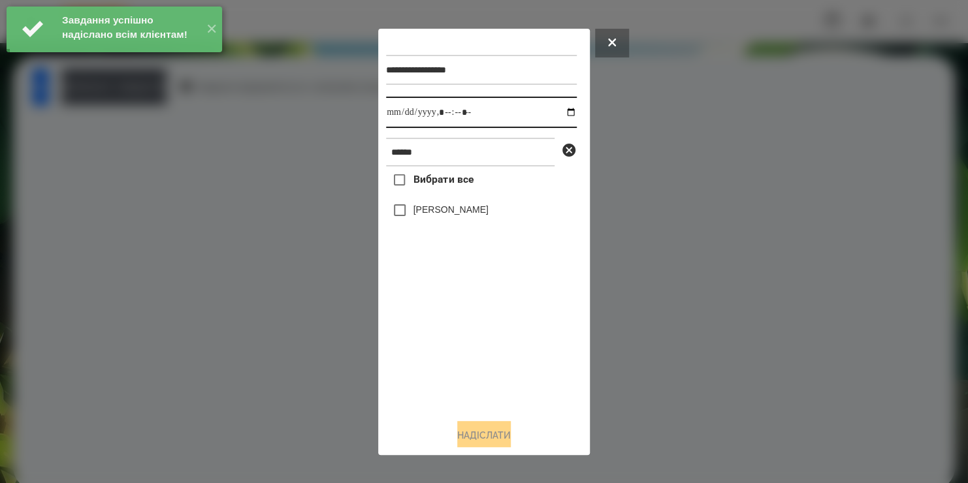
click at [557, 113] on input "datetime-local" at bounding box center [481, 112] width 191 height 31
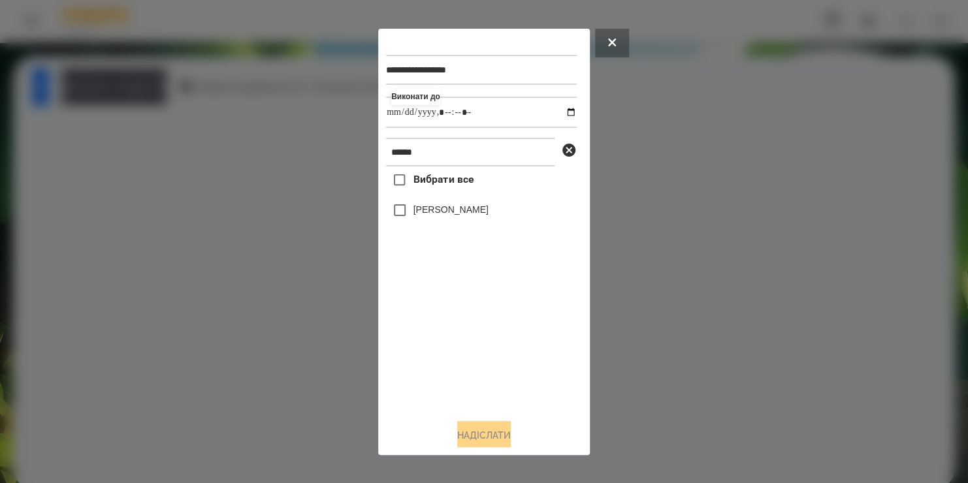
type input "**********"
drag, startPoint x: 481, startPoint y: 355, endPoint x: 432, endPoint y: 210, distance: 153.0
click at [432, 210] on div "Вибрати все Біда Поліна" at bounding box center [481, 288] width 191 height 242
click at [432, 210] on label "Біда Поліна" at bounding box center [450, 209] width 75 height 13
click at [462, 435] on button "Надіслати" at bounding box center [484, 435] width 54 height 29
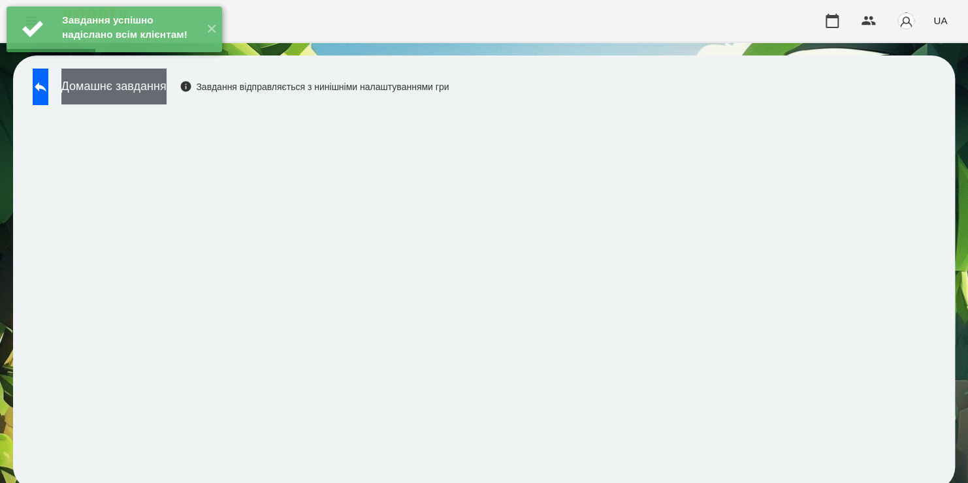
click at [167, 93] on button "Домашнє завдання" at bounding box center [113, 87] width 105 height 36
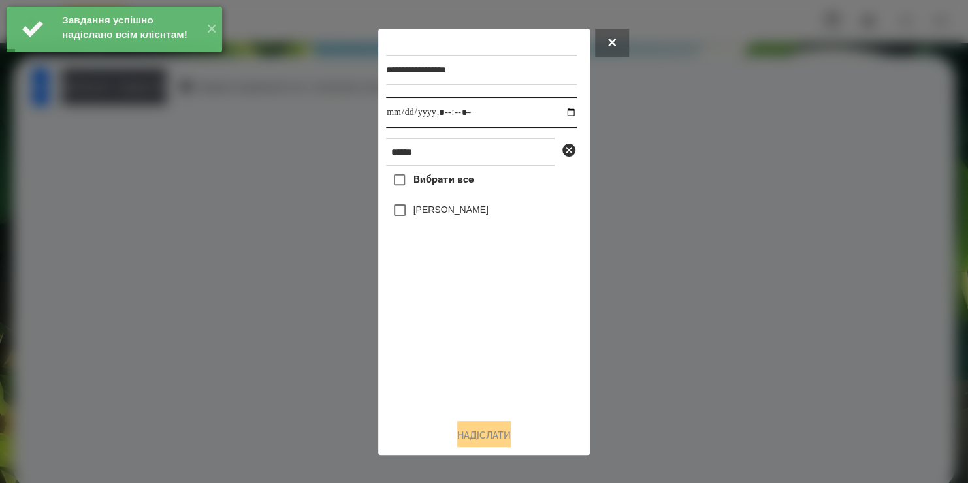
click at [554, 112] on input "datetime-local" at bounding box center [481, 112] width 191 height 31
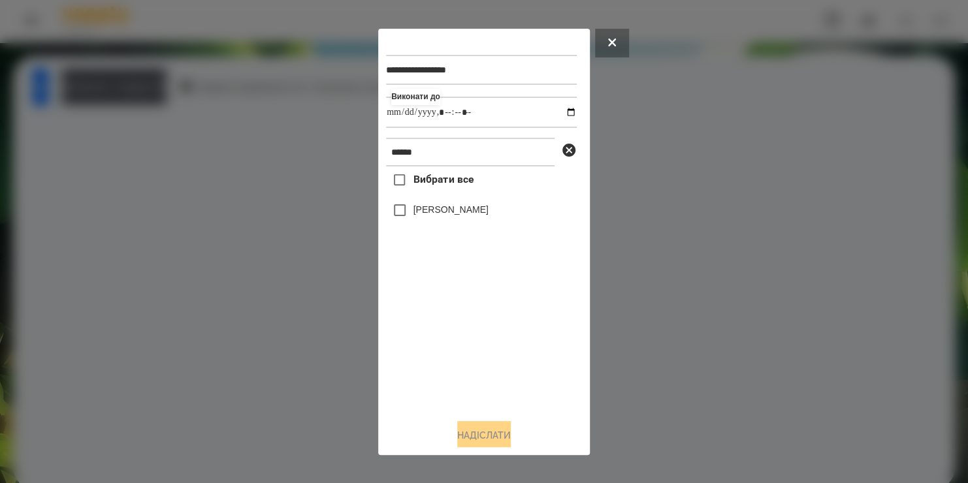
type input "**********"
drag, startPoint x: 493, startPoint y: 356, endPoint x: 416, endPoint y: 212, distance: 163.6
click at [416, 212] on div "Вибрати все Біда Поліна" at bounding box center [481, 288] width 191 height 242
click at [416, 212] on label "Біда Поліна" at bounding box center [450, 209] width 75 height 13
click at [471, 439] on button "Надіслати" at bounding box center [484, 435] width 54 height 29
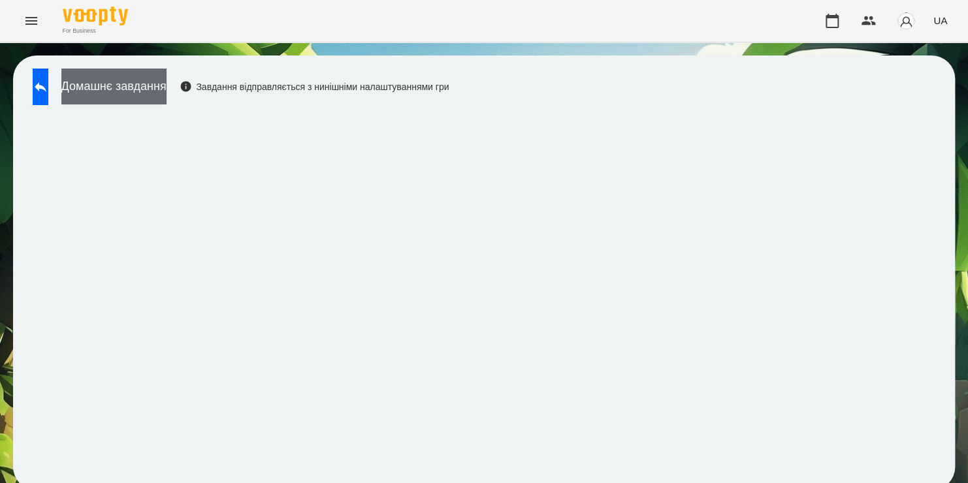
click at [167, 89] on button "Домашнє завдання" at bounding box center [113, 87] width 105 height 36
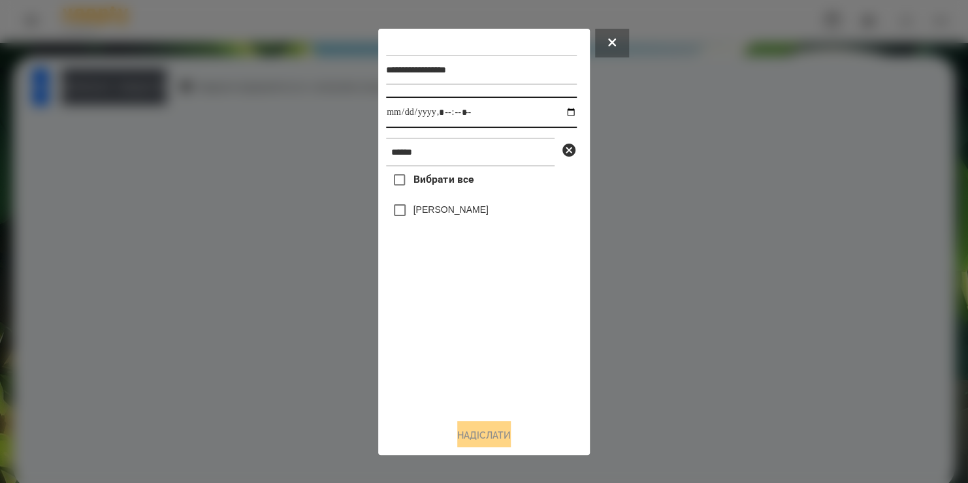
click at [564, 112] on input "datetime-local" at bounding box center [481, 112] width 191 height 31
type input "**********"
click at [616, 47] on button at bounding box center [612, 43] width 34 height 29
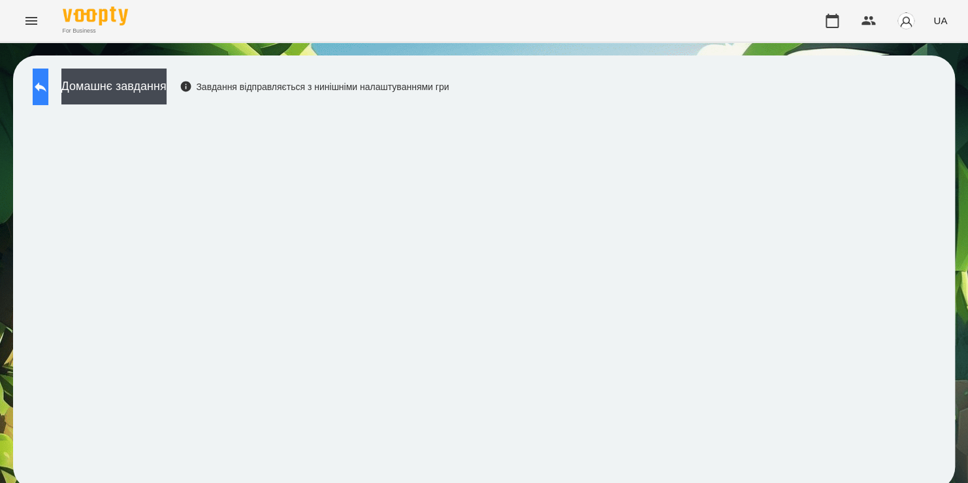
click at [48, 82] on icon at bounding box center [41, 87] width 16 height 16
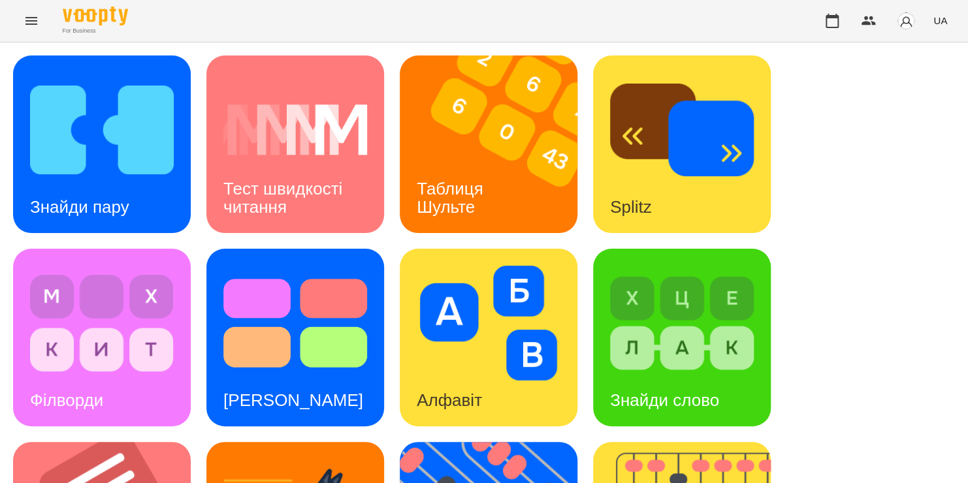
scroll to position [515, 0]
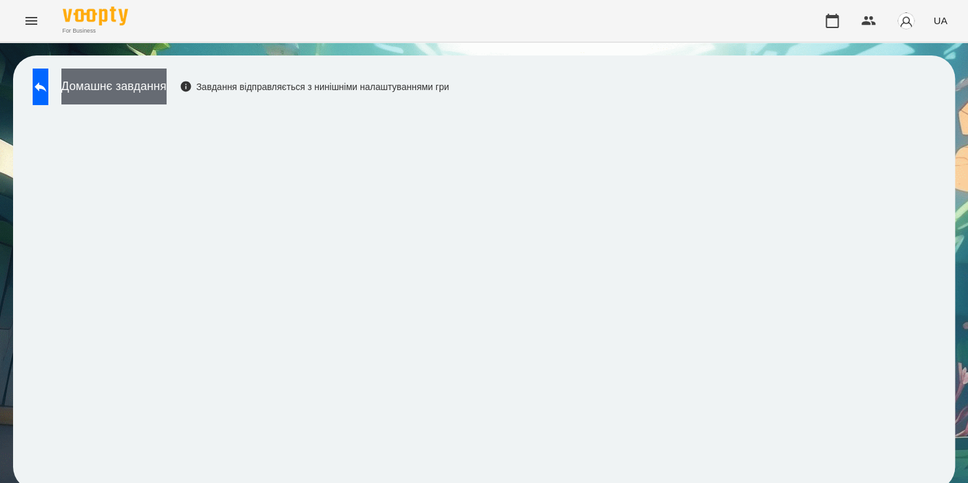
click at [167, 89] on button "Домашнє завдання" at bounding box center [113, 87] width 105 height 36
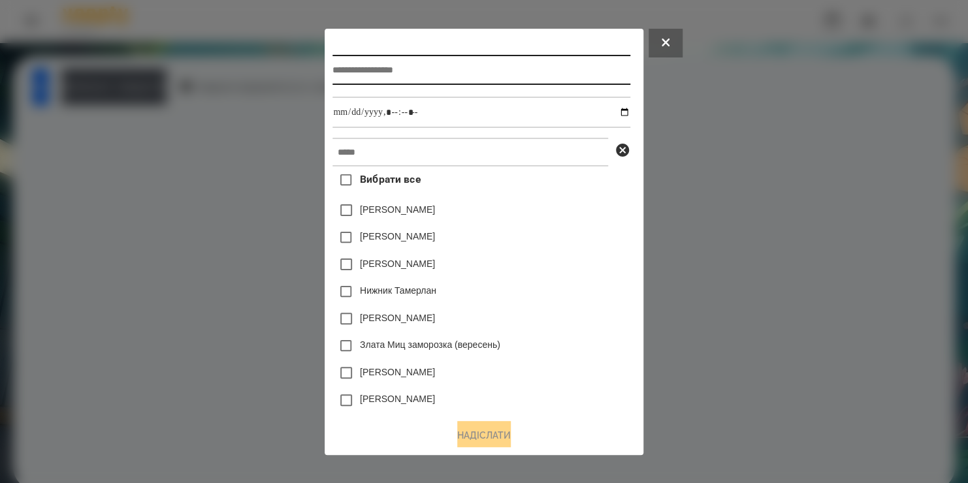
click at [509, 72] on input "text" at bounding box center [480, 70] width 297 height 30
type input "*******"
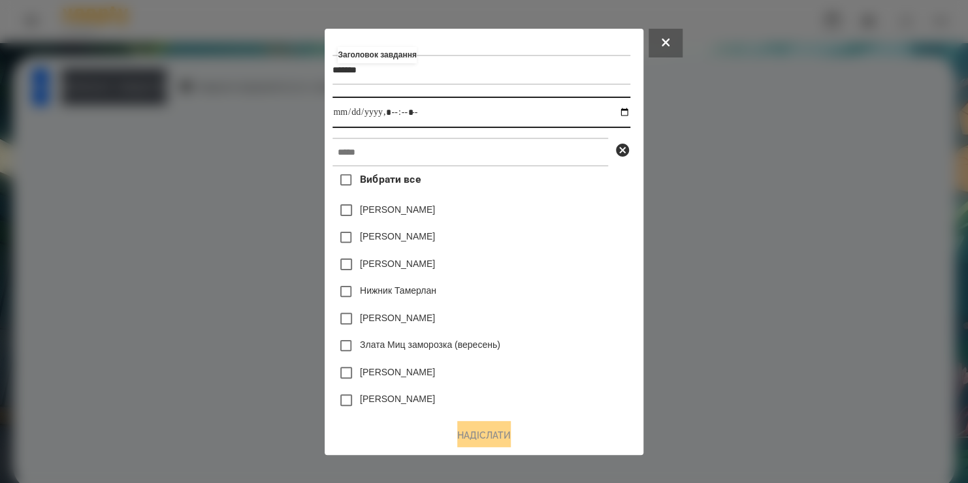
click at [627, 111] on input "datetime-local" at bounding box center [480, 112] width 297 height 31
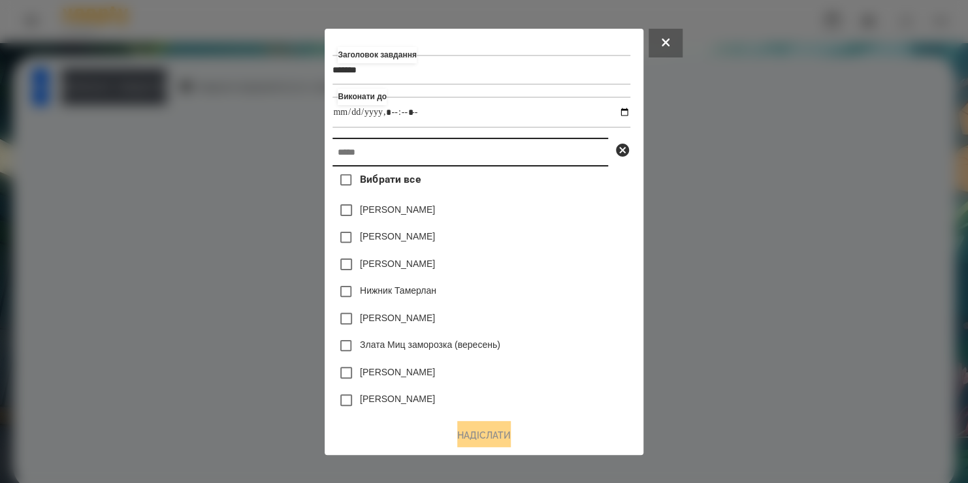
type input "**********"
click at [581, 167] on input "text" at bounding box center [470, 152] width 276 height 29
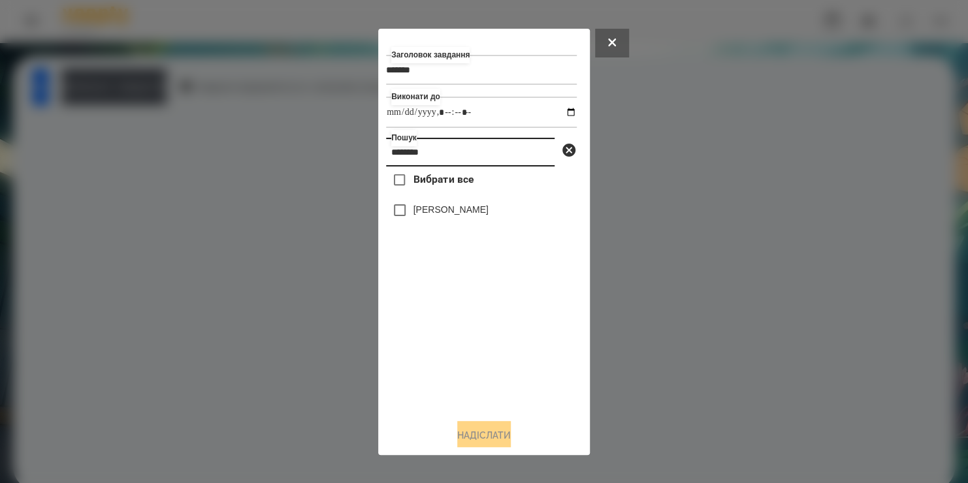
type input "********"
click at [477, 215] on label "Михайлуца Ніколь" at bounding box center [450, 209] width 75 height 13
click at [476, 436] on button "Надіслати" at bounding box center [484, 435] width 54 height 29
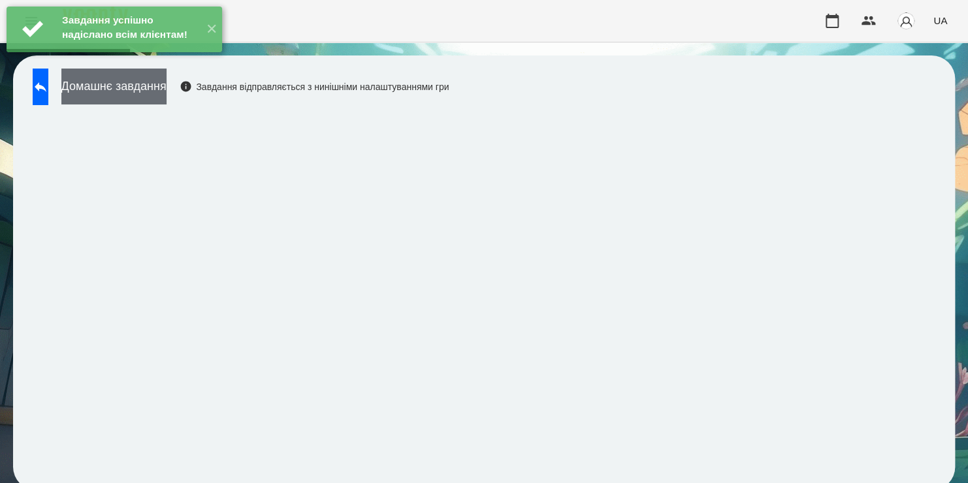
click at [167, 95] on button "Домашнє завдання" at bounding box center [113, 87] width 105 height 36
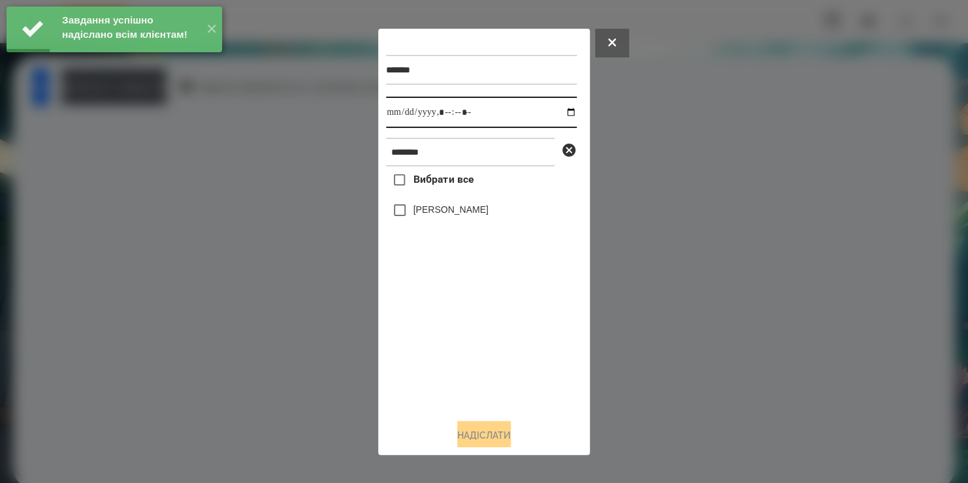
click at [560, 115] on input "datetime-local" at bounding box center [481, 112] width 191 height 31
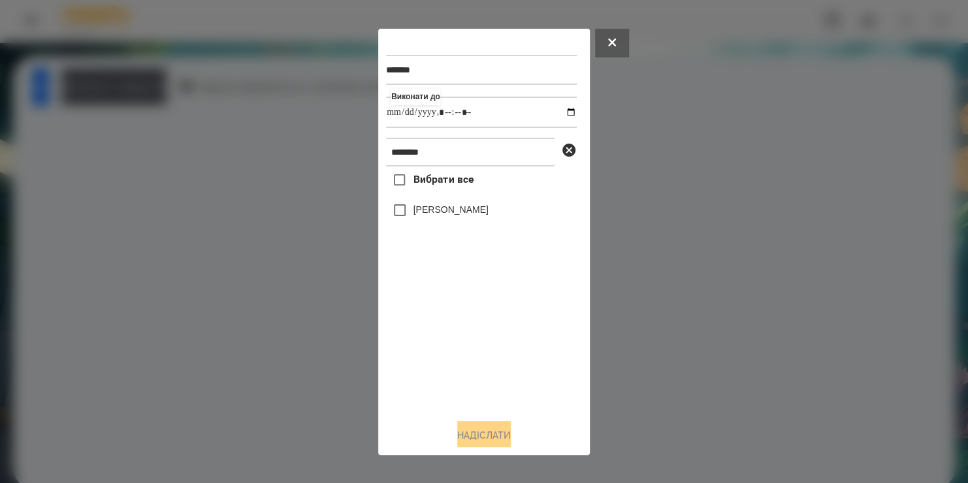
type input "**********"
drag, startPoint x: 473, startPoint y: 355, endPoint x: 413, endPoint y: 213, distance: 153.7
click at [413, 213] on div "Вибрати все Михайлуца Ніколь" at bounding box center [481, 288] width 191 height 242
click at [413, 213] on label "Михайлуца Ніколь" at bounding box center [450, 209] width 75 height 13
click at [462, 439] on button "Надіслати" at bounding box center [484, 435] width 54 height 29
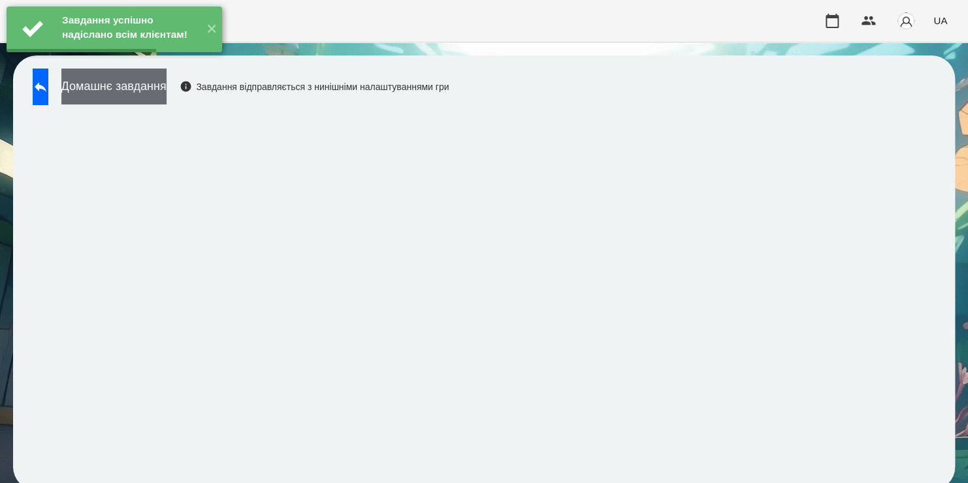
click at [167, 84] on button "Домашнє завдання" at bounding box center [113, 87] width 105 height 36
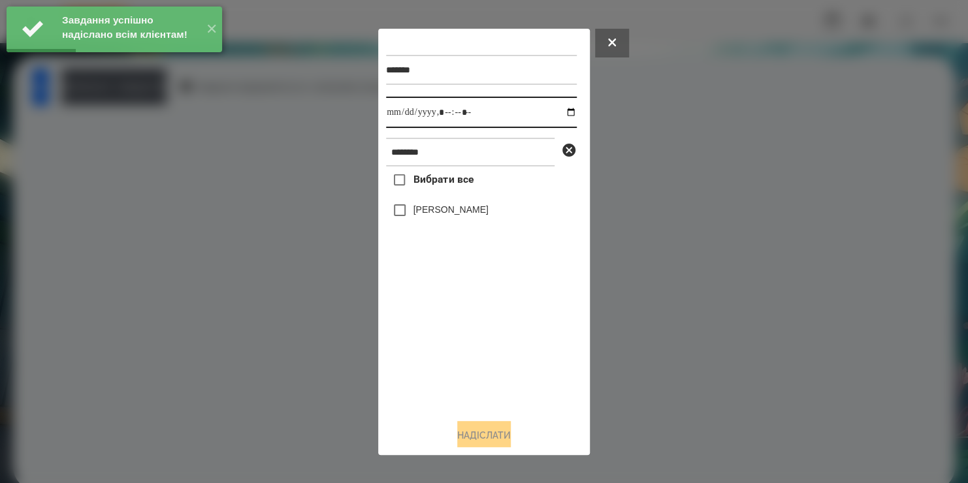
click at [560, 115] on input "datetime-local" at bounding box center [481, 112] width 191 height 31
type input "**********"
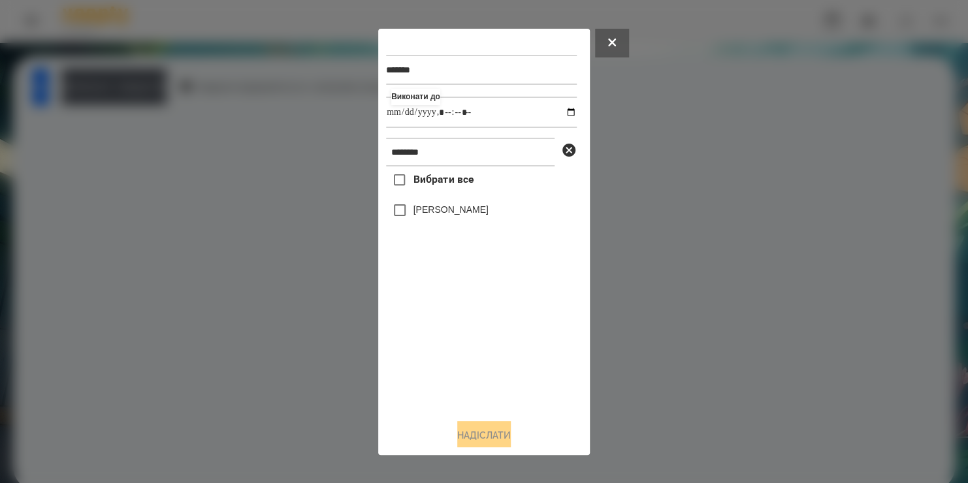
drag, startPoint x: 489, startPoint y: 355, endPoint x: 449, endPoint y: 218, distance: 143.0
click at [449, 218] on div "Вибрати все Михайлуца Ніколь" at bounding box center [481, 288] width 191 height 242
click at [449, 216] on label "Михайлуца Ніколь" at bounding box center [450, 209] width 75 height 13
click at [480, 432] on button "Надіслати" at bounding box center [484, 435] width 54 height 29
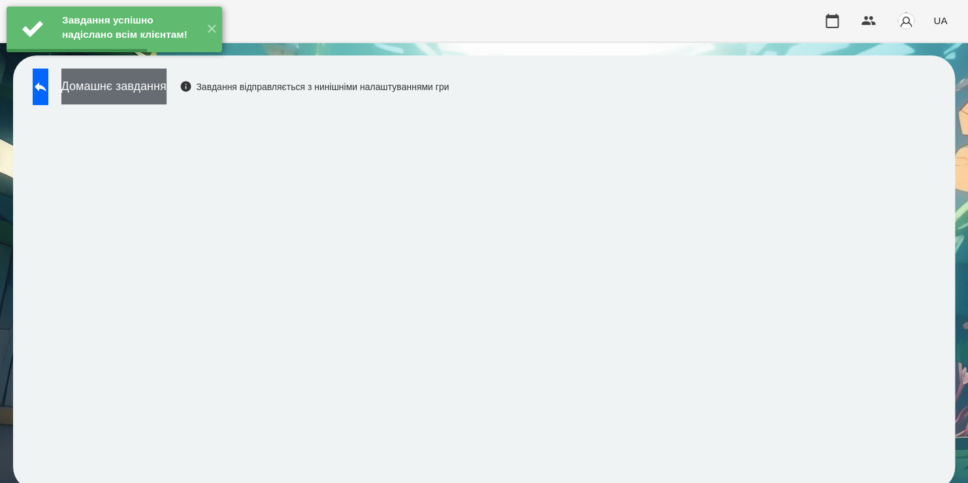
click at [167, 84] on button "Домашнє завдання" at bounding box center [113, 87] width 105 height 36
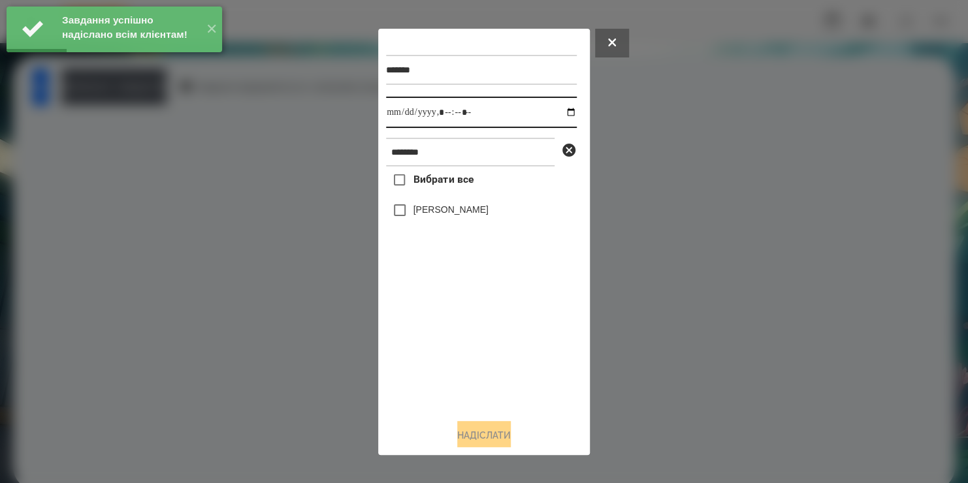
click at [558, 113] on input "datetime-local" at bounding box center [481, 112] width 191 height 31
type input "**********"
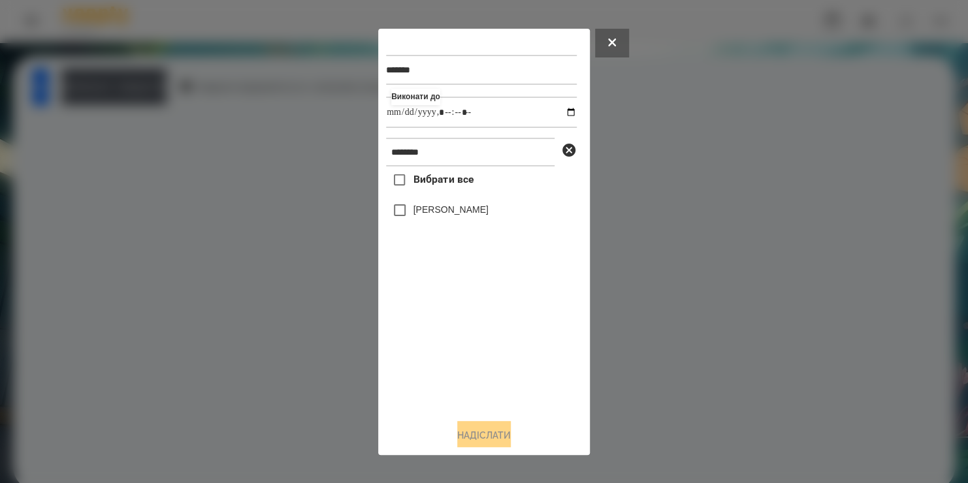
drag, startPoint x: 492, startPoint y: 361, endPoint x: 436, endPoint y: 217, distance: 154.6
click at [436, 217] on div "Вибрати все Михайлуца Ніколь" at bounding box center [481, 288] width 191 height 242
click at [436, 216] on label "Михайлуца Ніколь" at bounding box center [450, 209] width 75 height 13
click at [493, 435] on button "Надіслати" at bounding box center [484, 435] width 54 height 29
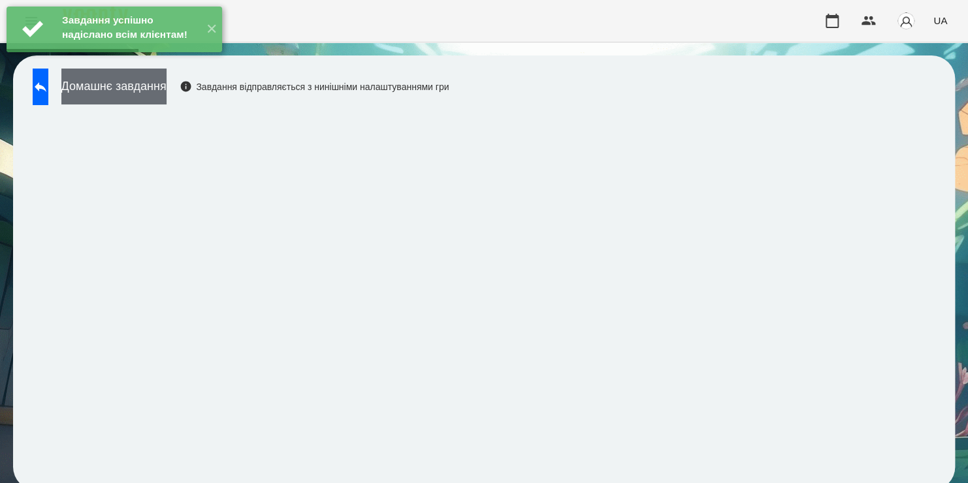
click at [134, 99] on button "Домашнє завдання" at bounding box center [113, 87] width 105 height 36
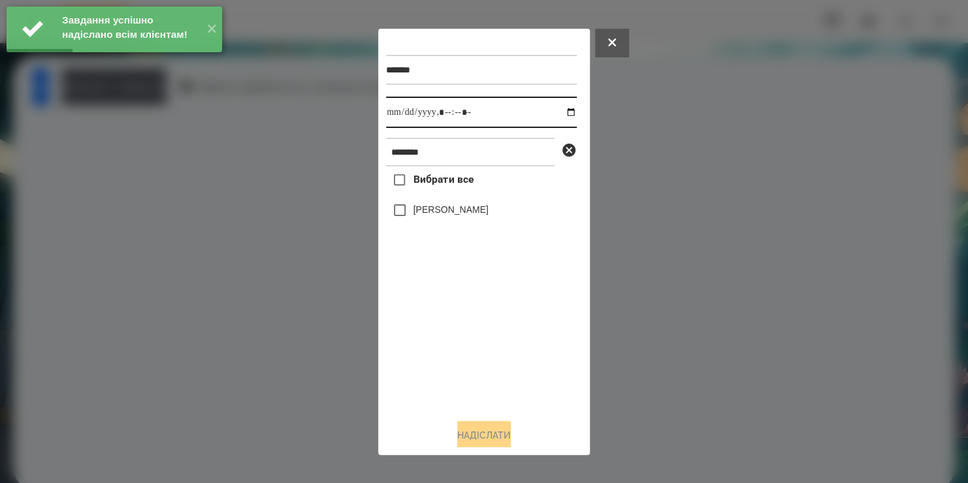
click at [567, 112] on input "datetime-local" at bounding box center [481, 112] width 191 height 31
click at [557, 113] on input "datetime-local" at bounding box center [481, 112] width 191 height 31
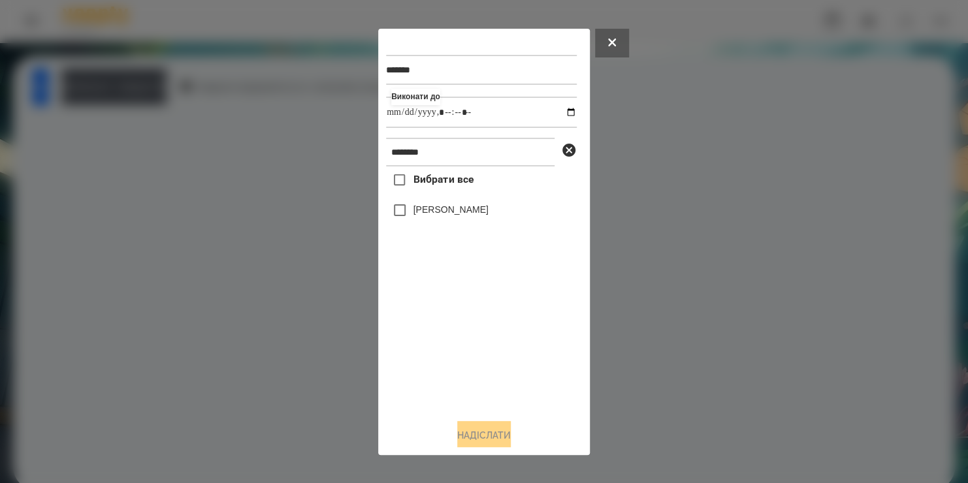
type input "**********"
drag, startPoint x: 435, startPoint y: 360, endPoint x: 415, endPoint y: 216, distance: 145.6
click at [415, 216] on div "Вибрати все Михайлуца Ніколь" at bounding box center [481, 288] width 191 height 242
click at [415, 216] on label "Михайлуца Ніколь" at bounding box center [450, 209] width 75 height 13
click at [477, 430] on button "Надіслати" at bounding box center [484, 435] width 54 height 29
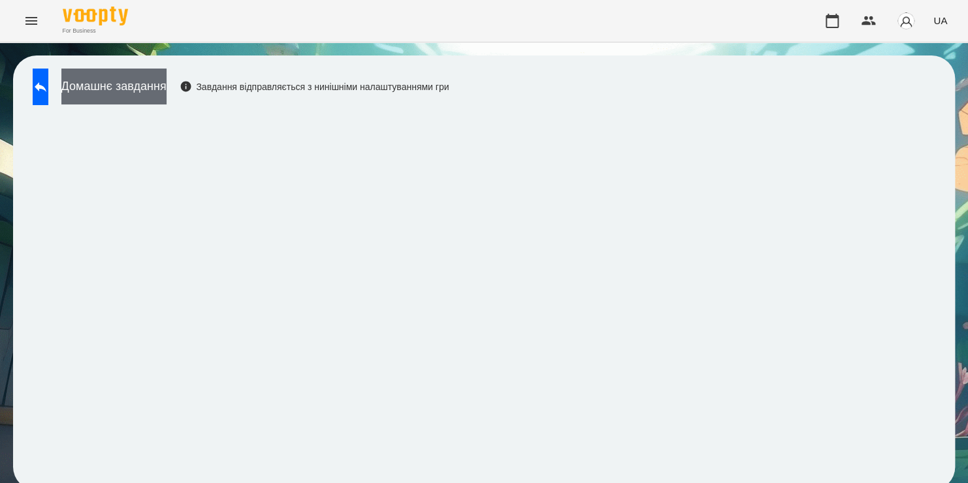
click at [167, 84] on button "Домашнє завдання" at bounding box center [113, 87] width 105 height 36
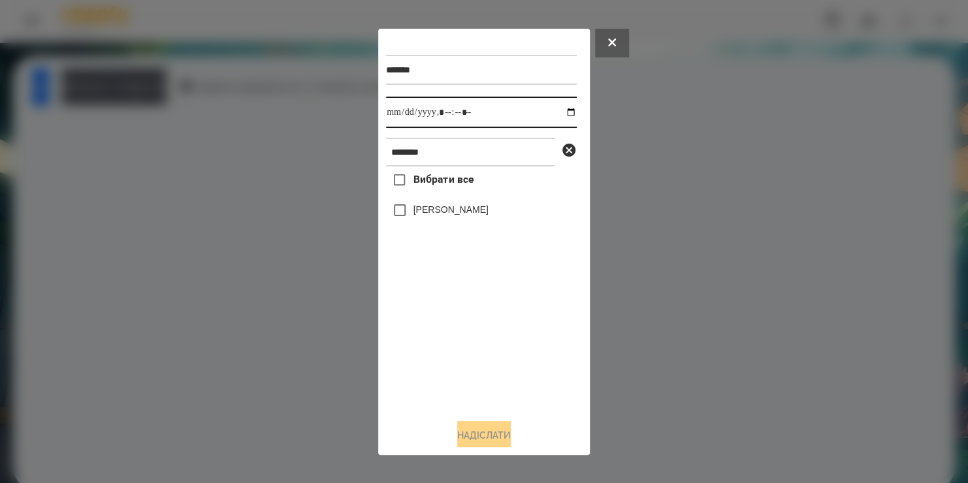
click at [560, 112] on input "datetime-local" at bounding box center [481, 112] width 191 height 31
type input "**********"
drag, startPoint x: 533, startPoint y: 329, endPoint x: 477, endPoint y: 159, distance: 179.6
click at [477, 159] on div "******* Виконати до ******** Вибрати все Михайлуца Ніколь" at bounding box center [484, 223] width 196 height 372
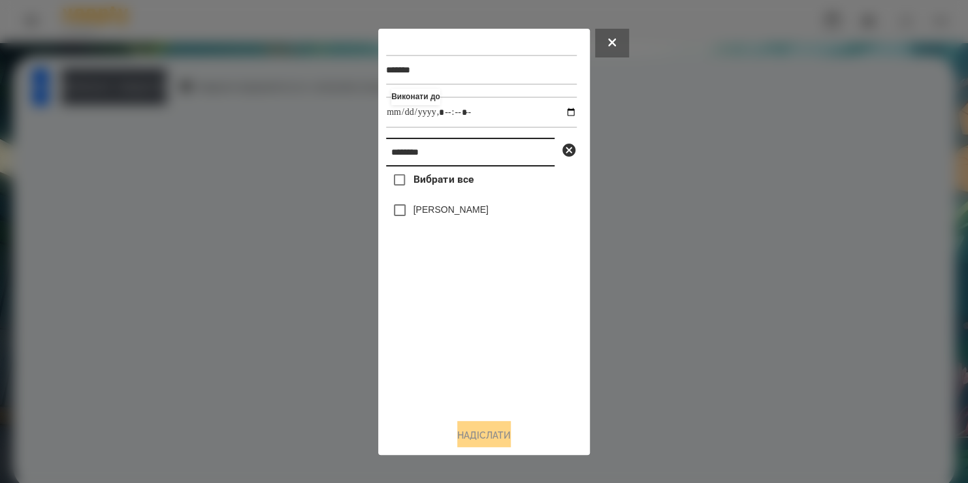
drag, startPoint x: 477, startPoint y: 159, endPoint x: 248, endPoint y: 212, distance: 234.7
click at [248, 212] on div "******* Виконати до ******** Вибрати все Михайлуца Ніколь Надіслати" at bounding box center [484, 241] width 968 height 483
type input "*****"
click at [417, 214] on label "Поліна Балабанова" at bounding box center [450, 209] width 75 height 13
click at [458, 432] on button "Надіслати" at bounding box center [484, 435] width 54 height 29
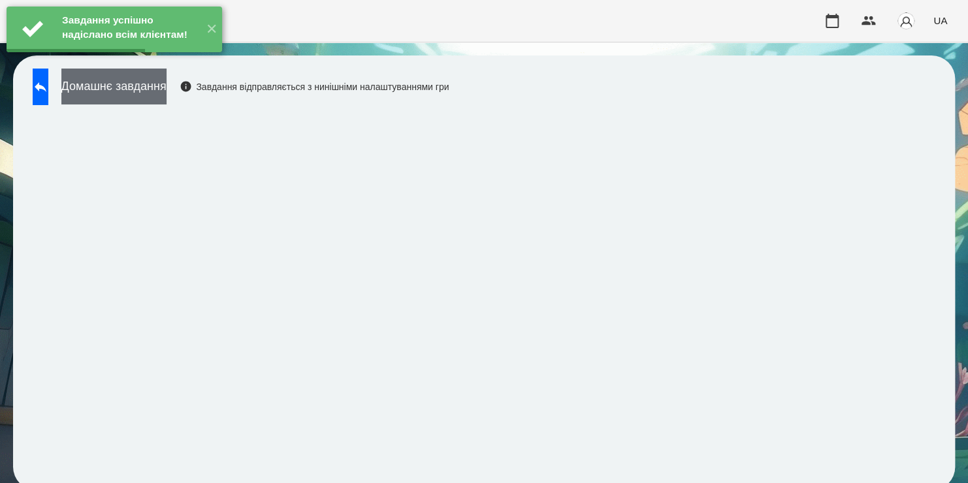
click at [167, 85] on button "Домашнє завдання" at bounding box center [113, 87] width 105 height 36
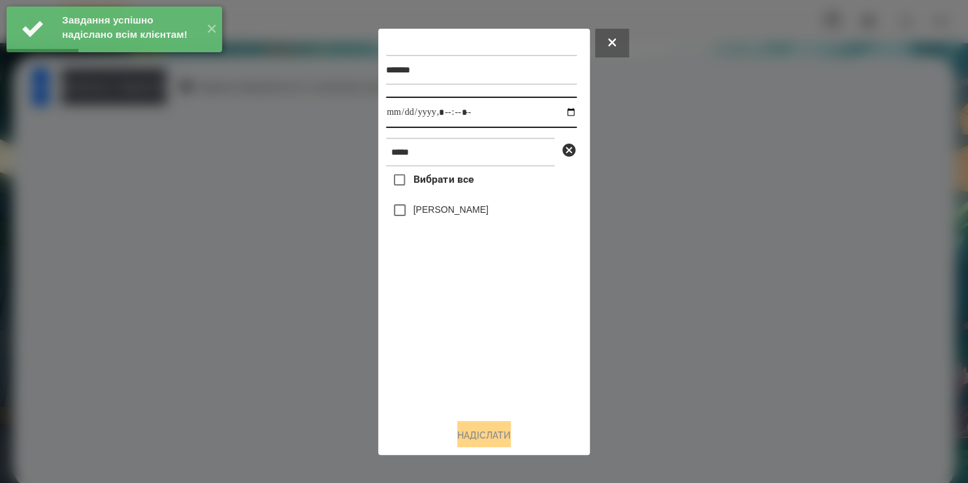
click at [564, 117] on input "datetime-local" at bounding box center [481, 112] width 191 height 31
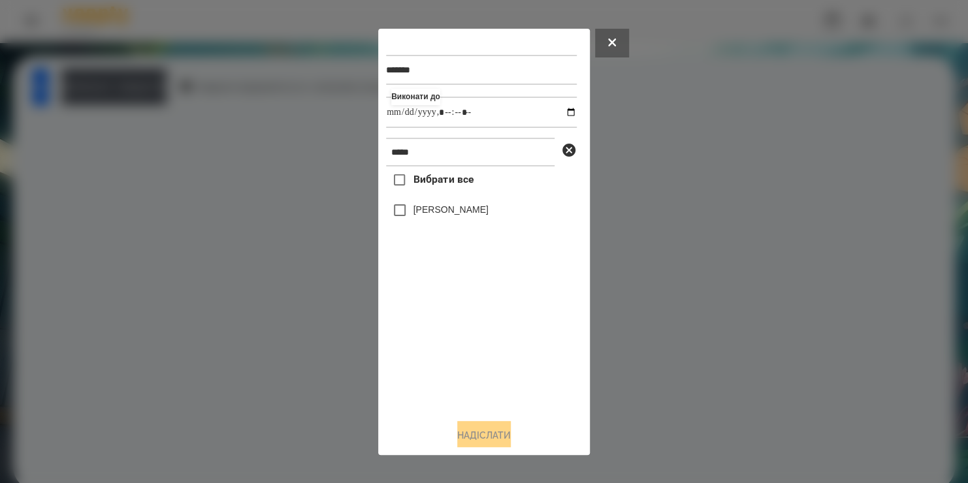
type input "**********"
click at [466, 358] on div "Вибрати все Поліна Балабанова" at bounding box center [481, 288] width 191 height 242
click at [420, 214] on label "Поліна Балабанова" at bounding box center [450, 209] width 75 height 13
click at [459, 430] on button "Надіслати" at bounding box center [484, 435] width 54 height 29
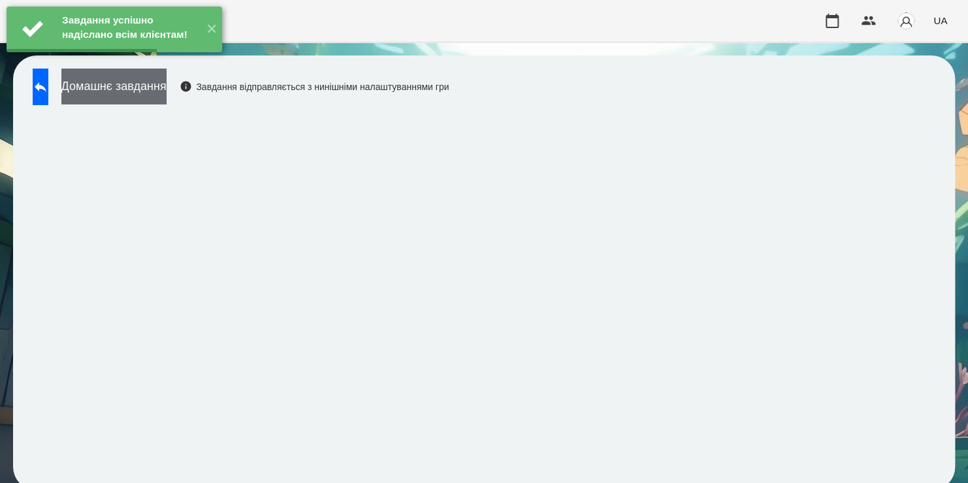
click at [167, 91] on button "Домашнє завдання" at bounding box center [113, 87] width 105 height 36
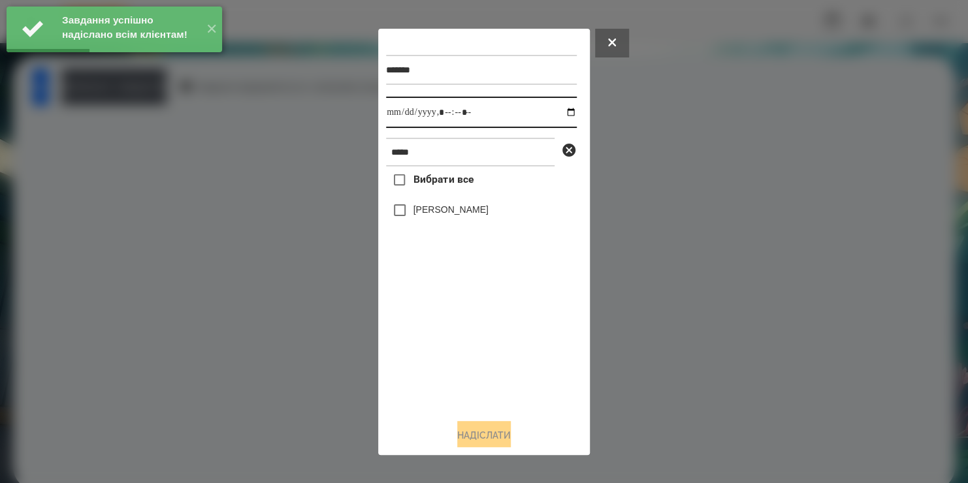
click at [559, 115] on input "datetime-local" at bounding box center [481, 112] width 191 height 31
type input "**********"
drag, startPoint x: 485, startPoint y: 360, endPoint x: 434, endPoint y: 212, distance: 157.3
click at [434, 212] on div "Вибрати все Поліна Балабанова" at bounding box center [481, 288] width 191 height 242
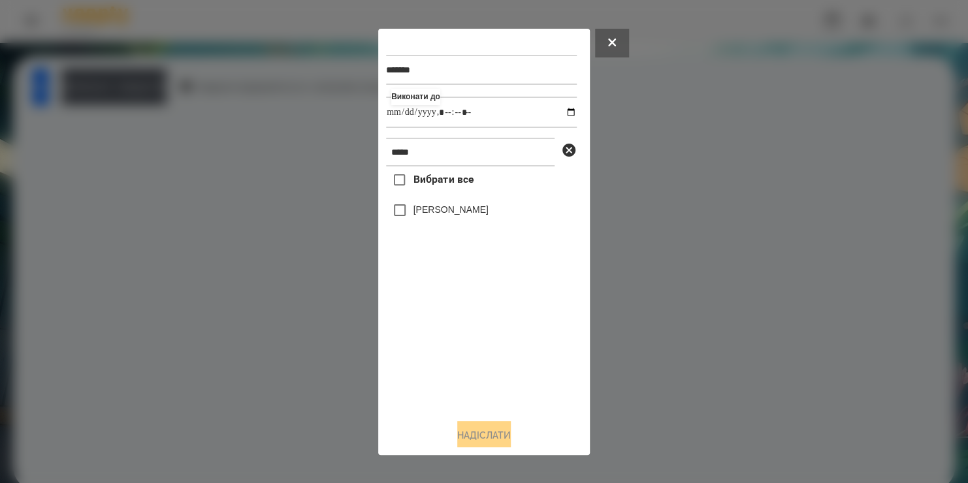
click at [434, 212] on label "Поліна Балабанова" at bounding box center [450, 209] width 75 height 13
click at [464, 429] on button "Надіслати" at bounding box center [484, 435] width 54 height 29
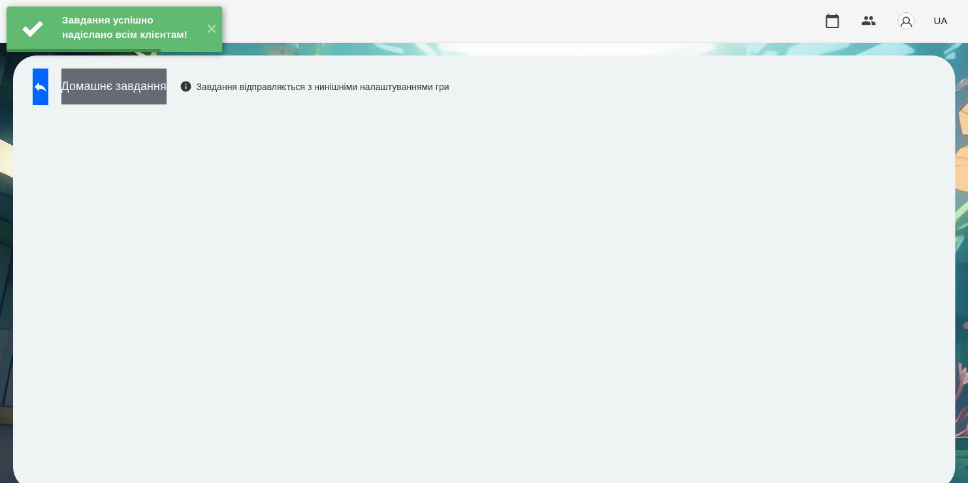
click at [185, 59] on div "Завдання успішно надіслано всім клієнтам! ✕" at bounding box center [114, 29] width 229 height 59
click at [167, 85] on button "Домашнє завдання" at bounding box center [113, 87] width 105 height 36
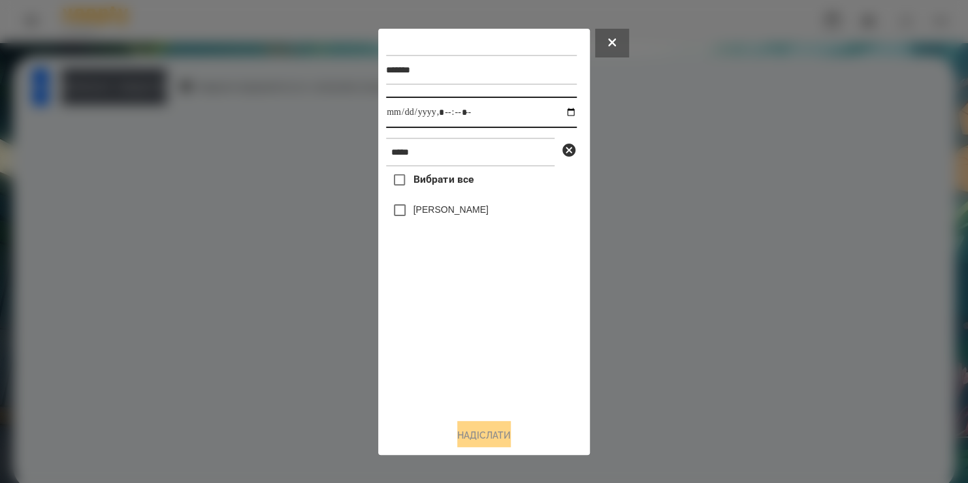
click at [562, 114] on input "datetime-local" at bounding box center [481, 112] width 191 height 31
type input "**********"
drag, startPoint x: 497, startPoint y: 345, endPoint x: 434, endPoint y: 217, distance: 142.5
click at [434, 217] on div "Вибрати все Поліна Балабанова" at bounding box center [481, 288] width 191 height 242
click at [434, 216] on label "Поліна Балабанова" at bounding box center [450, 209] width 75 height 13
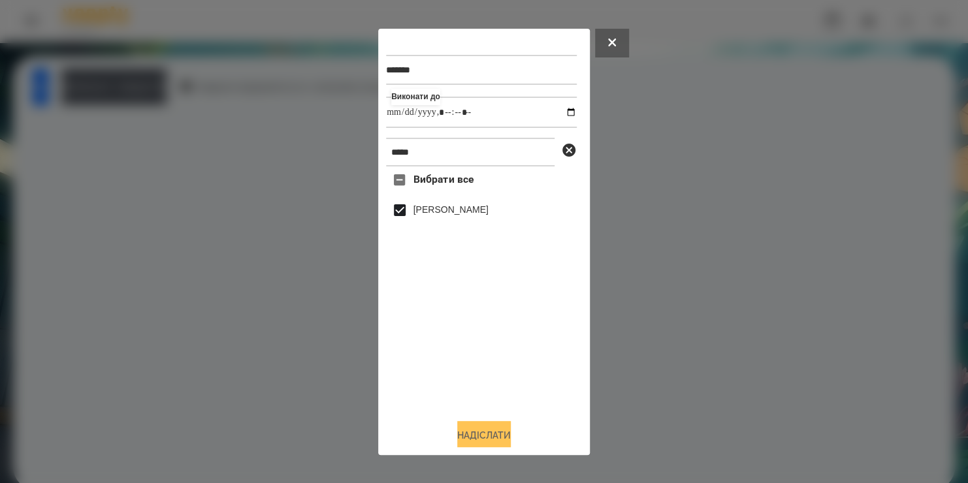
click at [471, 432] on button "Надіслати" at bounding box center [484, 435] width 54 height 29
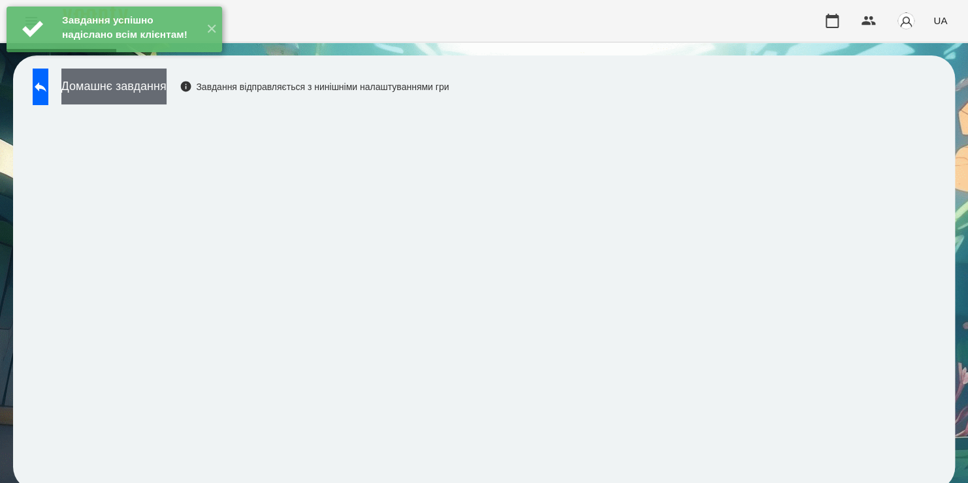
click at [163, 93] on button "Домашнє завдання" at bounding box center [113, 87] width 105 height 36
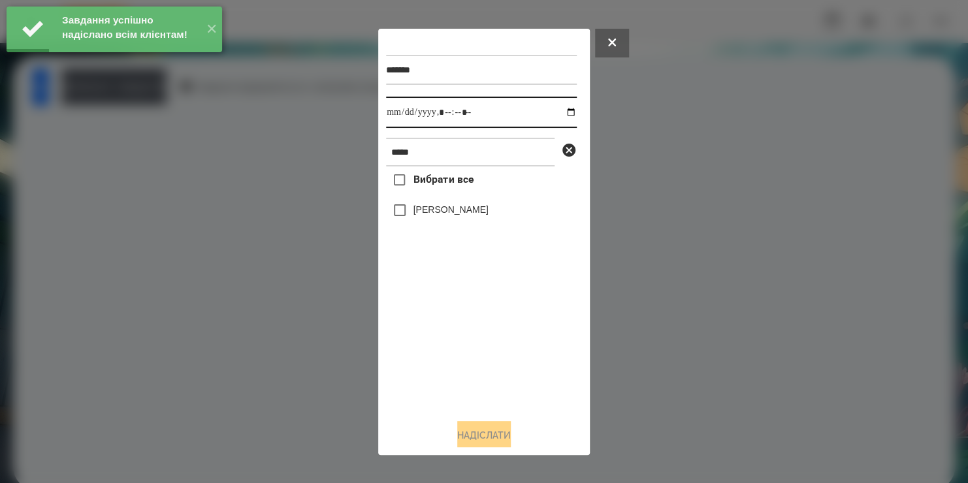
click at [562, 115] on input "datetime-local" at bounding box center [481, 112] width 191 height 31
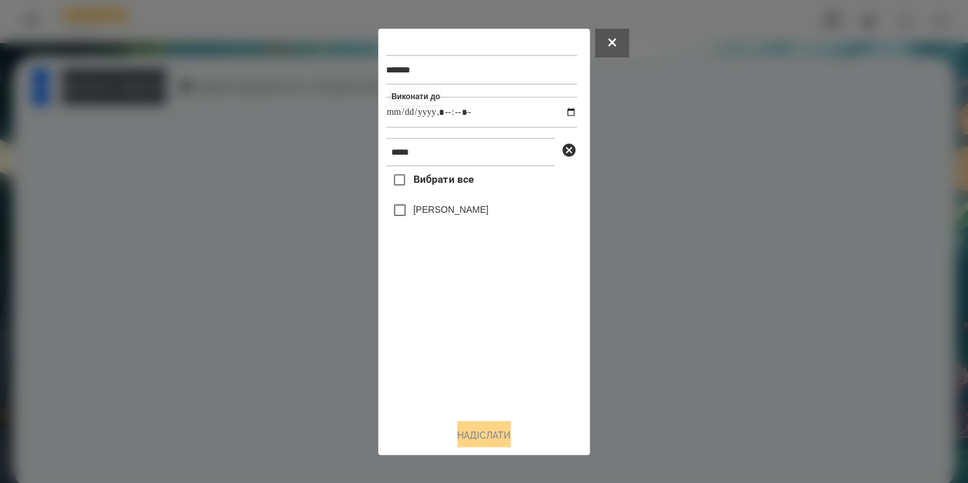
type input "**********"
drag, startPoint x: 437, startPoint y: 370, endPoint x: 430, endPoint y: 209, distance: 161.4
click at [430, 209] on div "Вибрати все Поліна Балабанова" at bounding box center [481, 288] width 191 height 242
click at [430, 209] on label "Поліна Балабанова" at bounding box center [450, 209] width 75 height 13
click at [466, 431] on button "Надіслати" at bounding box center [484, 435] width 54 height 29
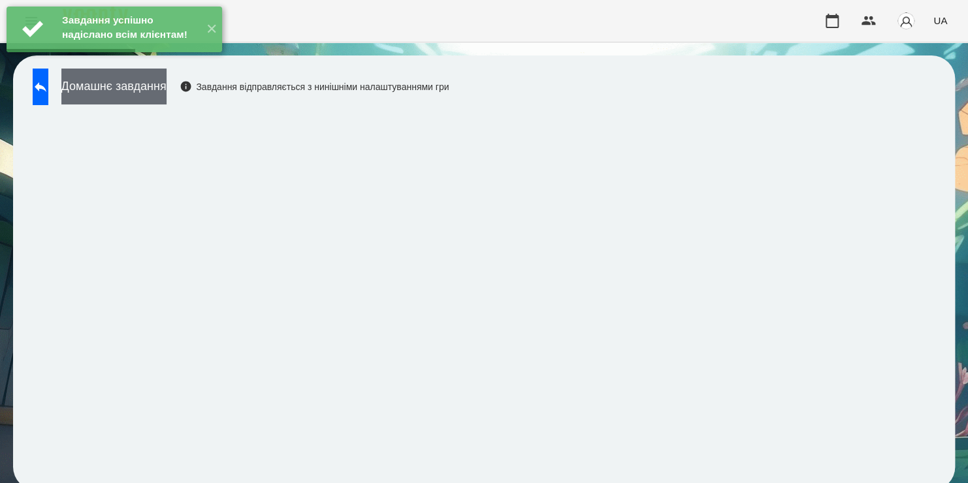
click at [167, 91] on button "Домашнє завдання" at bounding box center [113, 87] width 105 height 36
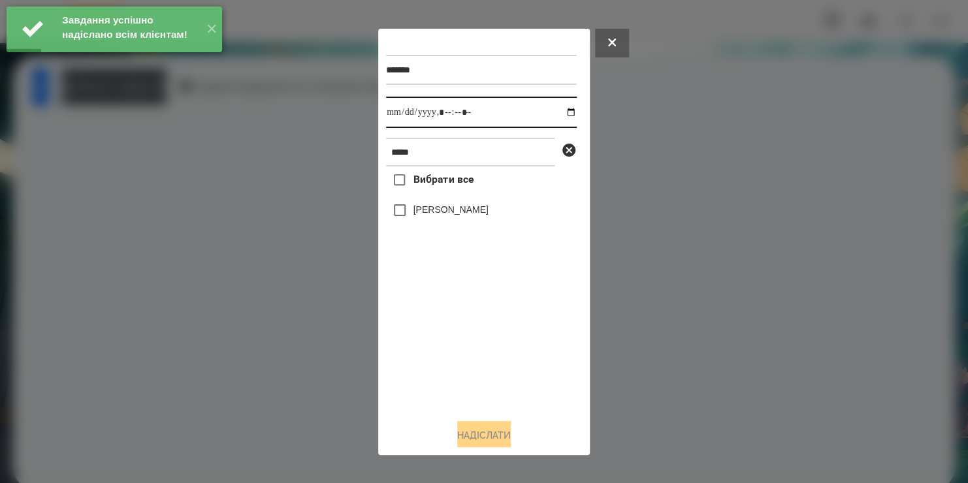
click at [559, 114] on input "datetime-local" at bounding box center [481, 112] width 191 height 31
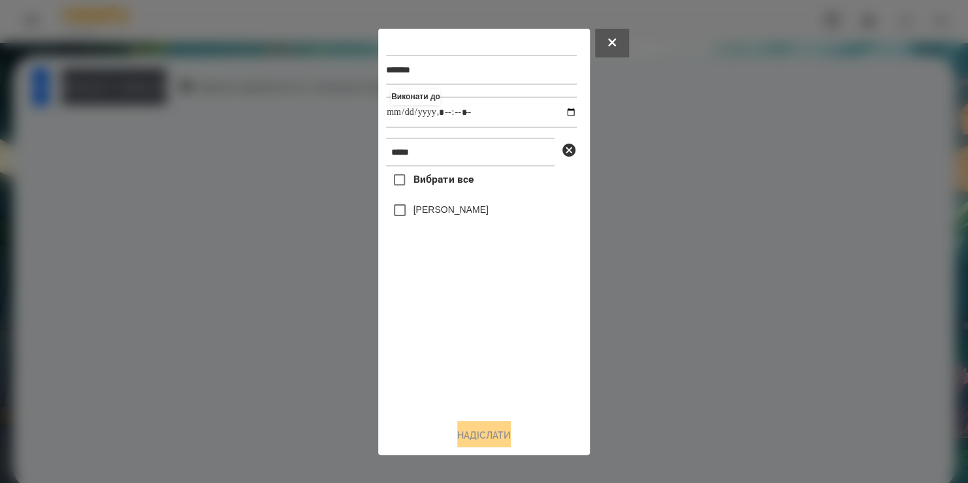
type input "**********"
click at [409, 215] on div "Вибрати все Поліна Балабанова" at bounding box center [481, 288] width 191 height 242
click at [463, 431] on button "Надіслати" at bounding box center [484, 435] width 54 height 29
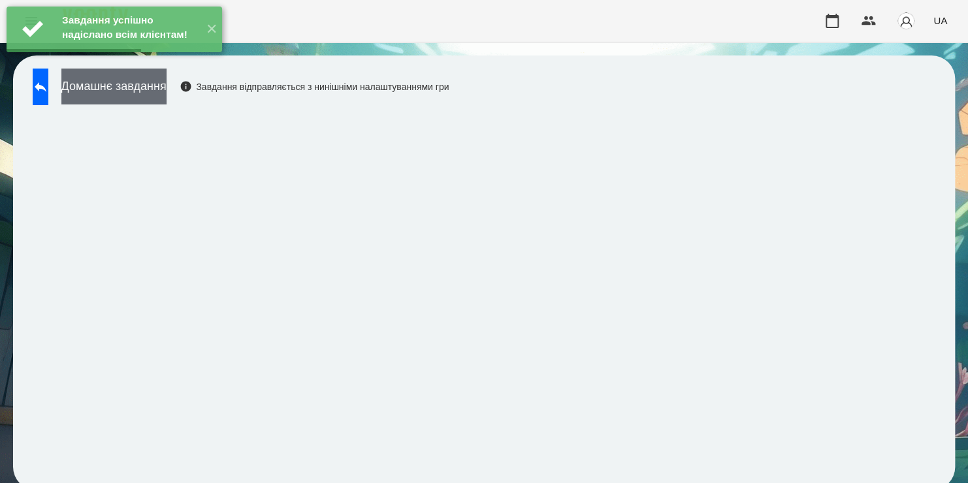
click at [167, 82] on button "Домашнє завдання" at bounding box center [113, 87] width 105 height 36
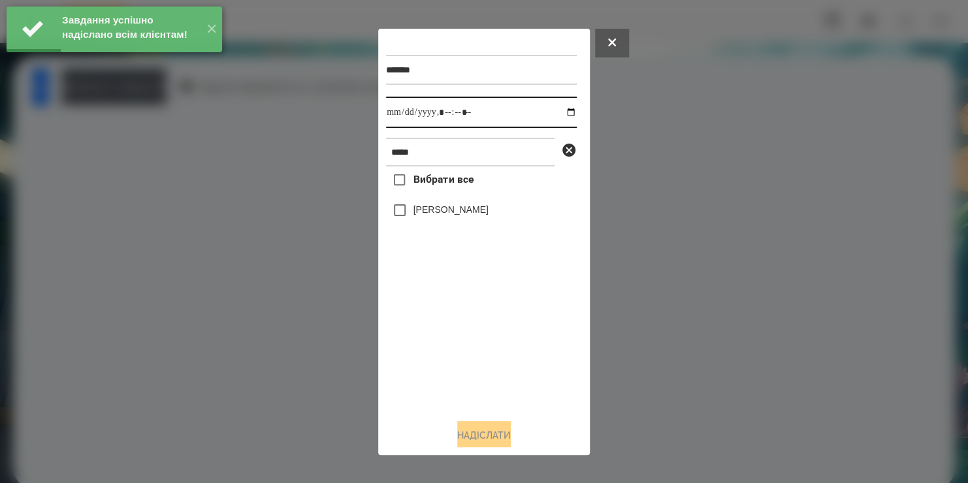
click at [560, 112] on input "datetime-local" at bounding box center [481, 112] width 191 height 31
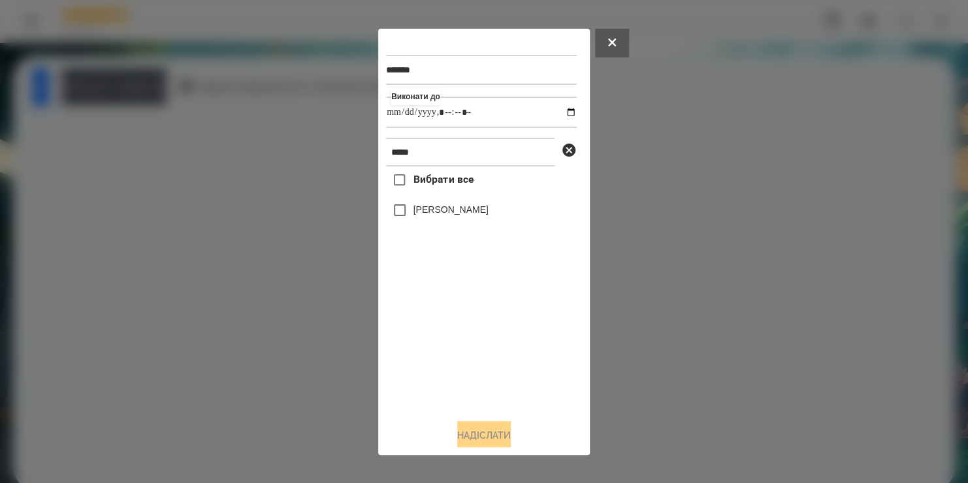
type input "**********"
drag, startPoint x: 447, startPoint y: 374, endPoint x: 415, endPoint y: 212, distance: 164.3
click at [415, 212] on div "Вибрати все Поліна Балабанова" at bounding box center [481, 288] width 191 height 242
click at [415, 212] on label "Поліна Балабанова" at bounding box center [450, 209] width 75 height 13
click at [485, 436] on button "Надіслати" at bounding box center [484, 435] width 54 height 29
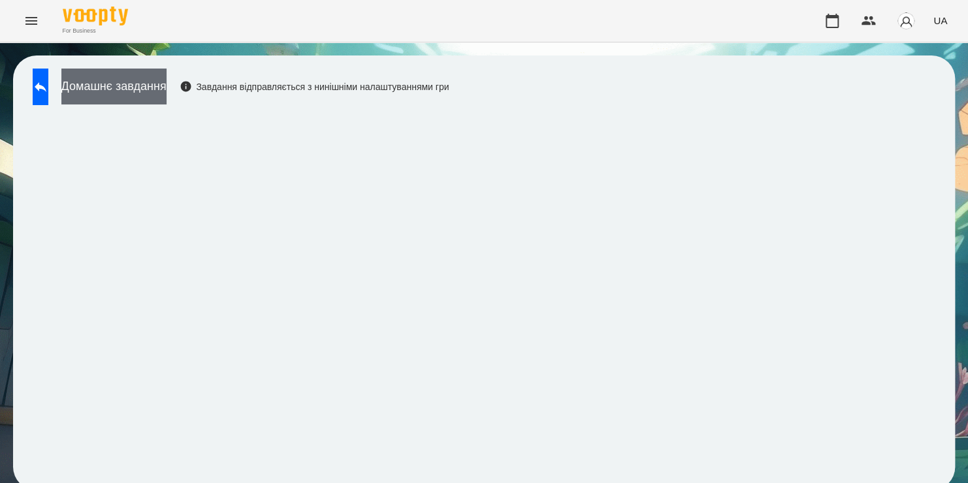
click at [167, 86] on button "Домашнє завдання" at bounding box center [113, 87] width 105 height 36
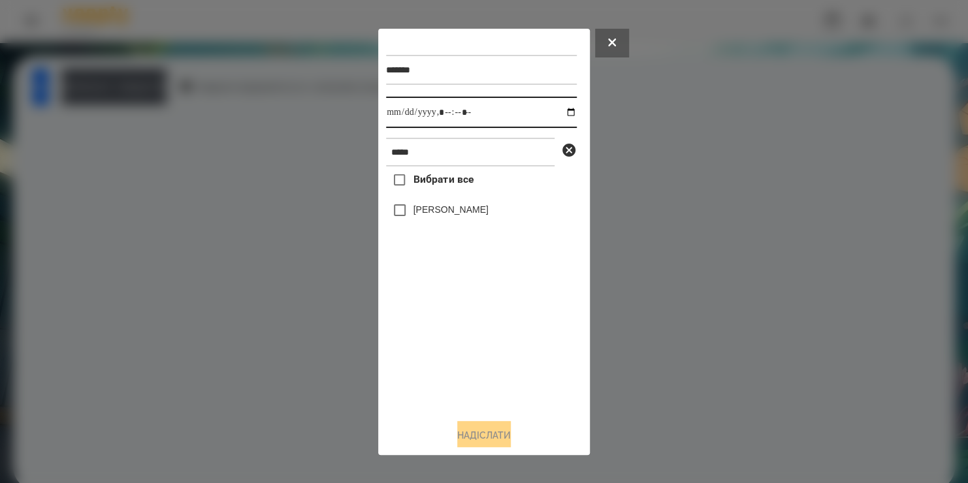
click at [560, 115] on input "datetime-local" at bounding box center [481, 112] width 191 height 31
type input "**********"
drag, startPoint x: 518, startPoint y: 349, endPoint x: 448, endPoint y: 161, distance: 201.2
click at [448, 161] on div "******* Виконати до ***** Вибрати все Поліна Балабанова" at bounding box center [484, 223] width 196 height 372
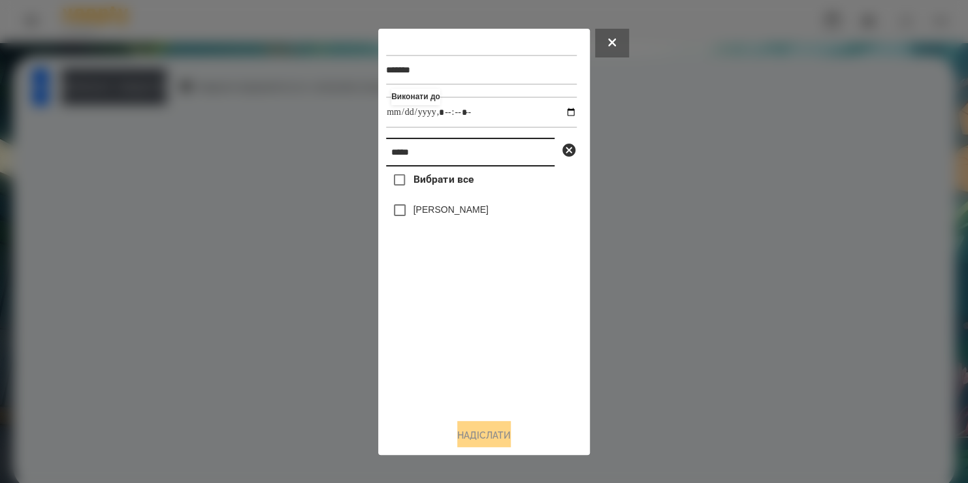
drag, startPoint x: 448, startPoint y: 161, endPoint x: 279, endPoint y: 191, distance: 171.9
click at [279, 191] on div "******* Виконати до ***** Вибрати все Поліна Балабанова Надіслати" at bounding box center [484, 241] width 968 height 483
type input "*****"
click at [450, 211] on label "Дмитро Ільченко" at bounding box center [450, 209] width 75 height 13
click at [476, 430] on button "Надіслати" at bounding box center [484, 435] width 54 height 29
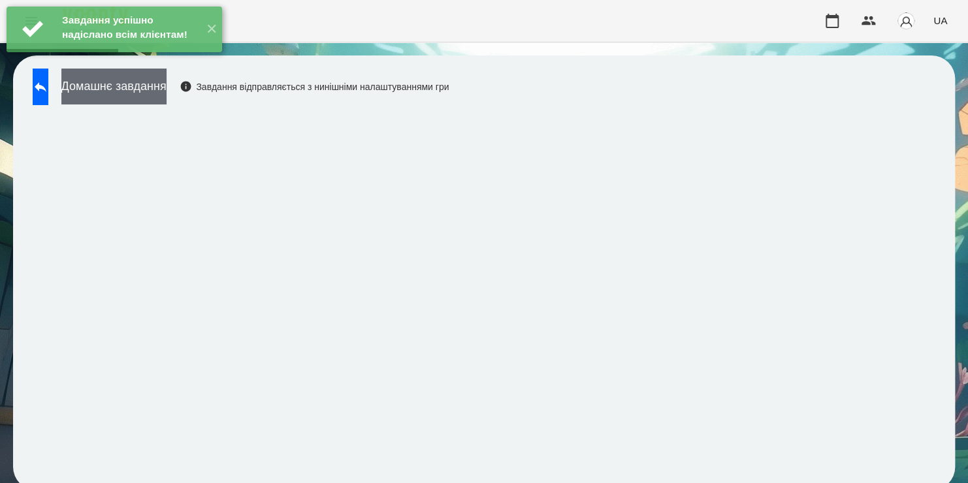
click at [167, 91] on button "Домашнє завдання" at bounding box center [113, 87] width 105 height 36
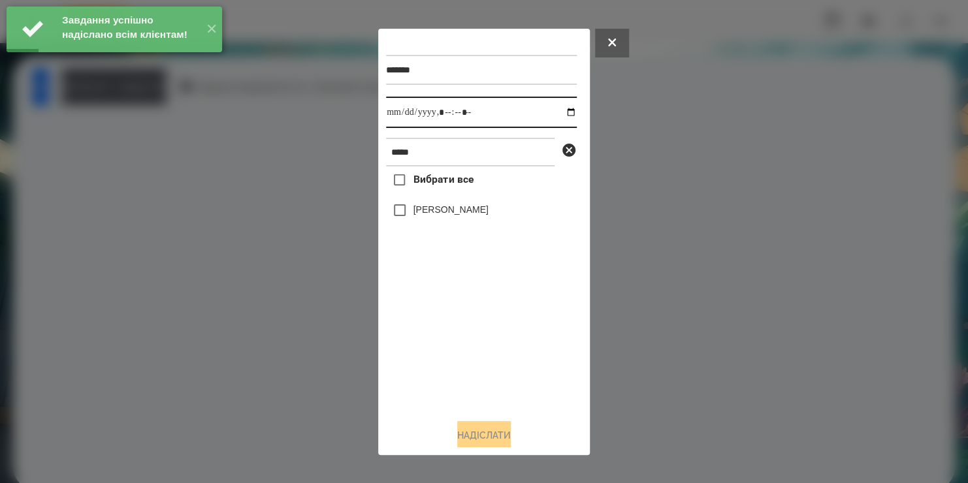
click at [559, 112] on input "datetime-local" at bounding box center [481, 112] width 191 height 31
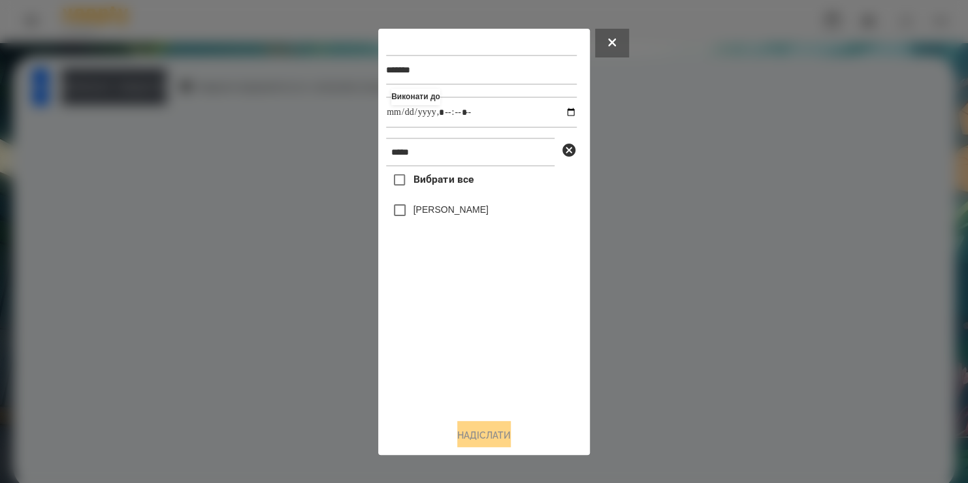
type input "**********"
drag, startPoint x: 479, startPoint y: 352, endPoint x: 442, endPoint y: 215, distance: 141.3
click at [442, 215] on div "Вибрати все Дмитро Ільченко" at bounding box center [481, 288] width 191 height 242
click at [442, 215] on label "Дмитро Ільченко" at bounding box center [450, 209] width 75 height 13
click at [465, 432] on button "Надіслати" at bounding box center [484, 435] width 54 height 29
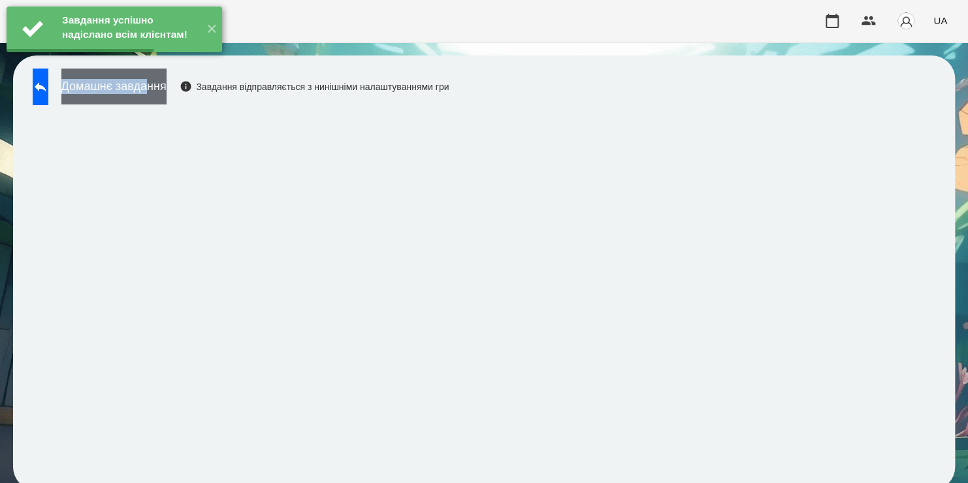
drag, startPoint x: 189, startPoint y: 76, endPoint x: 189, endPoint y: 86, distance: 10.4
click at [189, 86] on div "Завдання успішно надіслано всім клієнтам! ✕ For Business UA Домашнє завдання За…" at bounding box center [484, 251] width 968 height 503
click at [167, 86] on button "Домашнє завдання" at bounding box center [113, 87] width 105 height 36
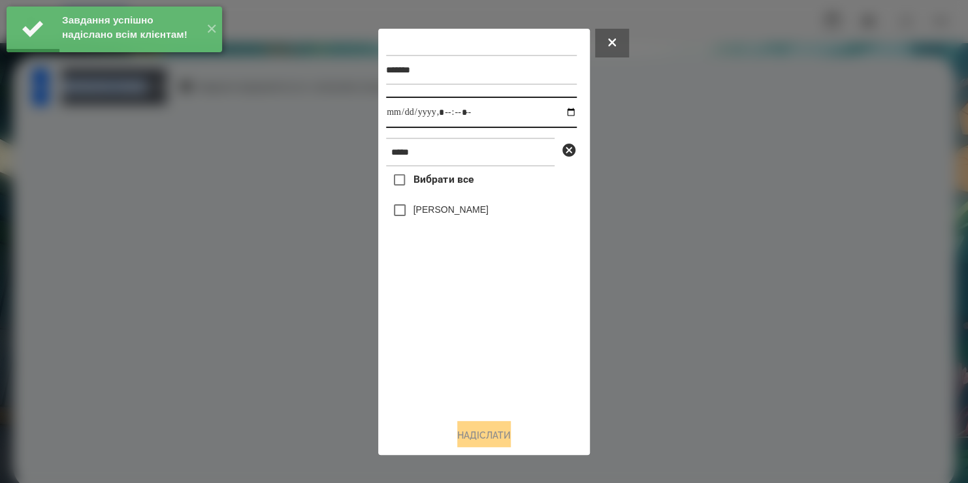
click at [556, 113] on input "datetime-local" at bounding box center [481, 112] width 191 height 31
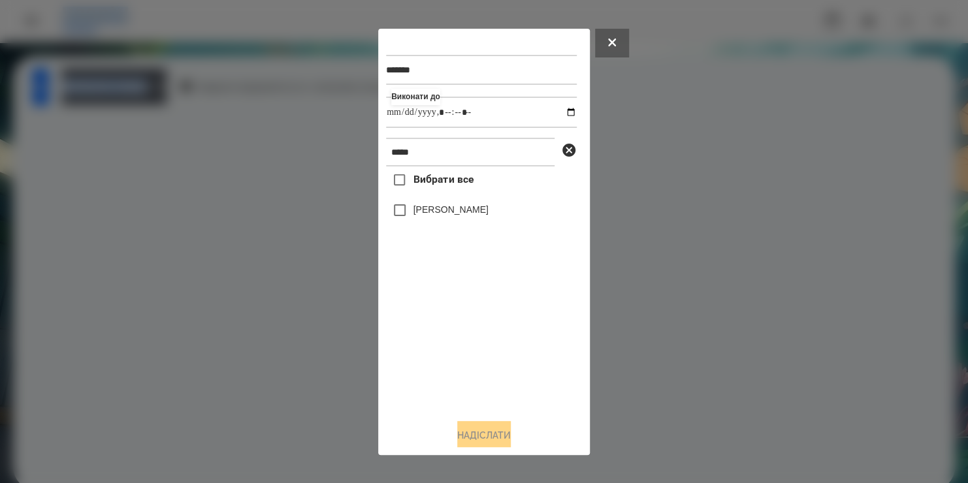
type input "**********"
drag, startPoint x: 490, startPoint y: 345, endPoint x: 448, endPoint y: 219, distance: 133.4
click at [448, 219] on div "Вибрати все Дмитро Ільченко" at bounding box center [481, 288] width 191 height 242
click at [448, 216] on label "Дмитро Ільченко" at bounding box center [450, 209] width 75 height 13
click at [466, 435] on button "Надіслати" at bounding box center [484, 435] width 54 height 29
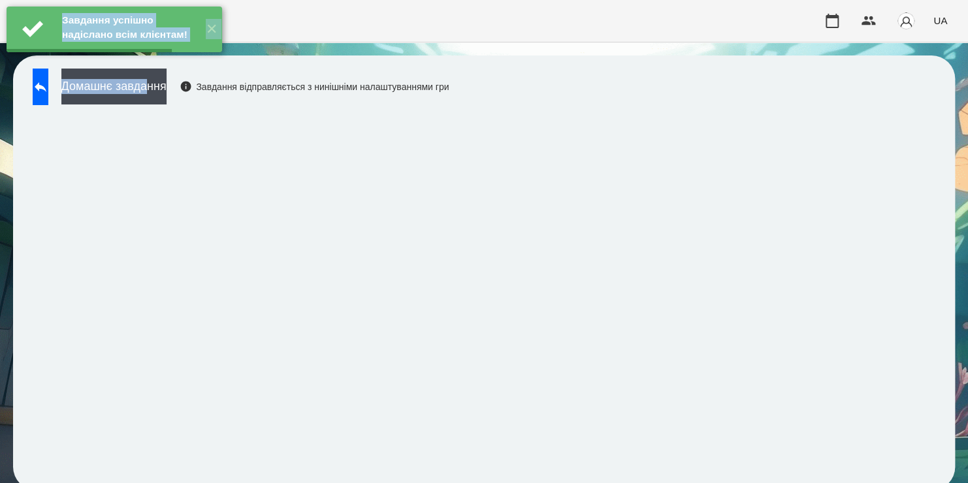
click at [167, 99] on button "Домашнє завдання" at bounding box center [113, 87] width 105 height 36
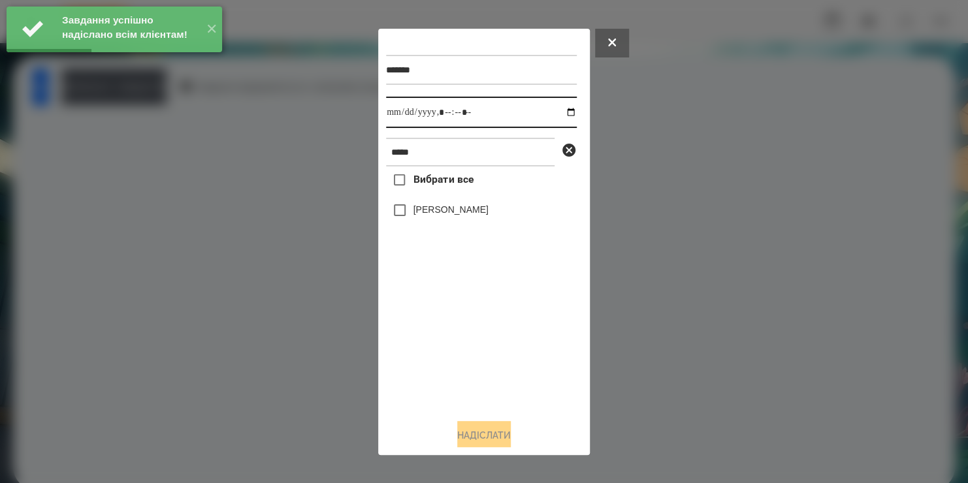
click at [565, 115] on input "datetime-local" at bounding box center [481, 112] width 191 height 31
type input "**********"
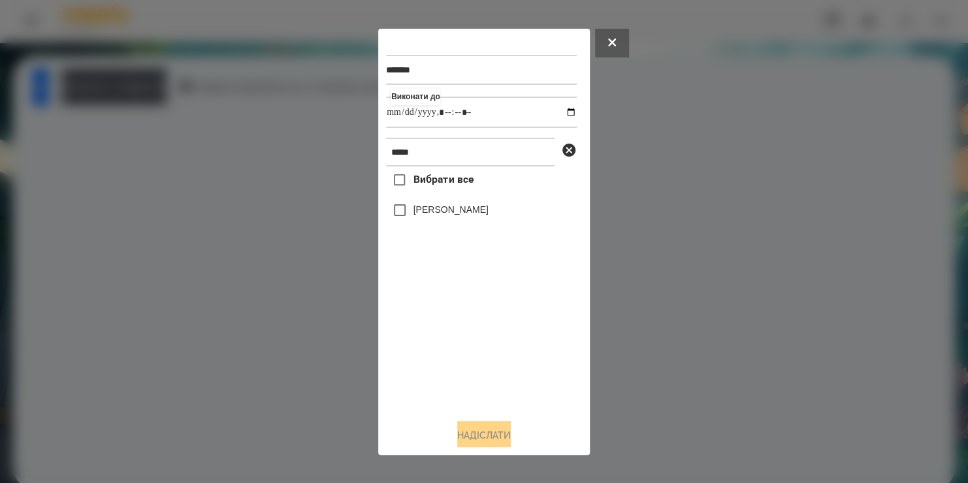
drag, startPoint x: 502, startPoint y: 362, endPoint x: 442, endPoint y: 213, distance: 160.5
click at [442, 213] on div "Вибрати все Дмитро Ільченко" at bounding box center [481, 288] width 191 height 242
click at [442, 213] on label "Дмитро Ільченко" at bounding box center [450, 209] width 75 height 13
click at [479, 440] on button "Надіслати" at bounding box center [484, 435] width 54 height 29
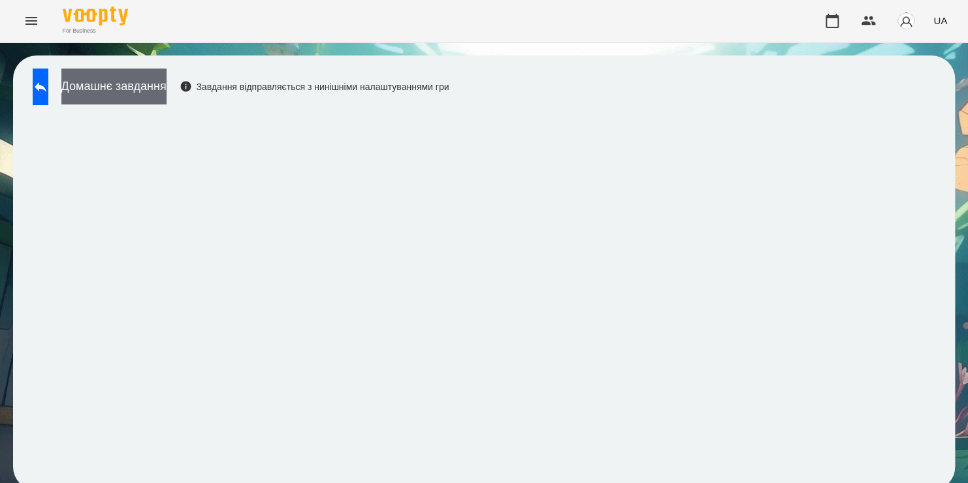
click at [153, 82] on button "Домашнє завдання" at bounding box center [113, 87] width 105 height 36
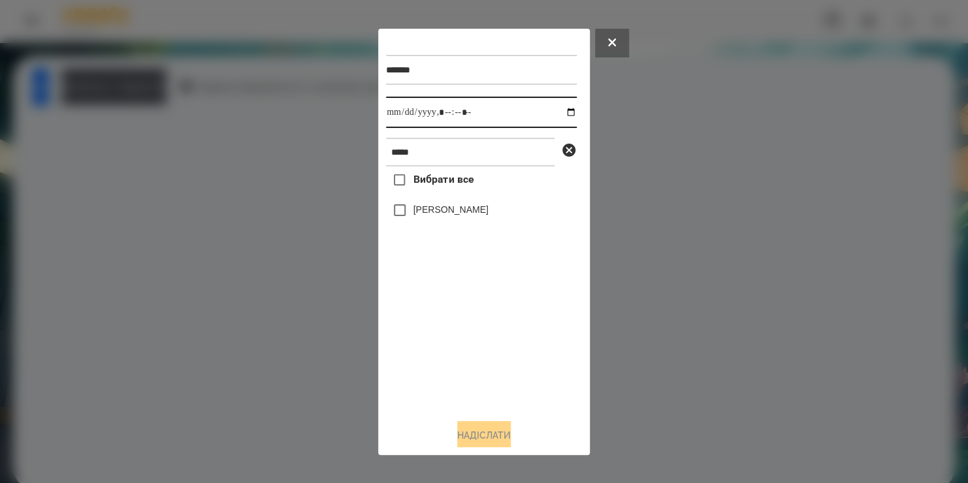
click at [560, 112] on input "datetime-local" at bounding box center [481, 112] width 191 height 31
type input "**********"
click at [395, 219] on div "Вибрати все Дмитро Ільченко" at bounding box center [481, 288] width 191 height 242
click at [473, 436] on button "Надіслати" at bounding box center [484, 435] width 54 height 29
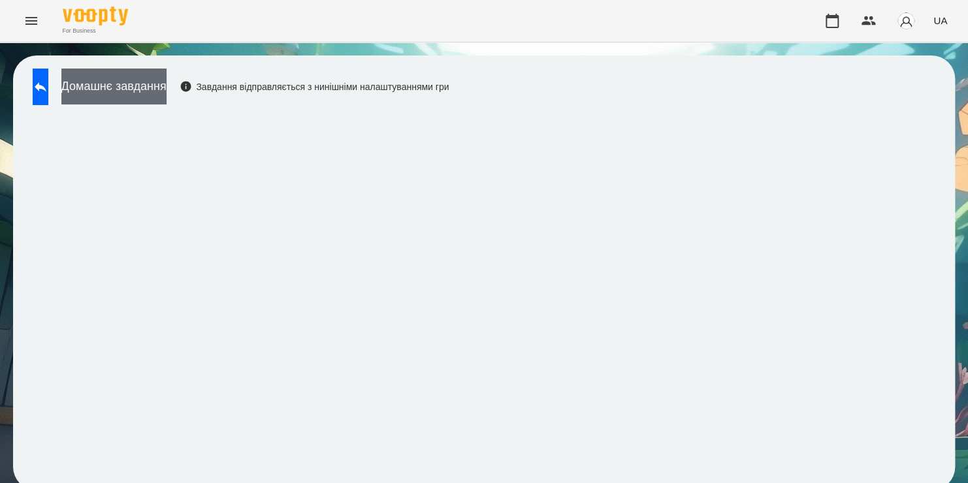
click at [163, 84] on button "Домашнє завдання" at bounding box center [113, 87] width 105 height 36
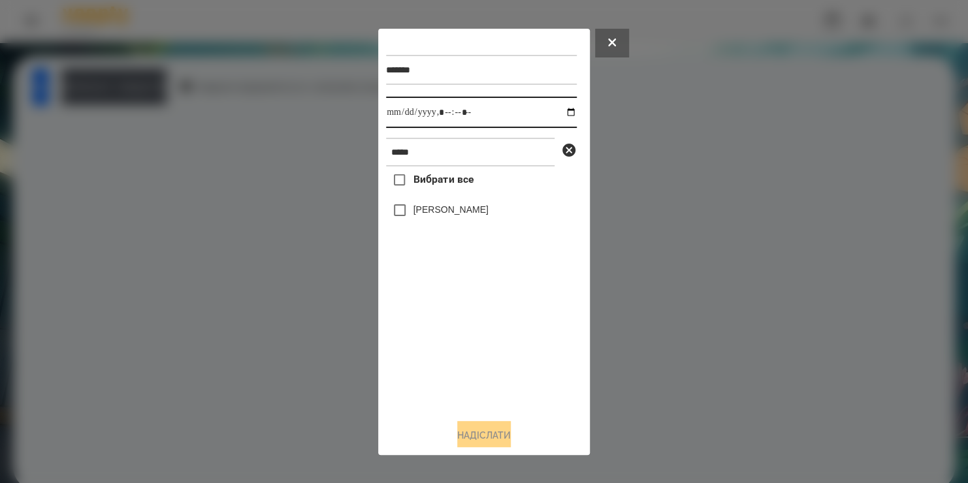
click at [567, 115] on input "datetime-local" at bounding box center [481, 112] width 191 height 31
click at [557, 112] on input "datetime-local" at bounding box center [481, 112] width 191 height 31
type input "**********"
drag, startPoint x: 508, startPoint y: 324, endPoint x: 453, endPoint y: 149, distance: 183.4
click at [453, 149] on div "******* Виконати до ***** Вибрати все Дмитро Ільченко" at bounding box center [484, 223] width 196 height 372
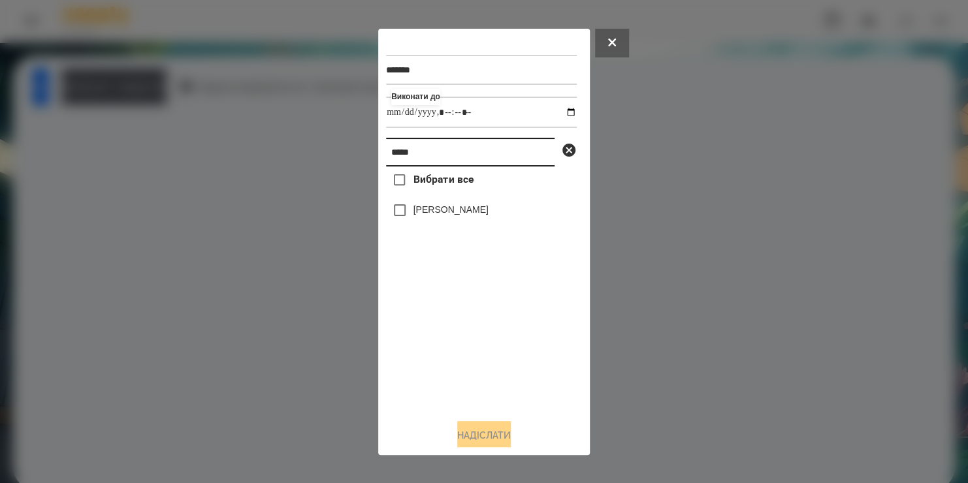
drag, startPoint x: 453, startPoint y: 149, endPoint x: 210, endPoint y: 182, distance: 245.8
click at [210, 182] on div "******* Виконати до ***** Вибрати все Дмитро Ільченко Надіслати" at bounding box center [484, 241] width 968 height 483
type input "*******"
click at [419, 212] on label "Біда Поліна" at bounding box center [450, 209] width 75 height 13
click at [468, 429] on button "Надіслати" at bounding box center [484, 435] width 54 height 29
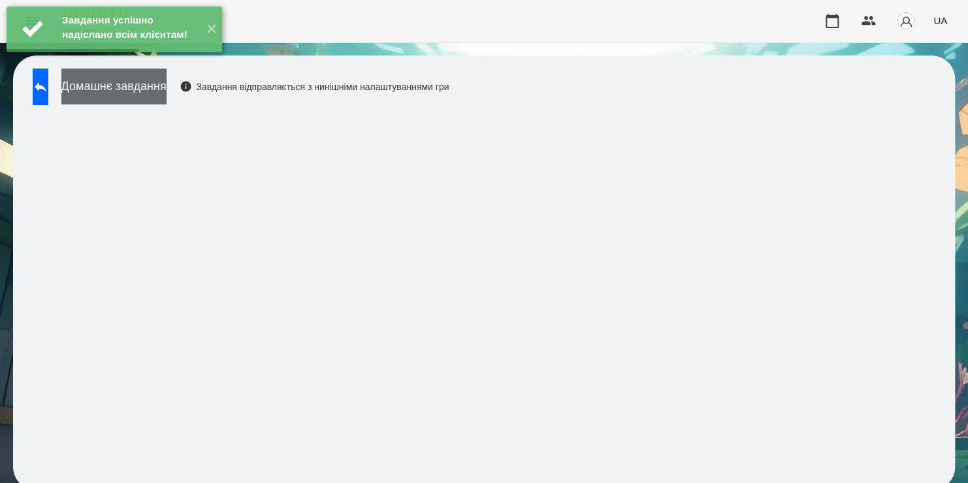
click at [167, 91] on button "Домашнє завдання" at bounding box center [113, 87] width 105 height 36
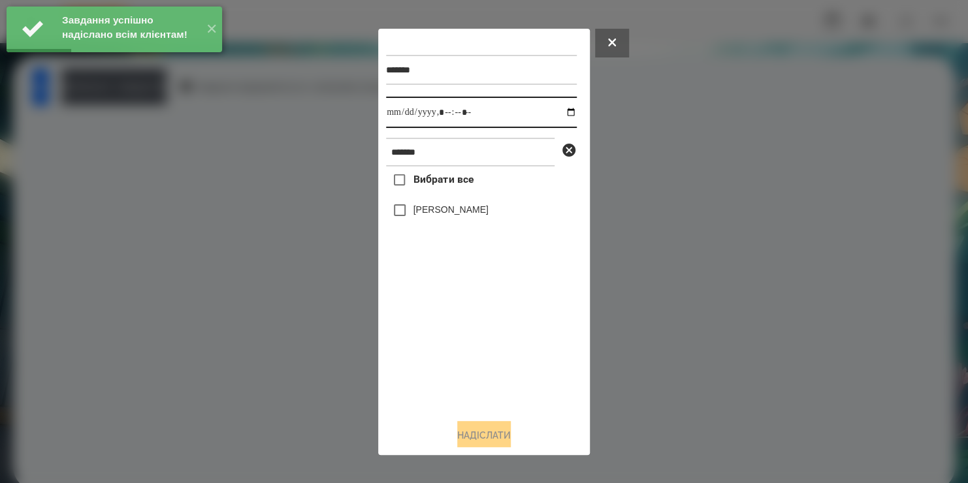
click at [557, 115] on input "datetime-local" at bounding box center [481, 112] width 191 height 31
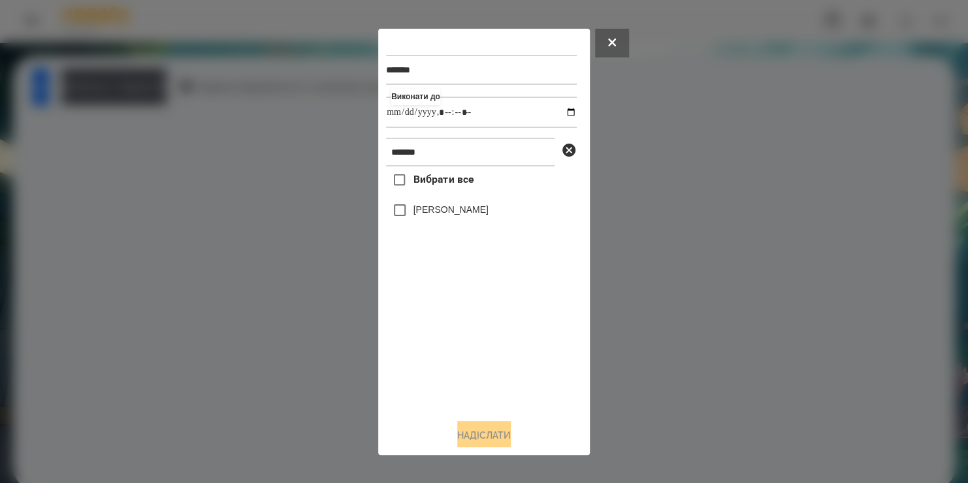
type input "**********"
drag, startPoint x: 468, startPoint y: 329, endPoint x: 428, endPoint y: 219, distance: 116.7
click at [428, 219] on div "Вибрати все Біда Поліна" at bounding box center [481, 288] width 191 height 242
click at [428, 216] on label "Біда Поліна" at bounding box center [450, 209] width 75 height 13
click at [462, 434] on button "Надіслати" at bounding box center [484, 435] width 54 height 29
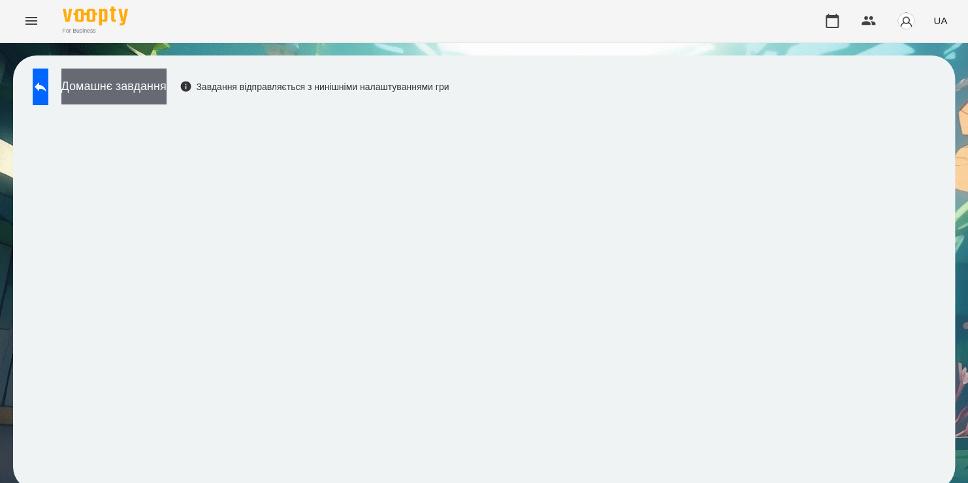
click at [167, 86] on button "Домашнє завдання" at bounding box center [113, 87] width 105 height 36
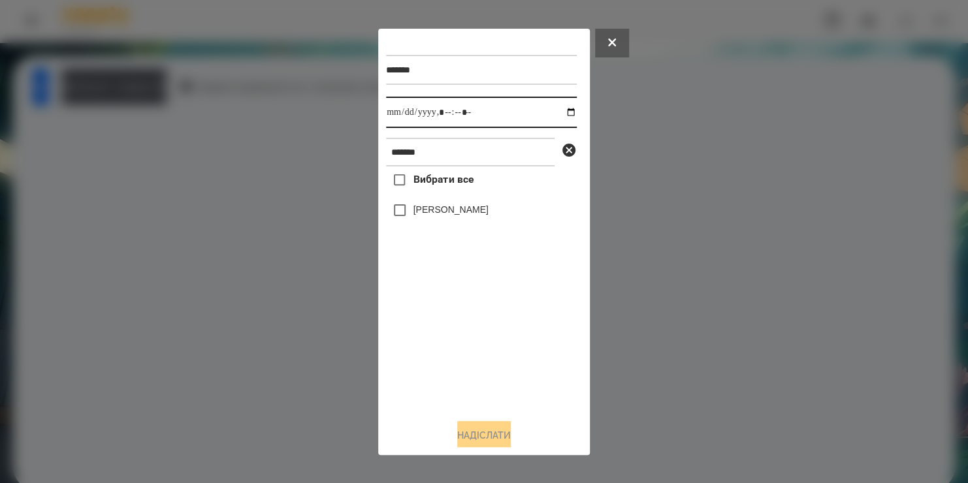
click at [555, 117] on input "datetime-local" at bounding box center [481, 112] width 191 height 31
type input "**********"
drag, startPoint x: 472, startPoint y: 360, endPoint x: 414, endPoint y: 221, distance: 151.3
click at [414, 221] on div "Вибрати все Біда Поліна" at bounding box center [481, 288] width 191 height 242
click at [414, 221] on div "Біда Поліна" at bounding box center [481, 210] width 191 height 27
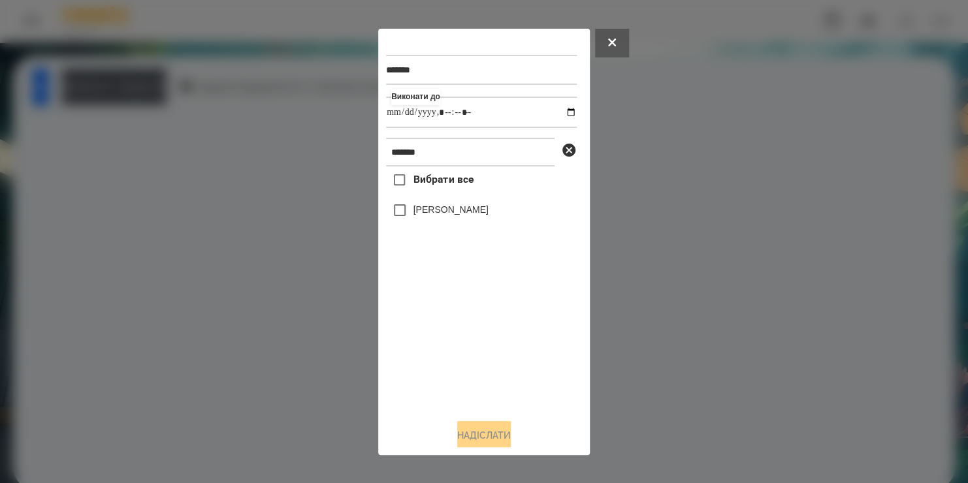
click at [413, 215] on label "Біда Поліна" at bounding box center [450, 209] width 75 height 13
click at [476, 445] on button "Надіслати" at bounding box center [484, 435] width 54 height 29
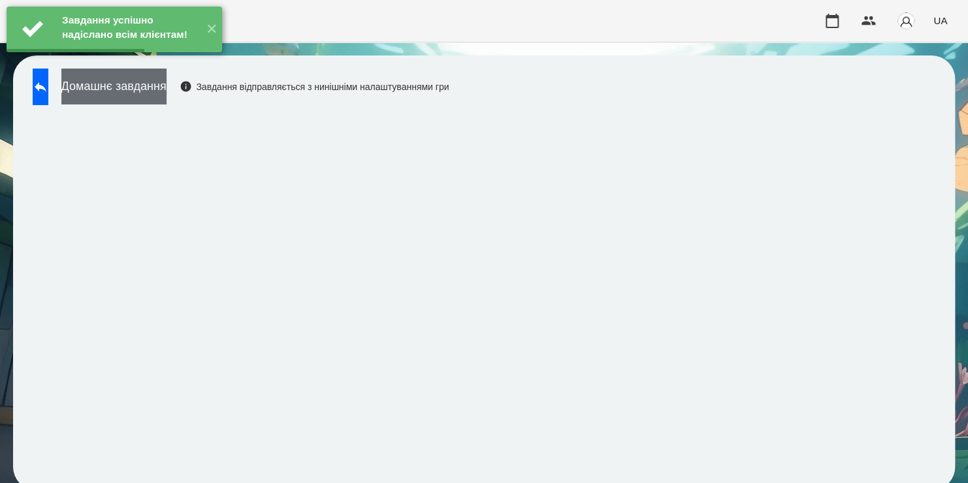
click at [167, 89] on button "Домашнє завдання" at bounding box center [113, 87] width 105 height 36
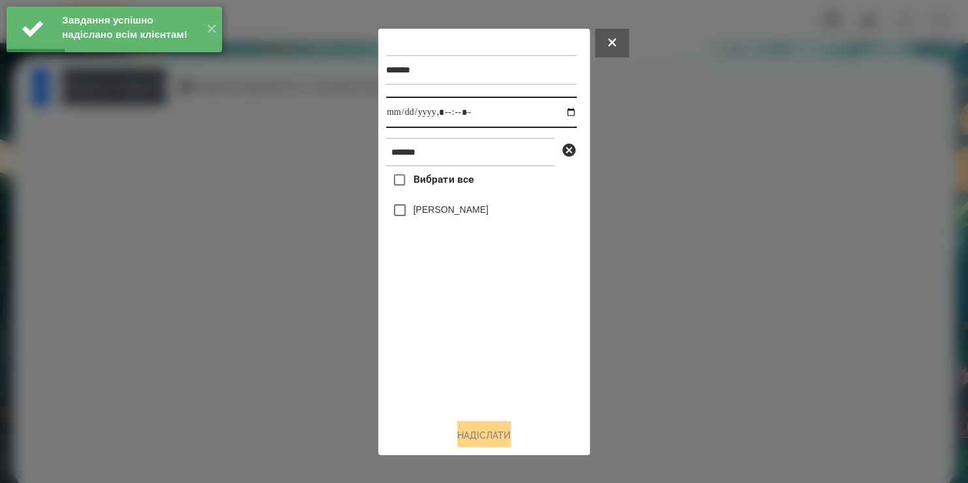
click at [558, 112] on input "datetime-local" at bounding box center [481, 112] width 191 height 31
type input "**********"
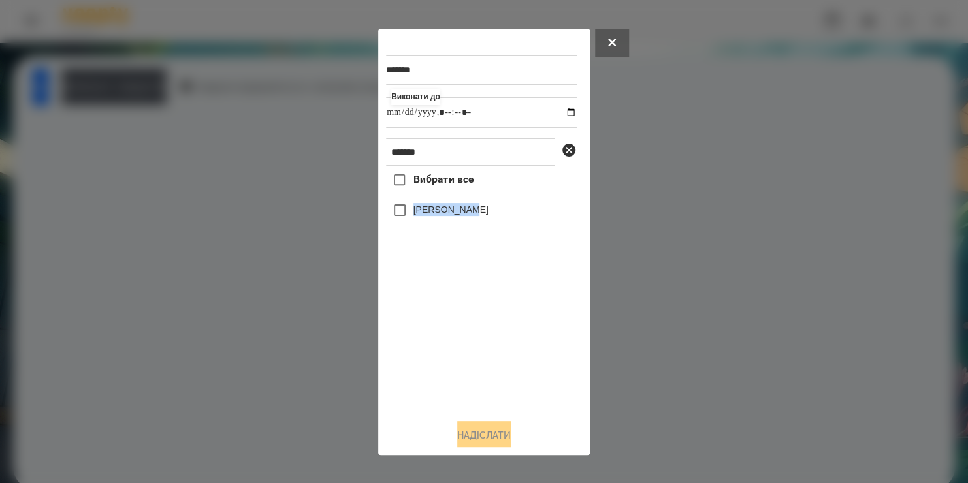
click at [402, 215] on div "Вибрати все Біда Поліна" at bounding box center [481, 288] width 191 height 242
click at [470, 429] on button "Надіслати" at bounding box center [484, 435] width 54 height 29
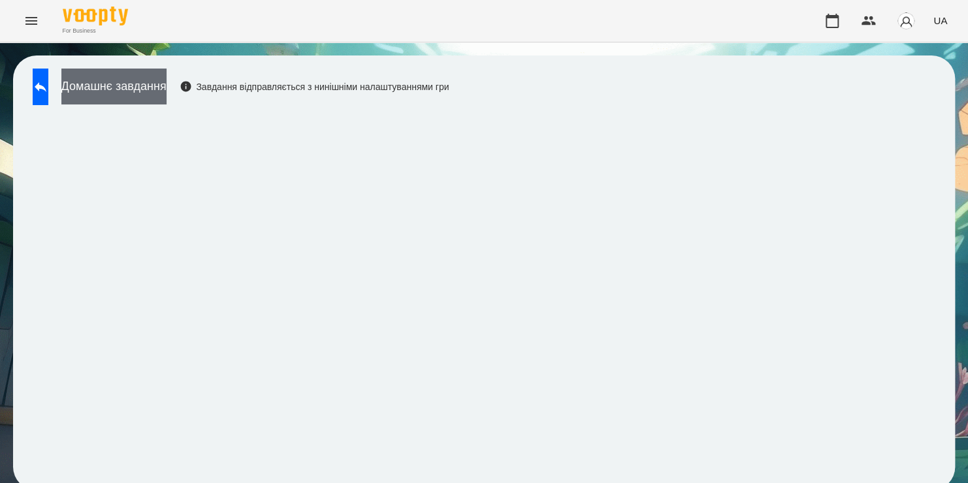
click at [149, 89] on button "Домашнє завдання" at bounding box center [113, 87] width 105 height 36
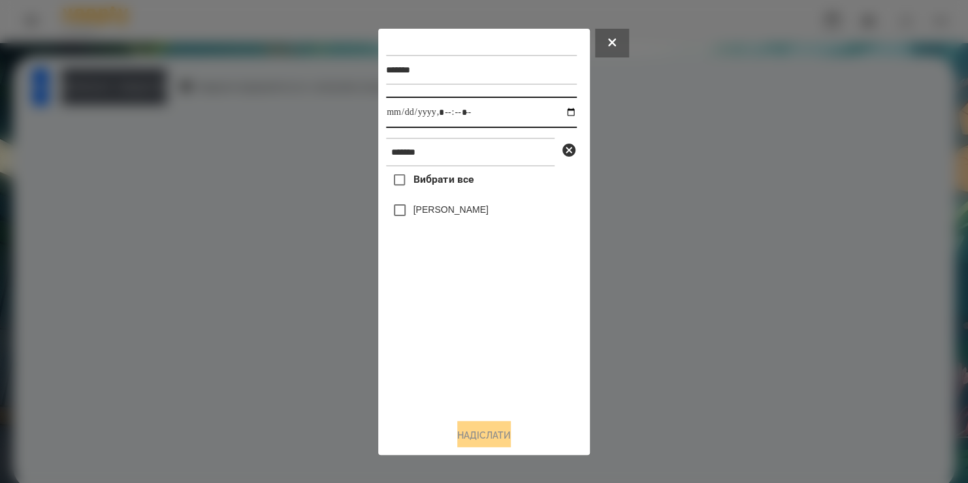
click at [557, 116] on input "datetime-local" at bounding box center [481, 112] width 191 height 31
type input "**********"
click at [423, 350] on div "Вибрати все Біда Поліна" at bounding box center [481, 288] width 191 height 242
click at [413, 216] on label "Біда Поліна" at bounding box center [450, 209] width 75 height 13
click at [484, 439] on button "Надіслати" at bounding box center [484, 435] width 54 height 29
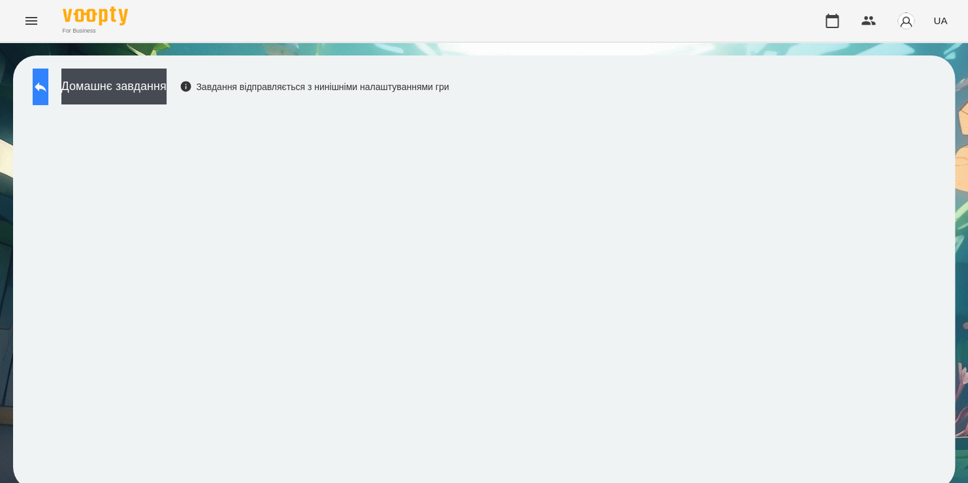
click at [48, 93] on icon at bounding box center [41, 87] width 16 height 16
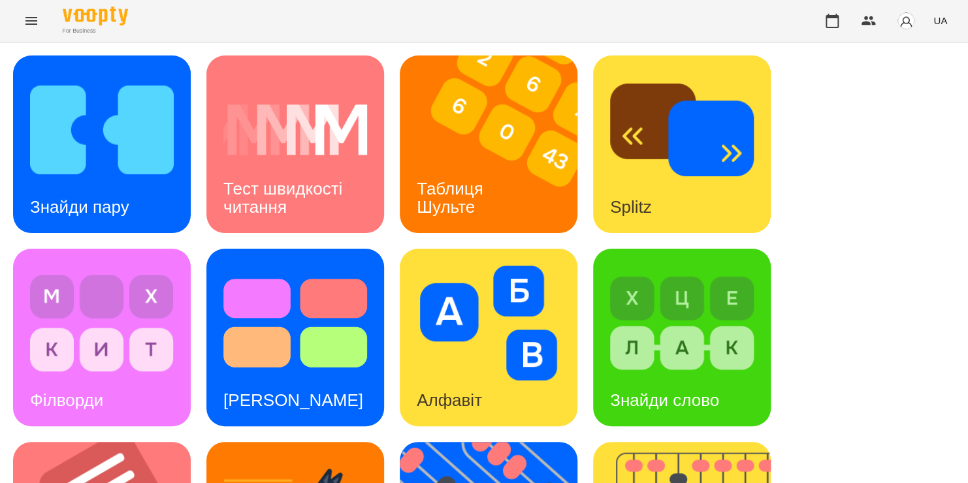
scroll to position [357, 0]
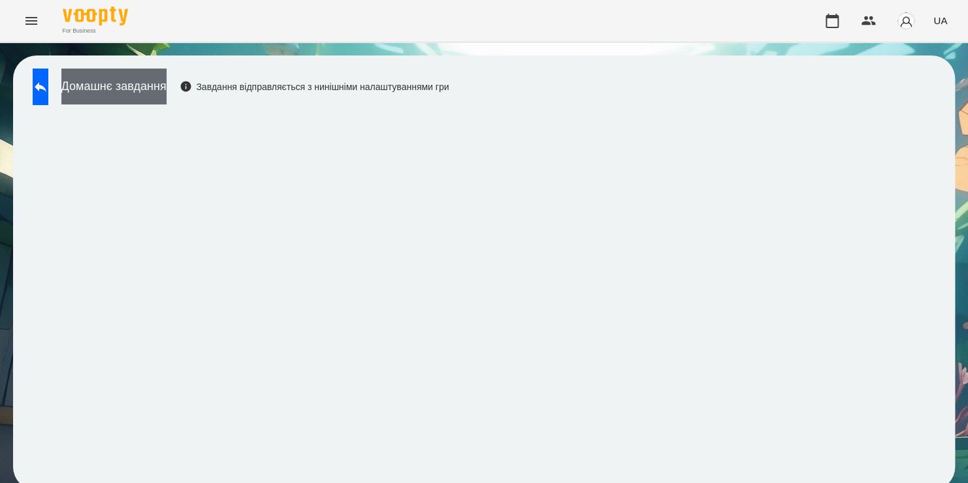
click at [167, 95] on button "Домашнє завдання" at bounding box center [113, 87] width 105 height 36
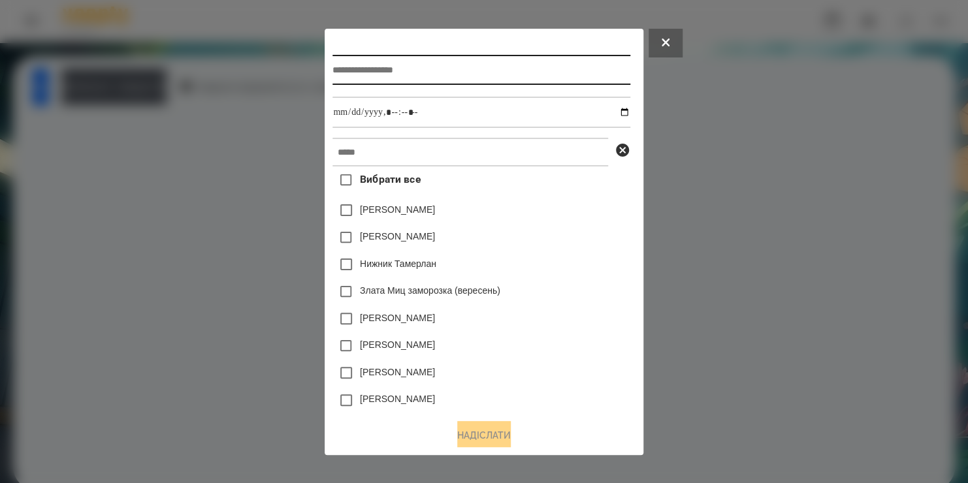
click at [366, 68] on input "text" at bounding box center [480, 70] width 297 height 30
type input "*********"
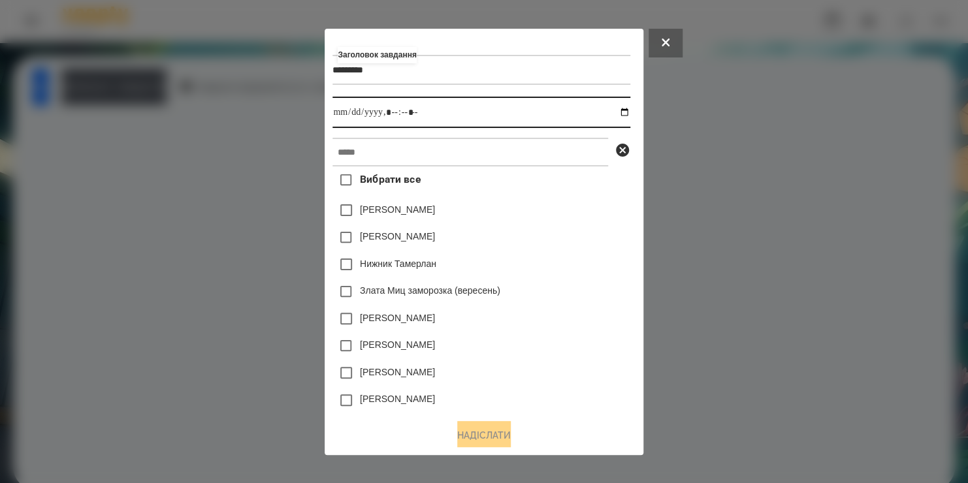
click at [622, 112] on input "datetime-local" at bounding box center [480, 112] width 297 height 31
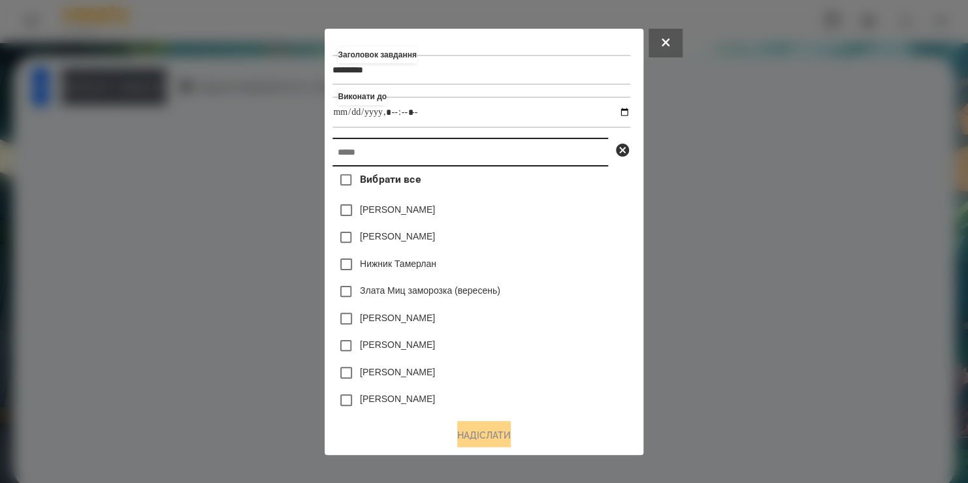
type input "**********"
click at [568, 158] on input "text" at bounding box center [470, 152] width 276 height 29
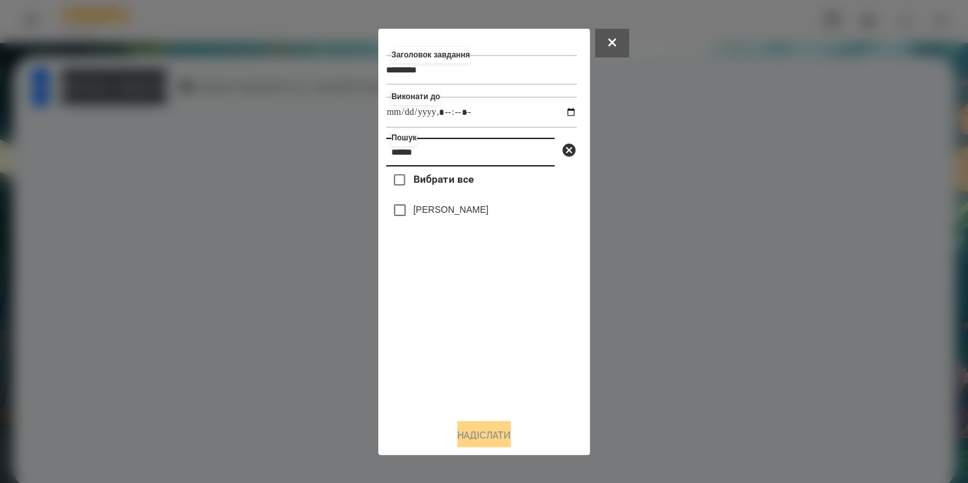
type input "******"
click at [476, 215] on label "Дмитро Ільченко" at bounding box center [450, 209] width 75 height 13
click at [501, 431] on button "Надіслати" at bounding box center [484, 435] width 54 height 29
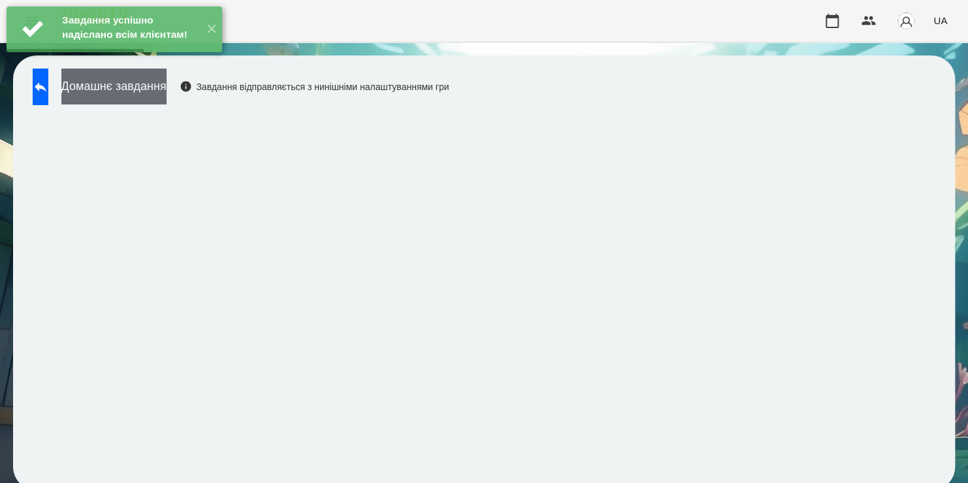
click at [167, 93] on button "Домашнє завдання" at bounding box center [113, 87] width 105 height 36
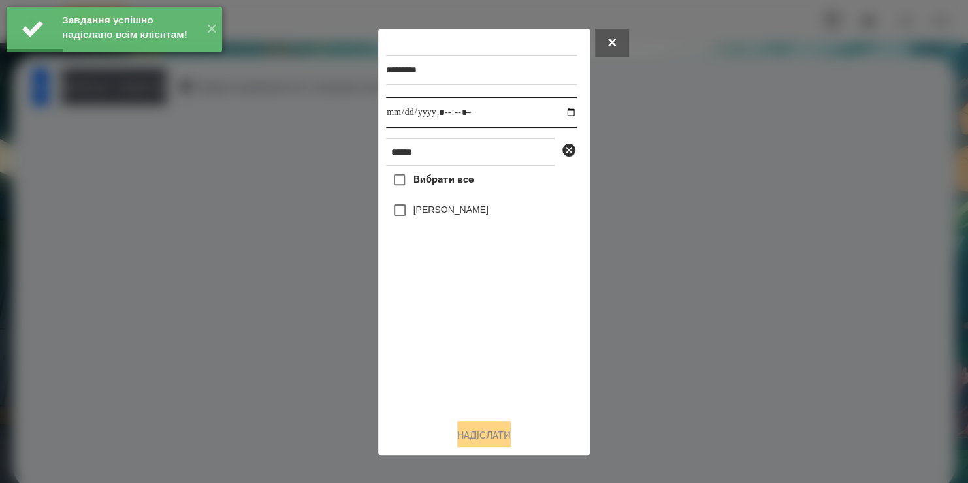
click at [561, 116] on input "datetime-local" at bounding box center [481, 112] width 191 height 31
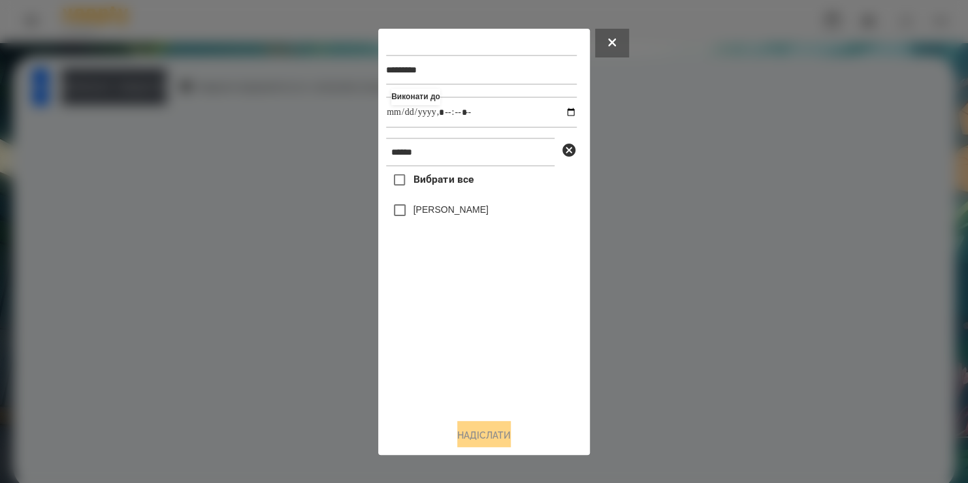
type input "**********"
click at [409, 212] on div "Вибрати все Дмитро Ільченко" at bounding box center [481, 288] width 191 height 242
click at [463, 430] on button "Надіслати" at bounding box center [484, 435] width 54 height 29
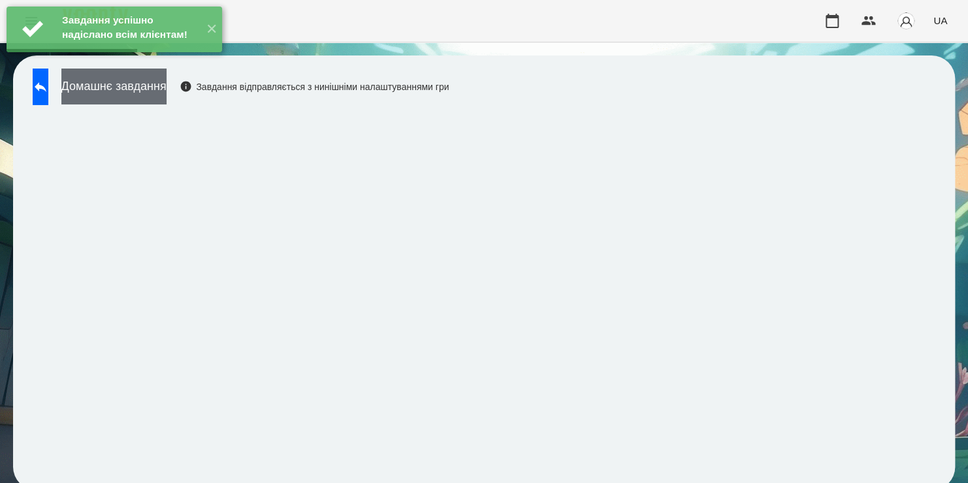
click at [167, 97] on button "Домашнє завдання" at bounding box center [113, 87] width 105 height 36
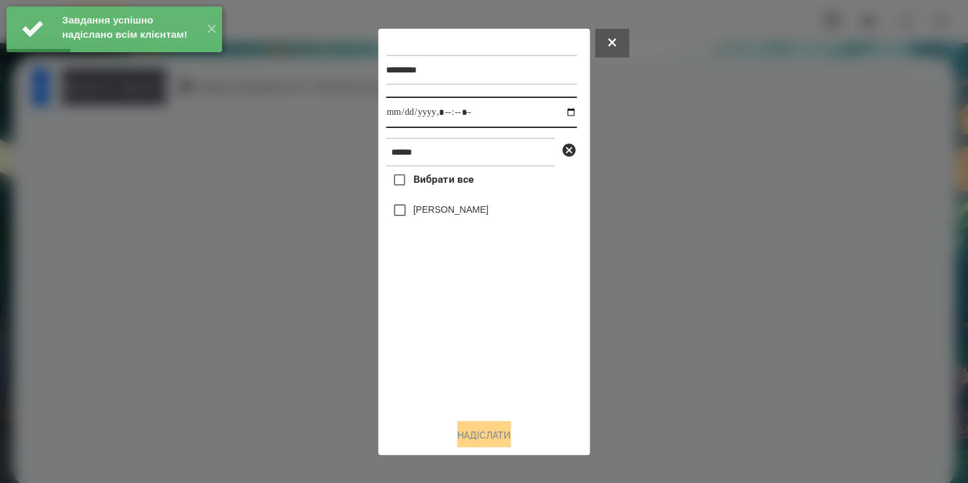
click at [556, 120] on input "datetime-local" at bounding box center [481, 112] width 191 height 31
type input "**********"
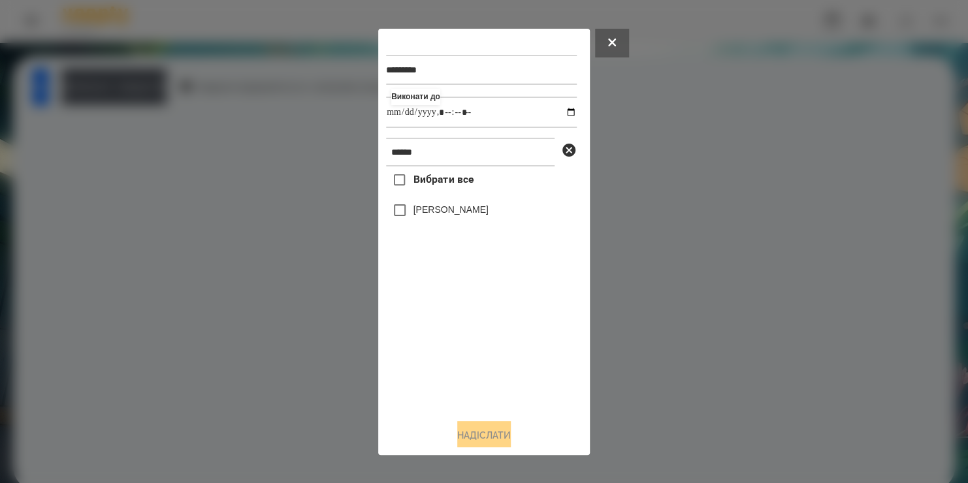
drag, startPoint x: 475, startPoint y: 359, endPoint x: 421, endPoint y: 215, distance: 154.1
click at [421, 215] on div "Вибрати все Дмитро Ільченко" at bounding box center [481, 288] width 191 height 242
click at [421, 215] on label "Дмитро Ільченко" at bounding box center [450, 209] width 75 height 13
click at [472, 430] on button "Надіслати" at bounding box center [484, 435] width 54 height 29
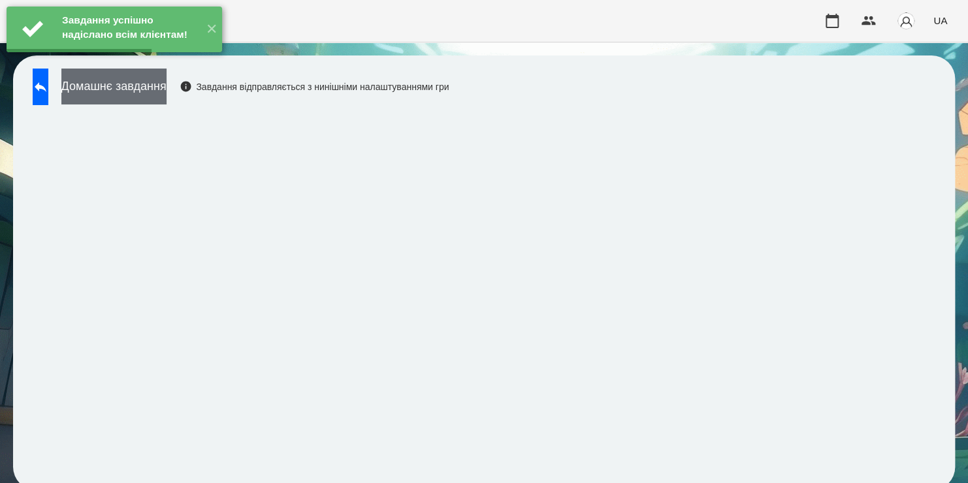
click at [167, 91] on button "Домашнє завдання" at bounding box center [113, 87] width 105 height 36
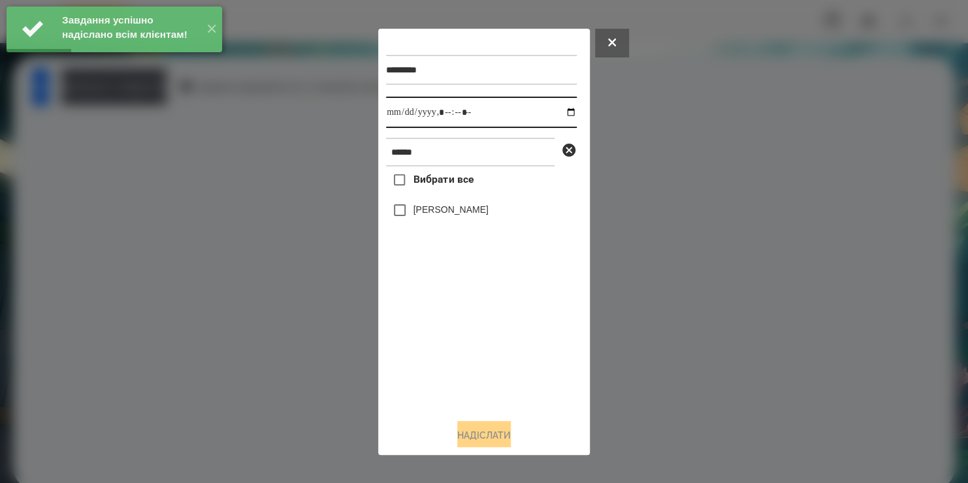
click at [557, 110] on input "datetime-local" at bounding box center [481, 112] width 191 height 31
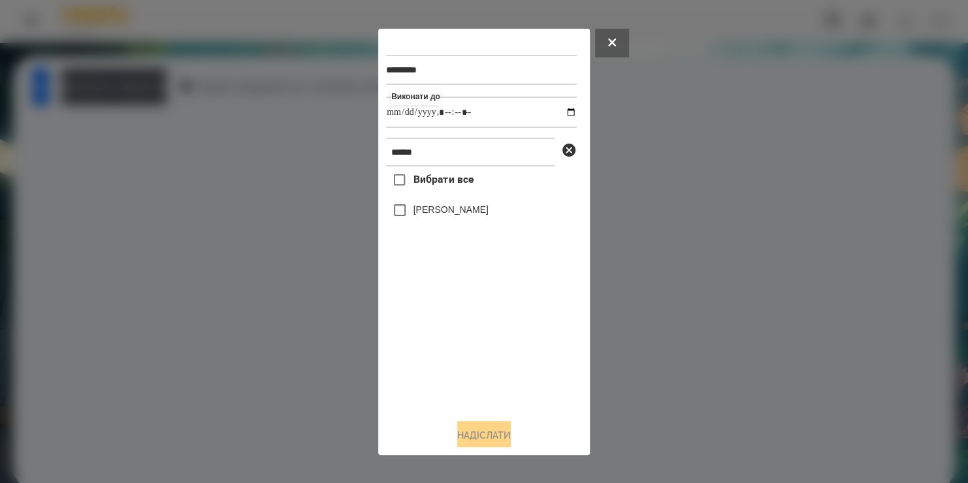
type input "**********"
drag, startPoint x: 475, startPoint y: 383, endPoint x: 420, endPoint y: 212, distance: 180.3
click at [420, 212] on div "Вибрати все Дмитро Ільченко" at bounding box center [481, 288] width 191 height 242
click at [420, 212] on label "Дмитро Ільченко" at bounding box center [450, 209] width 75 height 13
click at [457, 435] on button "Надіслати" at bounding box center [484, 435] width 54 height 29
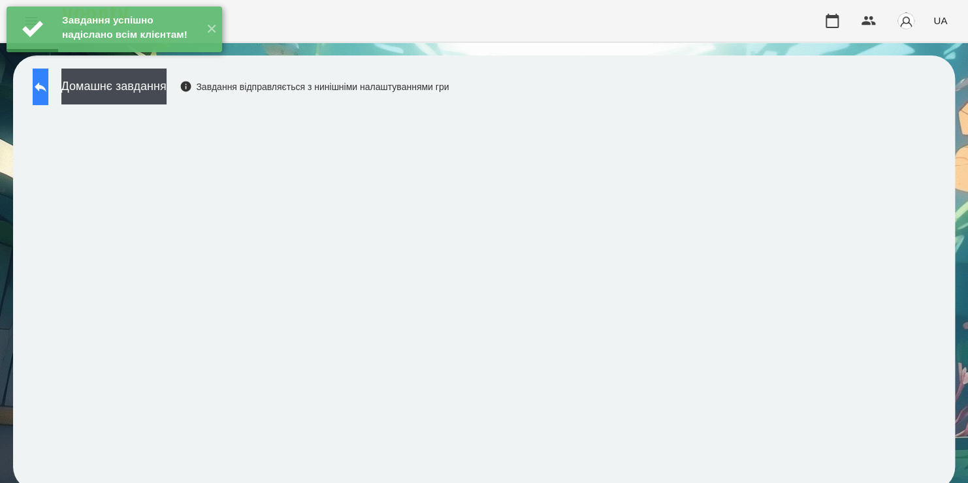
click at [48, 86] on icon at bounding box center [41, 87] width 16 height 16
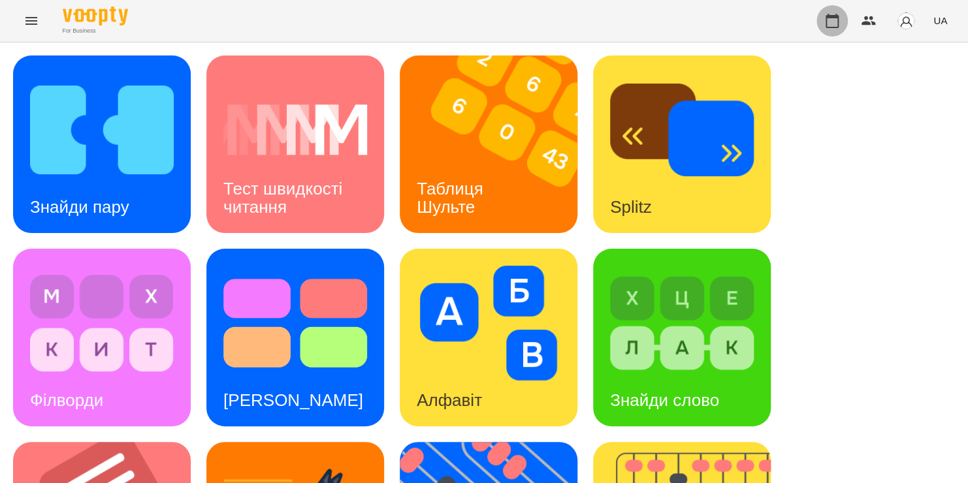
click at [829, 15] on icon "button" at bounding box center [831, 21] width 13 height 14
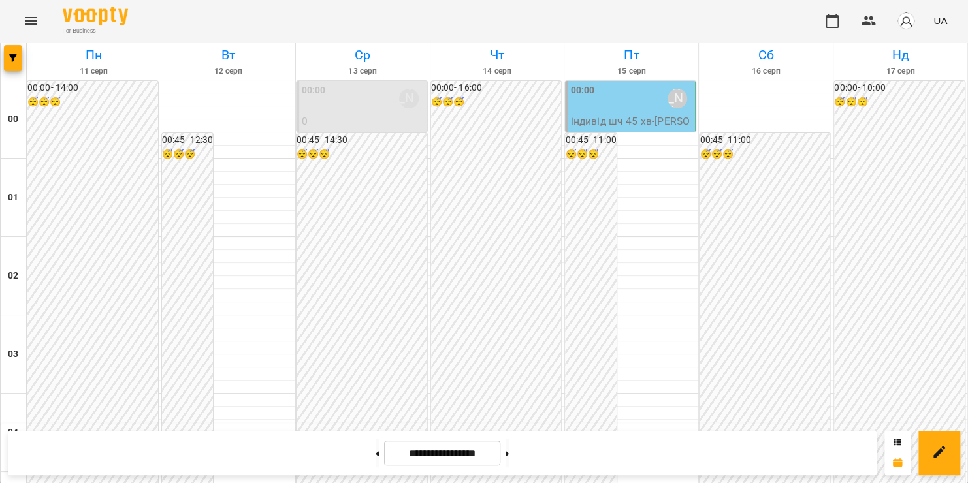
scroll to position [1092, 0]
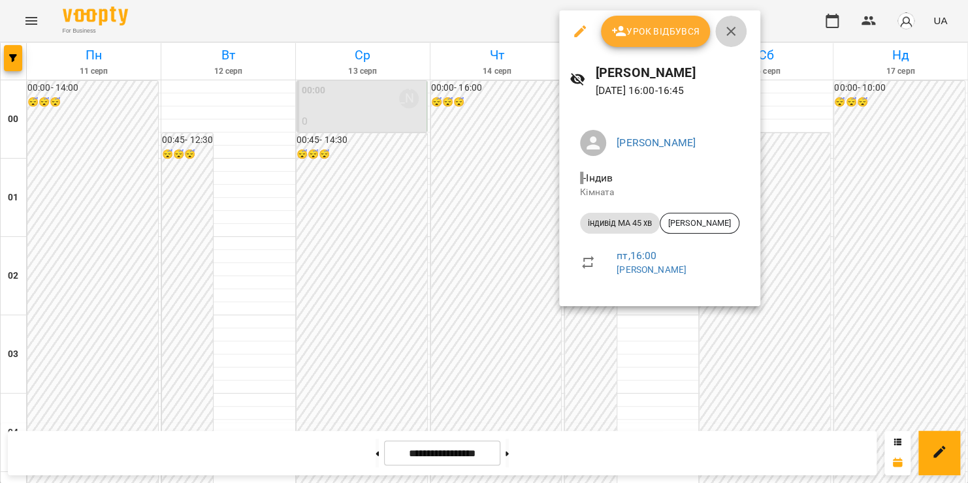
click at [727, 31] on icon "button" at bounding box center [731, 32] width 16 height 16
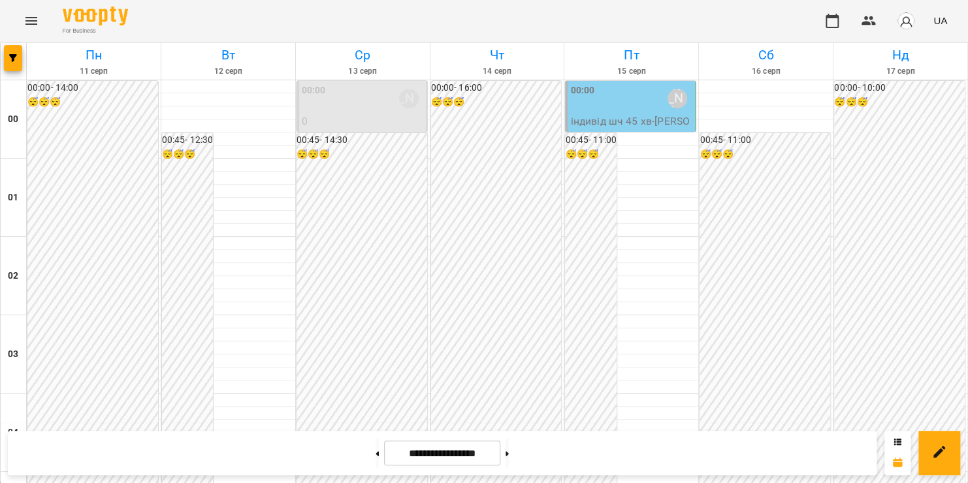
scroll to position [1371, 0]
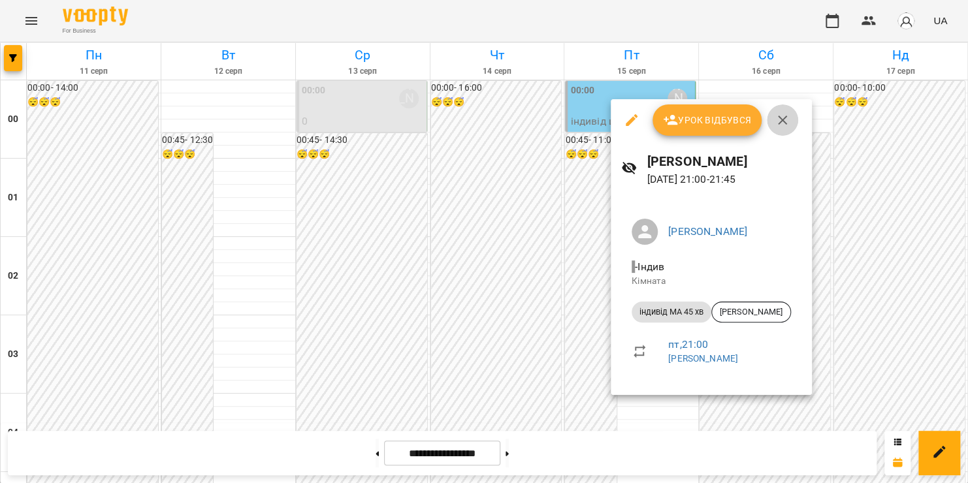
click at [782, 116] on icon "button" at bounding box center [782, 120] width 16 height 16
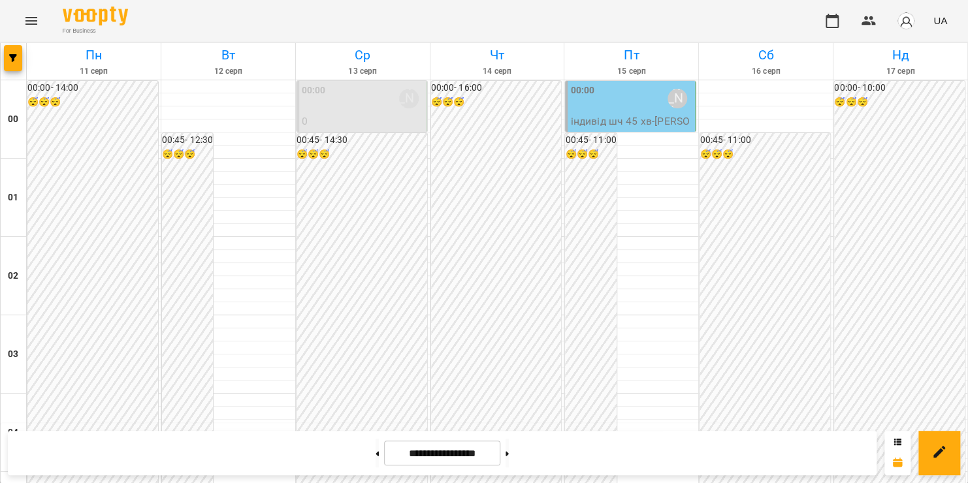
scroll to position [1534, 0]
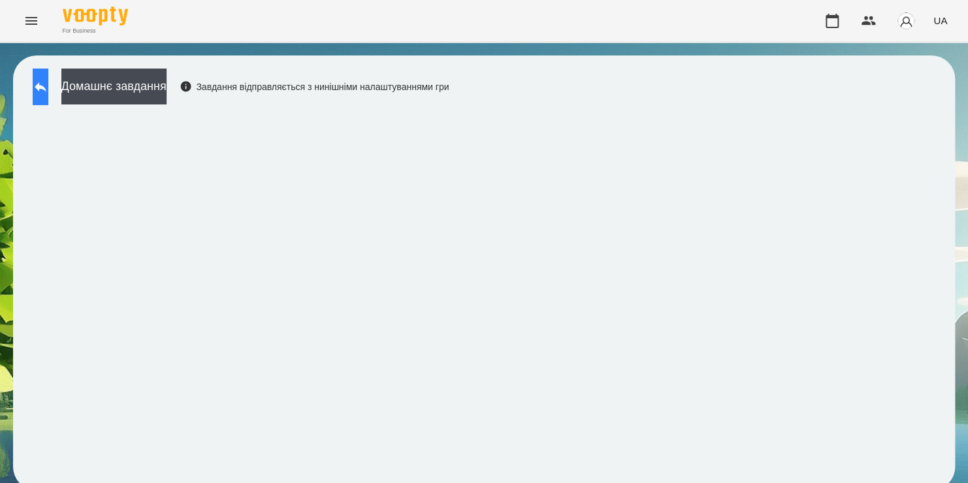
click at [48, 86] on icon at bounding box center [41, 87] width 16 height 16
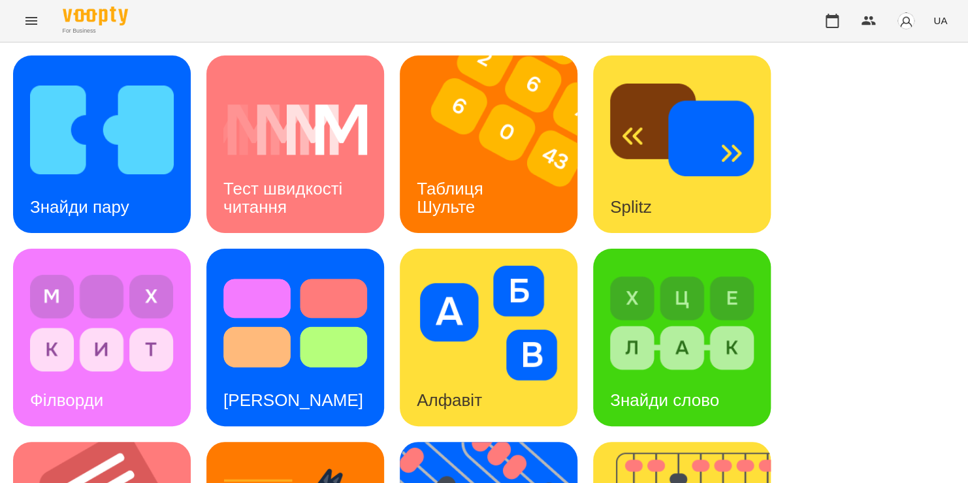
scroll to position [293, 0]
